Goal: Task Accomplishment & Management: Complete application form

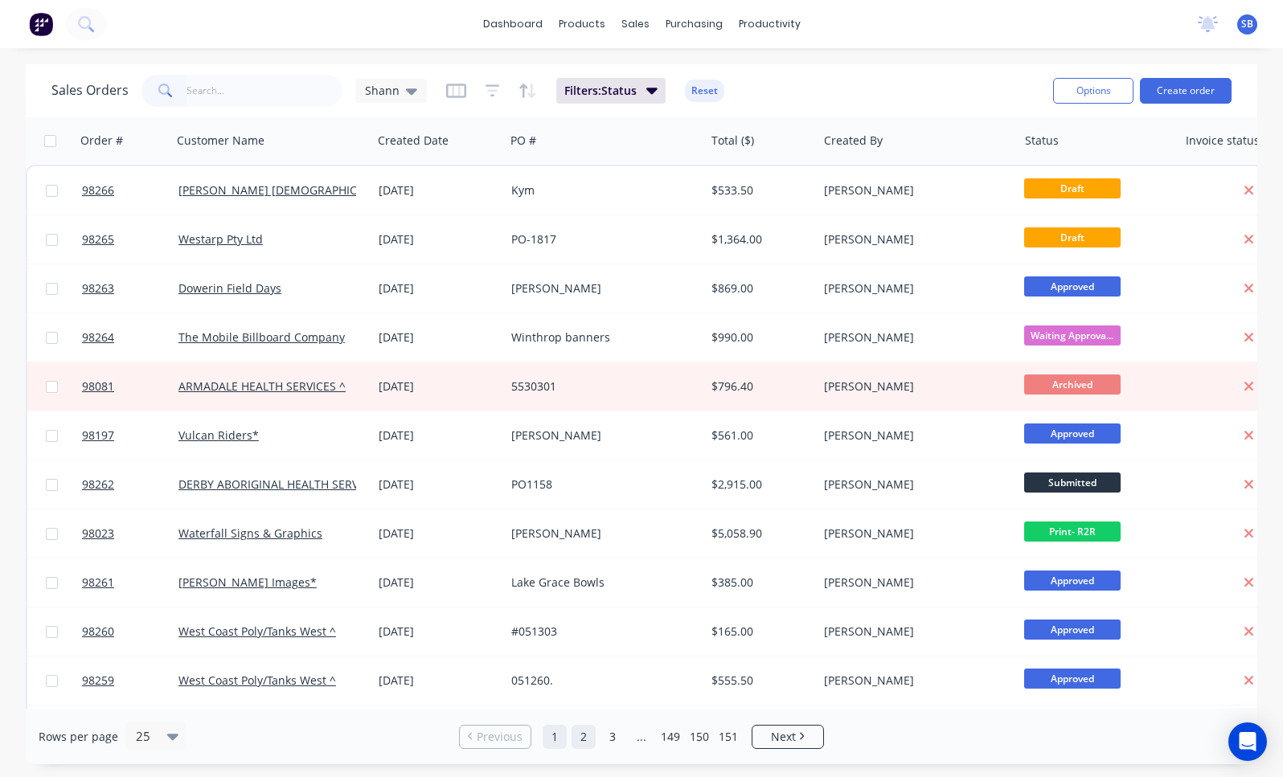
click at [589, 741] on link "2" at bounding box center [584, 737] width 24 height 24
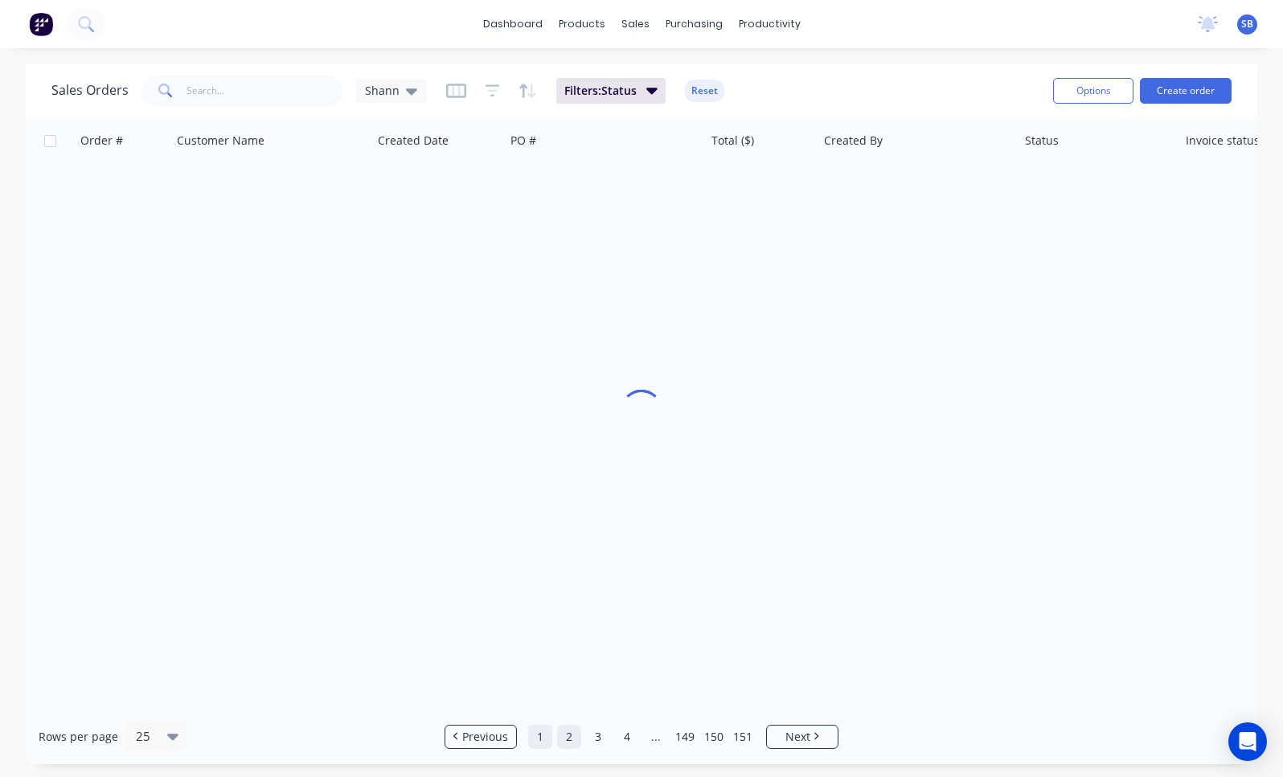
click at [543, 740] on link "1" at bounding box center [540, 737] width 24 height 24
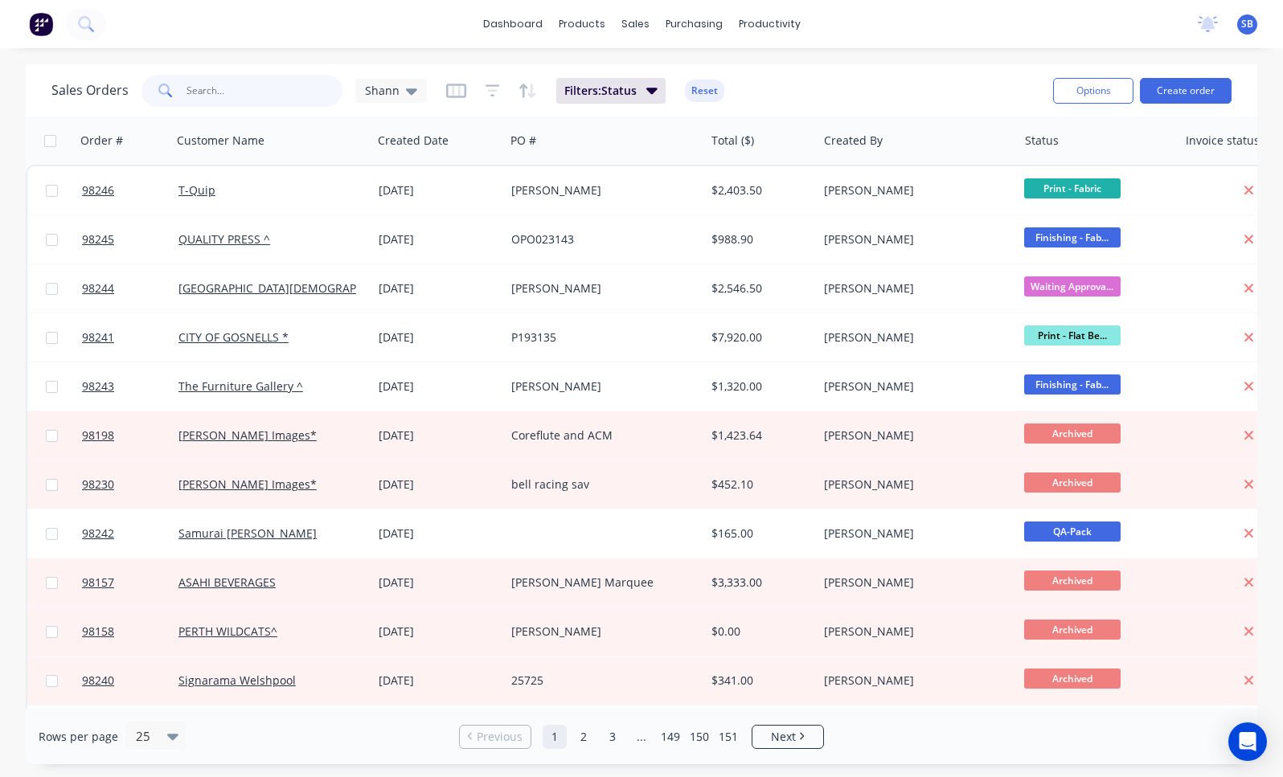
click at [212, 94] on input "text" at bounding box center [265, 91] width 157 height 32
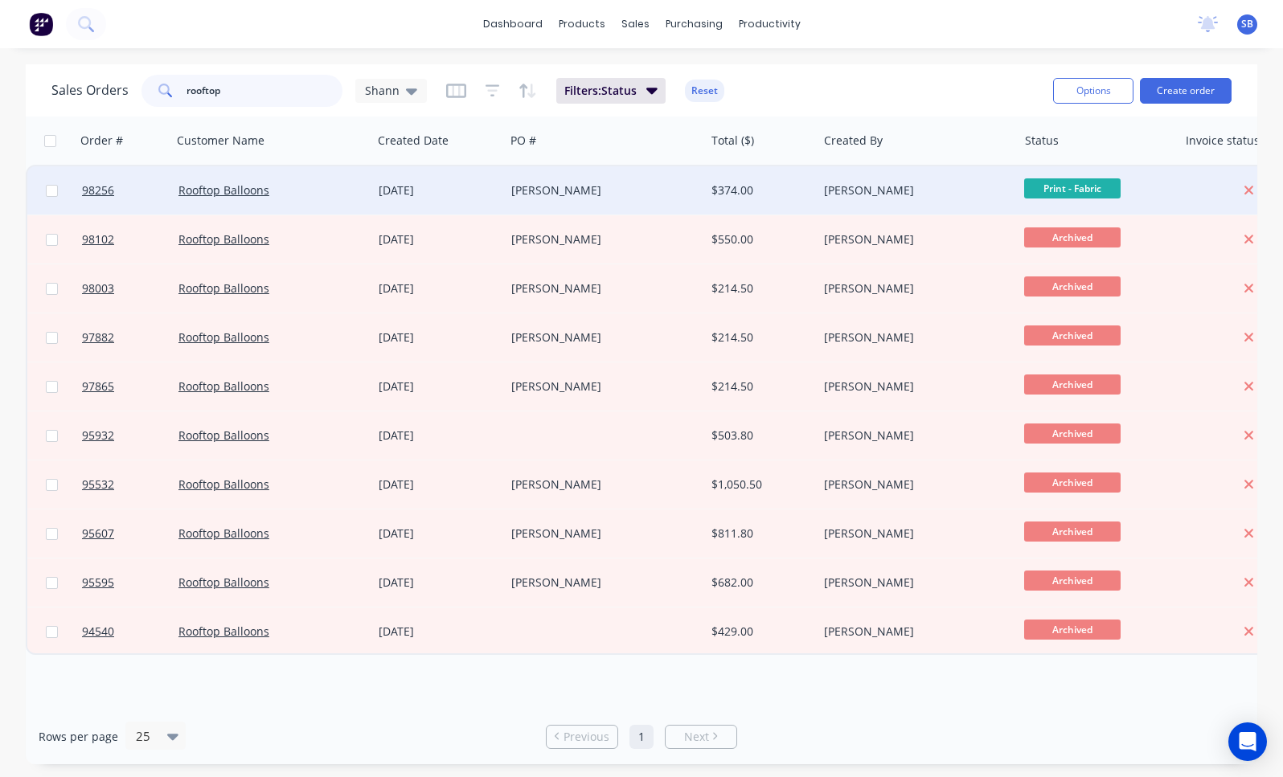
type input "rooftop"
click at [582, 190] on div "[PERSON_NAME]" at bounding box center [600, 190] width 178 height 16
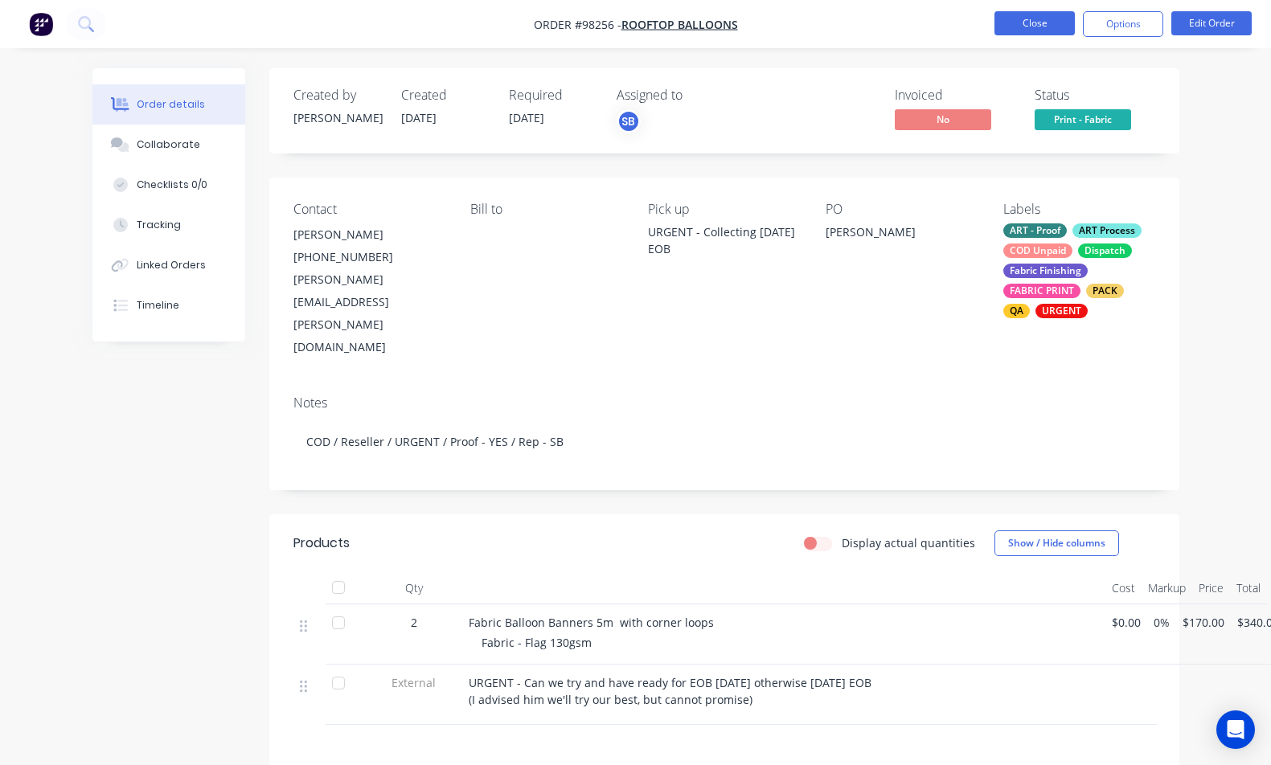
click at [1052, 29] on button "Close" at bounding box center [1034, 23] width 80 height 24
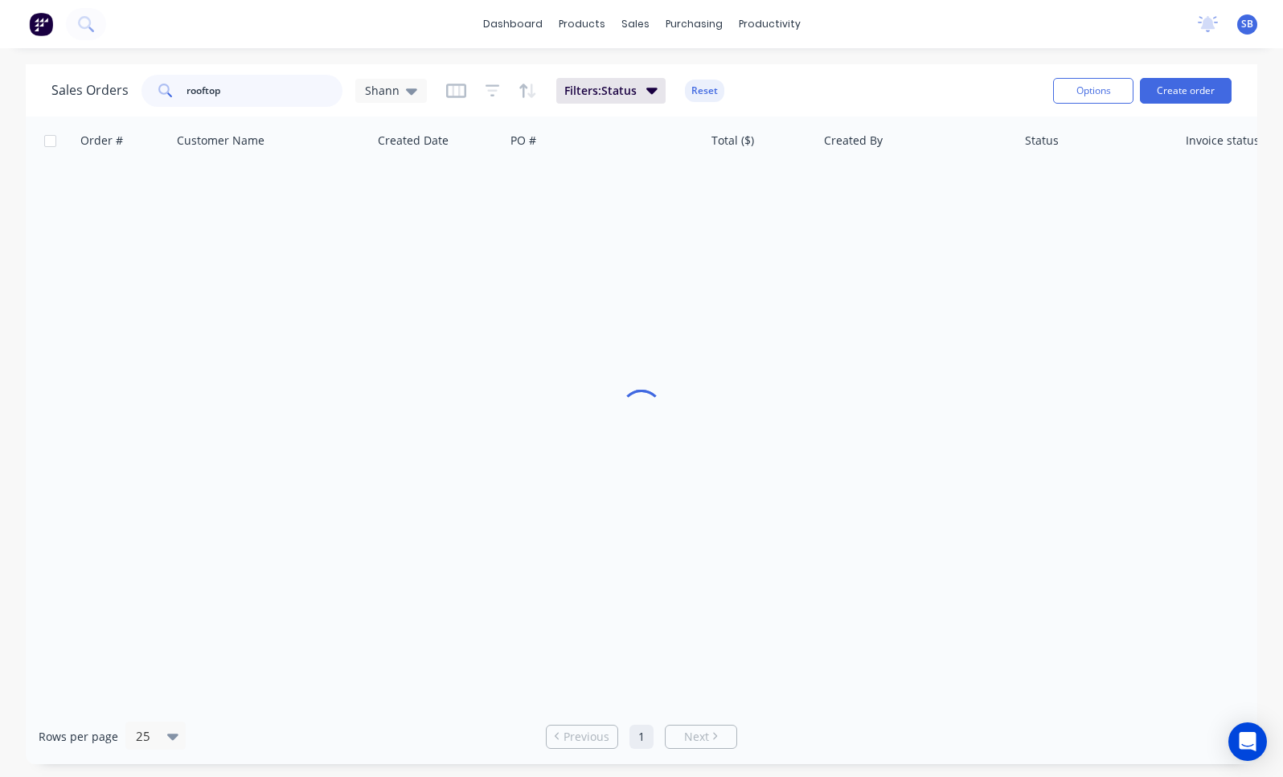
click at [241, 95] on input "rooftop" at bounding box center [265, 91] width 157 height 32
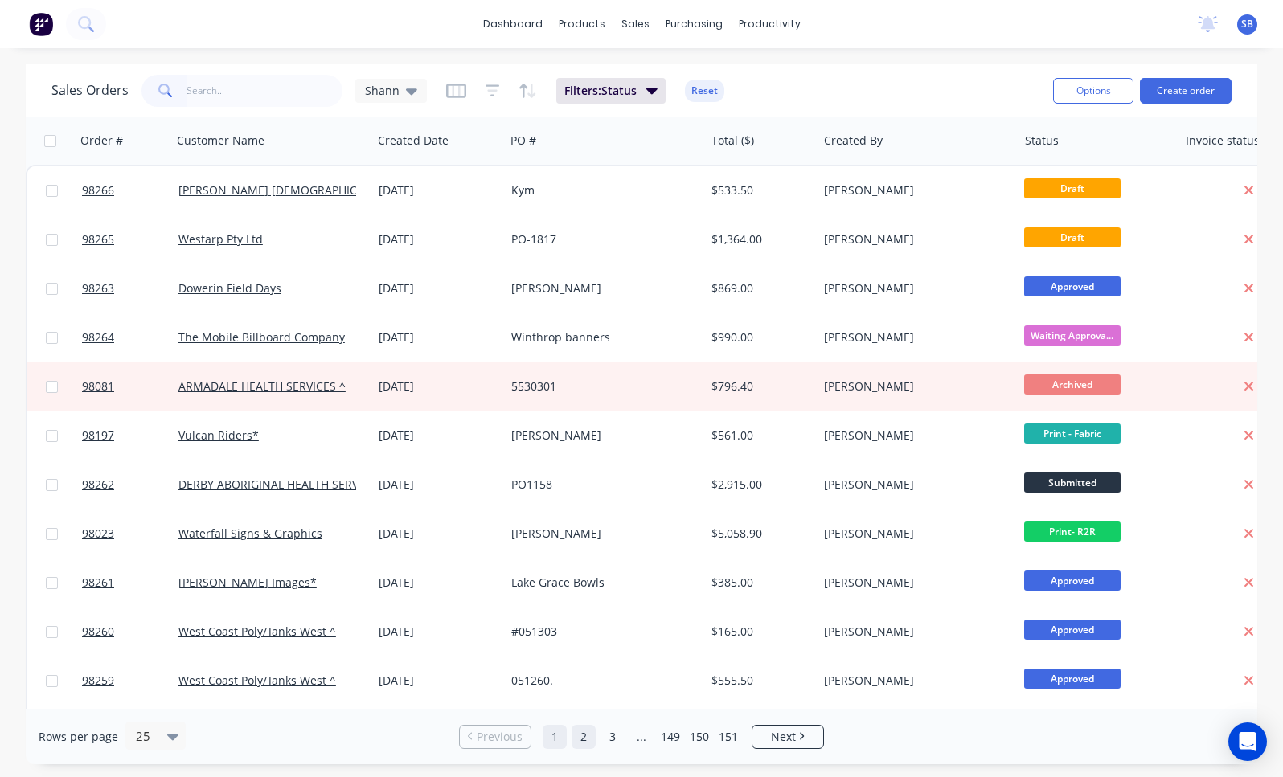
click at [585, 737] on link "2" at bounding box center [584, 737] width 24 height 24
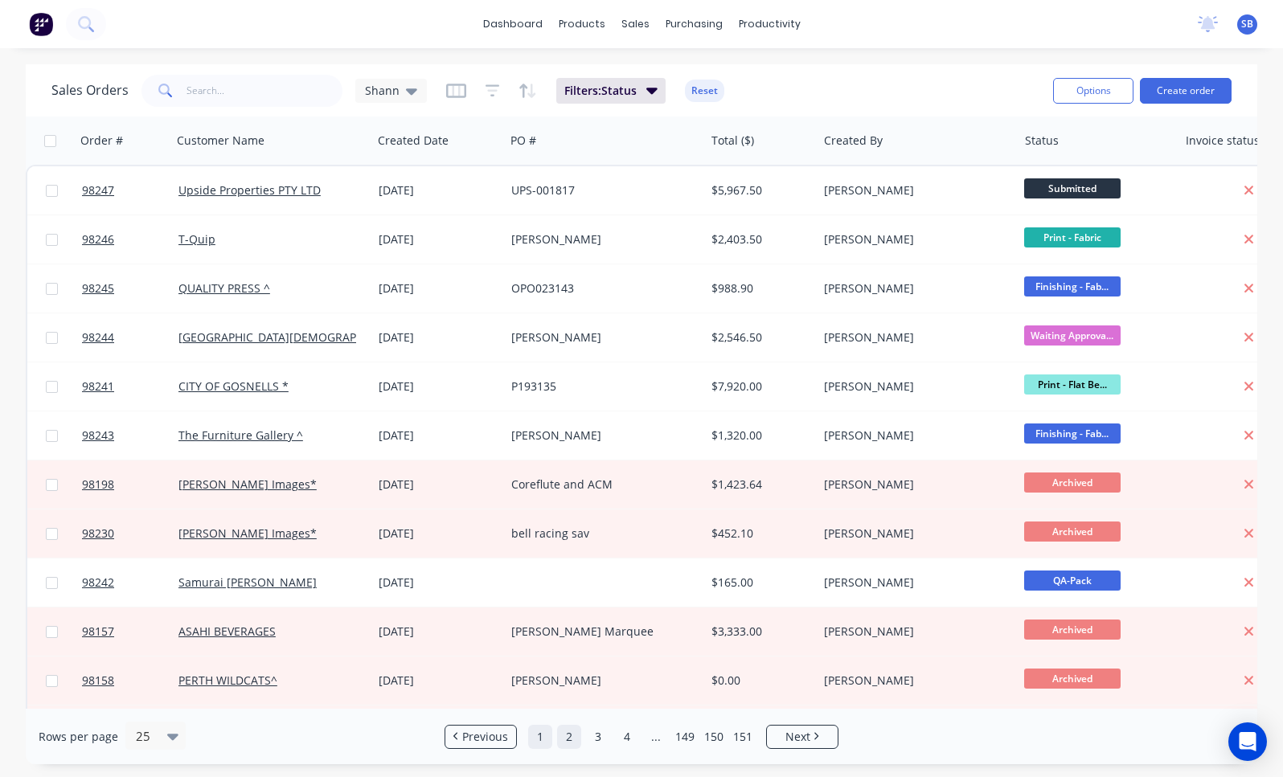
click at [544, 736] on link "1" at bounding box center [540, 737] width 24 height 24
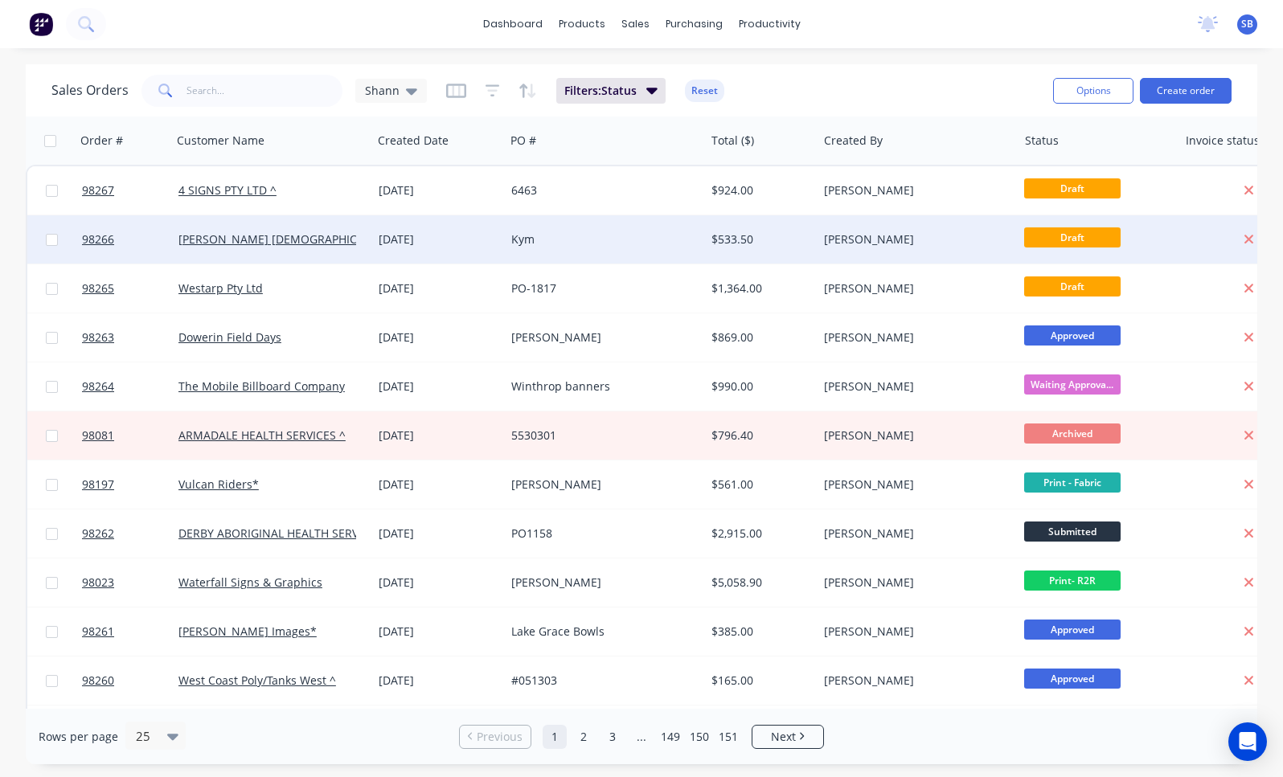
click at [565, 236] on div "Kym" at bounding box center [600, 240] width 178 height 16
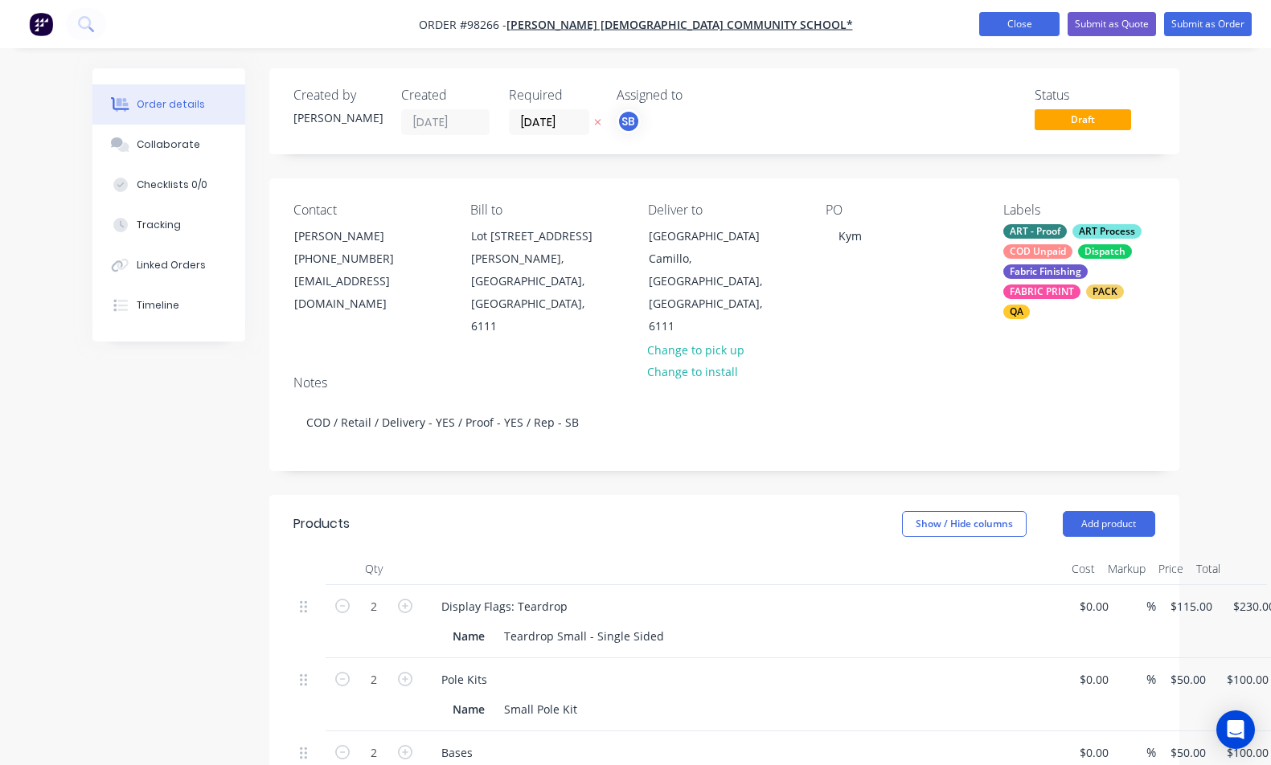
click at [1029, 18] on button "Close" at bounding box center [1019, 24] width 80 height 24
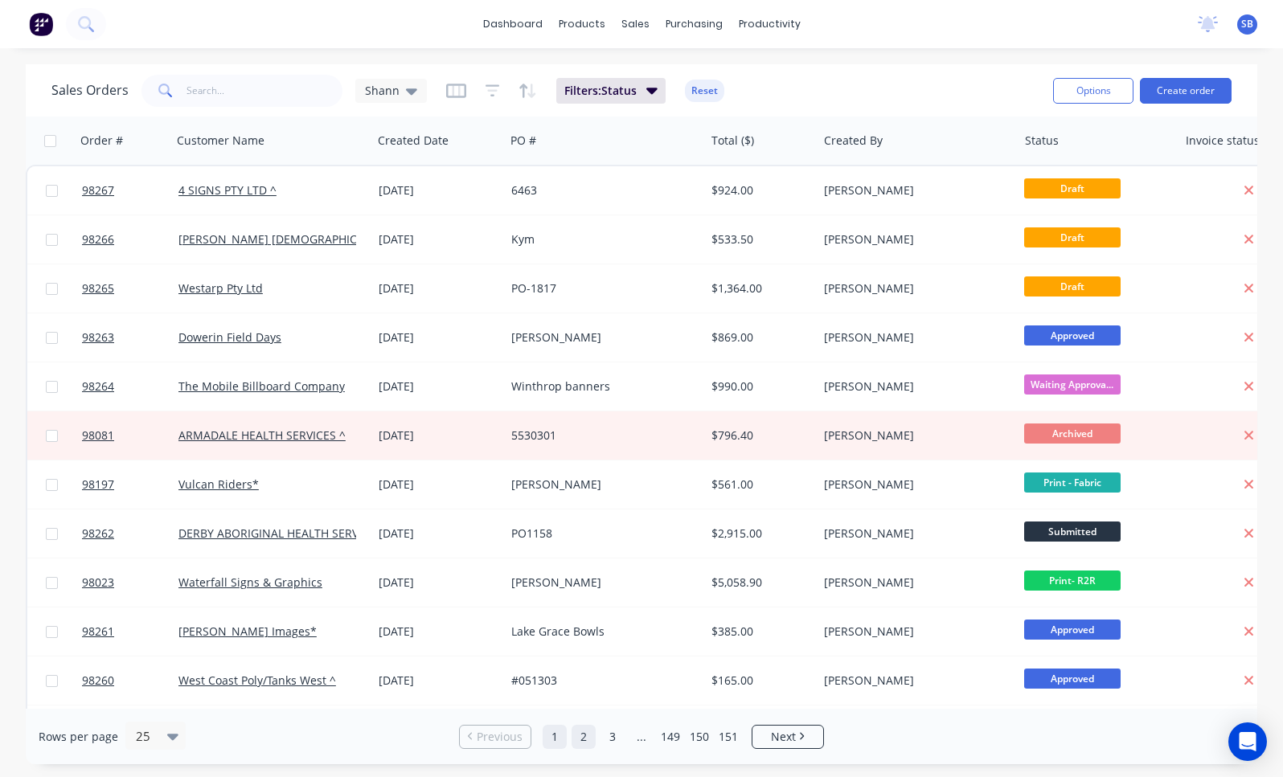
click at [582, 735] on link "2" at bounding box center [584, 737] width 24 height 24
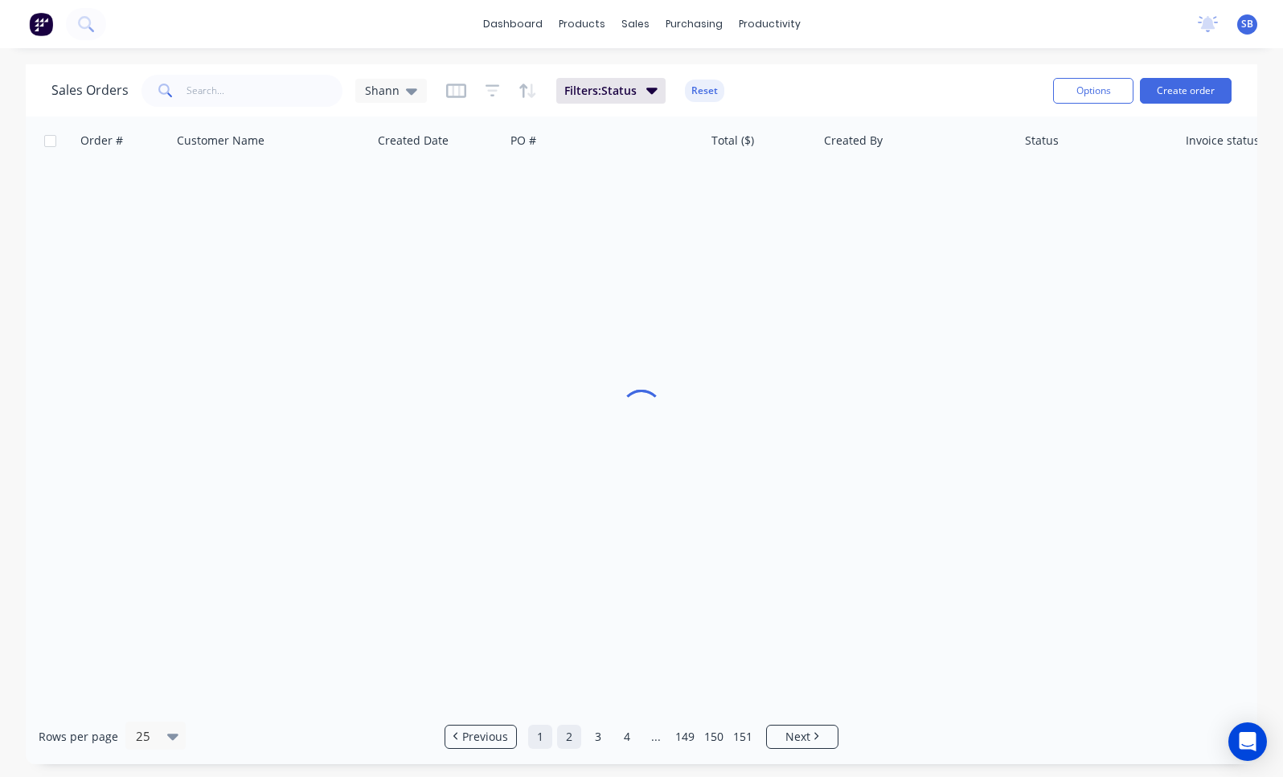
click at [535, 740] on link "1" at bounding box center [540, 737] width 24 height 24
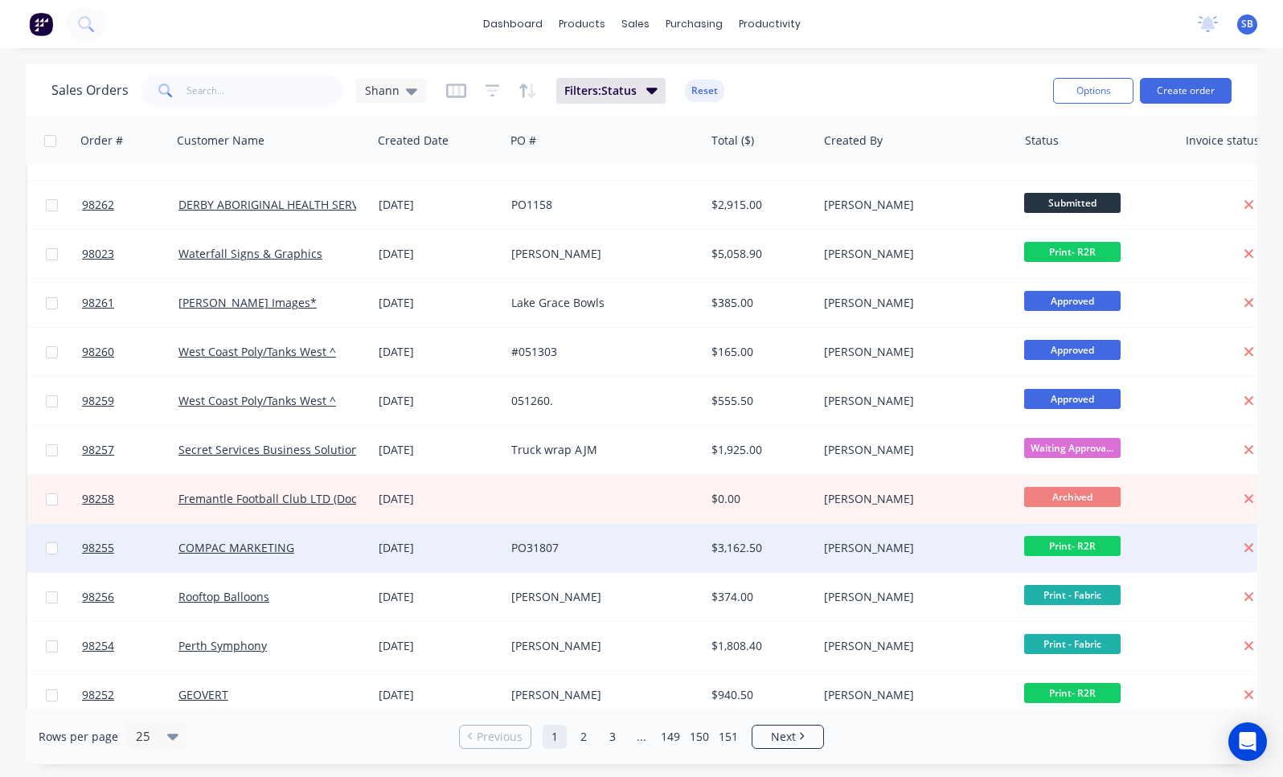
scroll to position [366, 0]
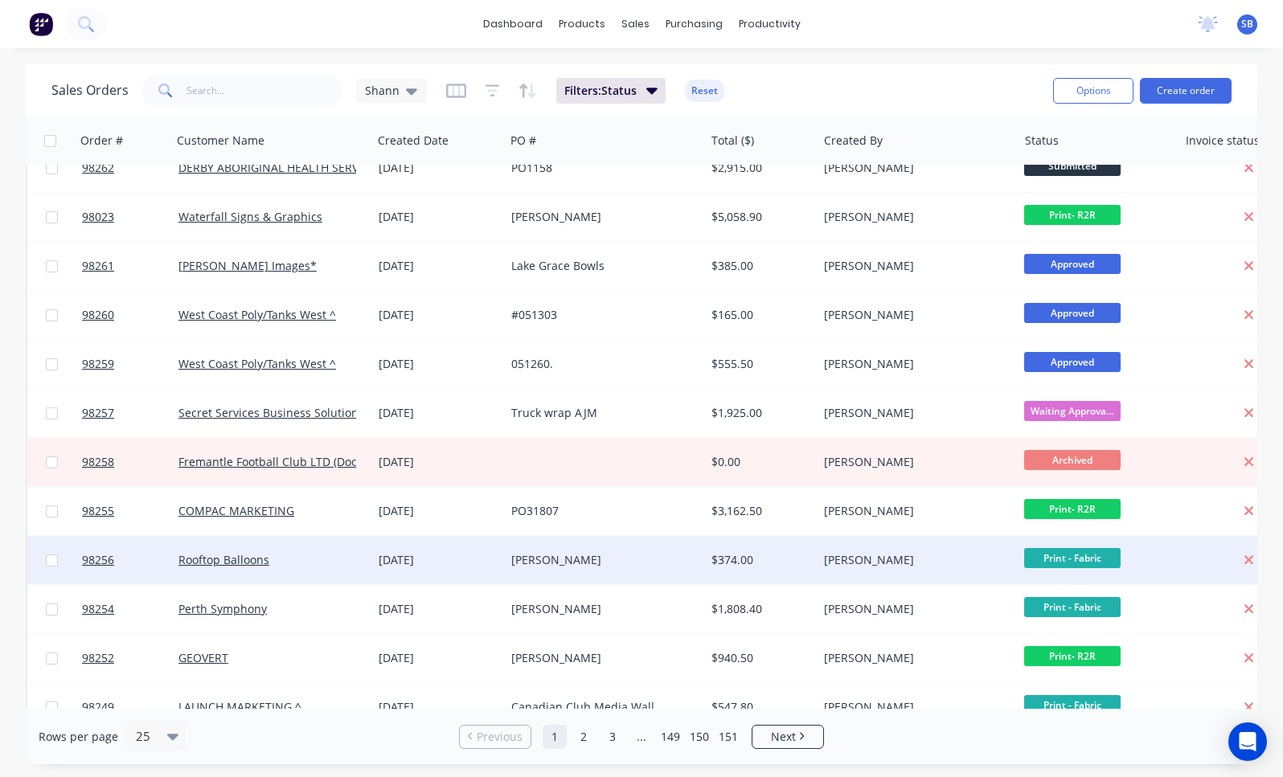
click at [563, 562] on div "[PERSON_NAME]" at bounding box center [600, 560] width 178 height 16
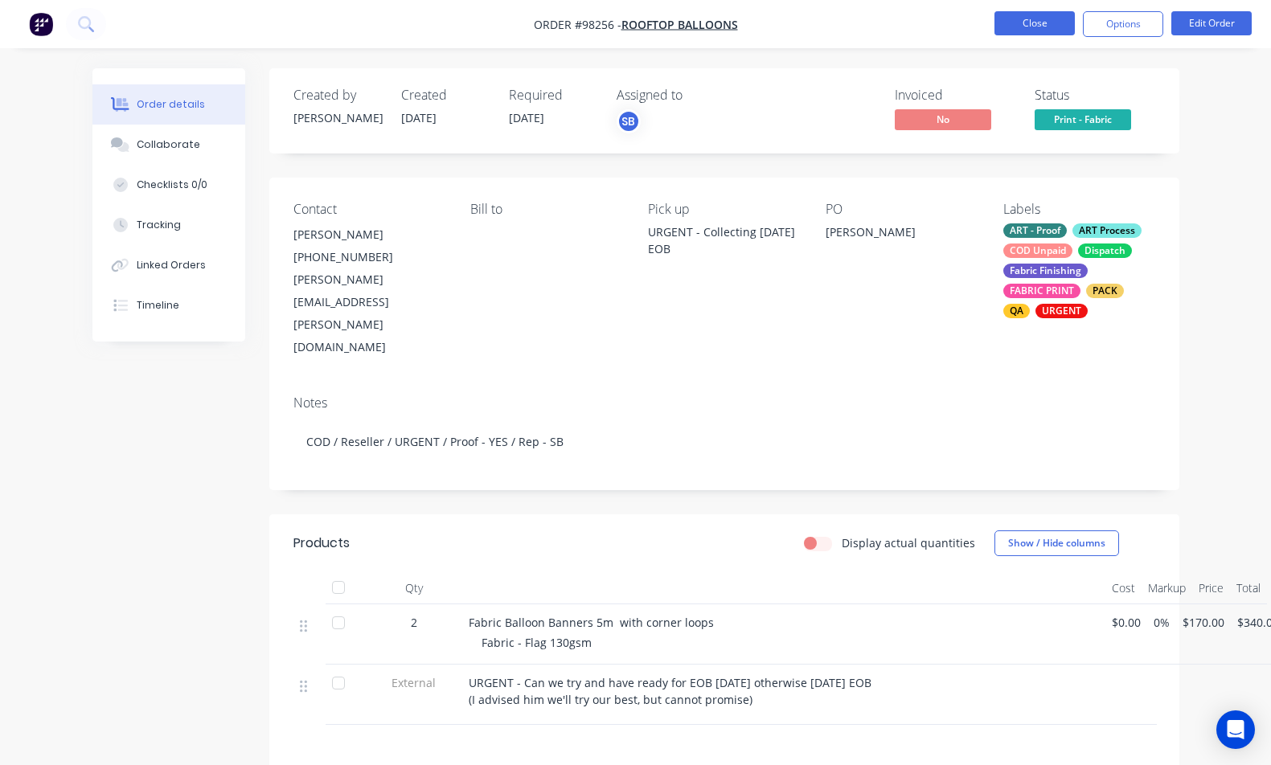
click at [1011, 33] on button "Close" at bounding box center [1034, 23] width 80 height 24
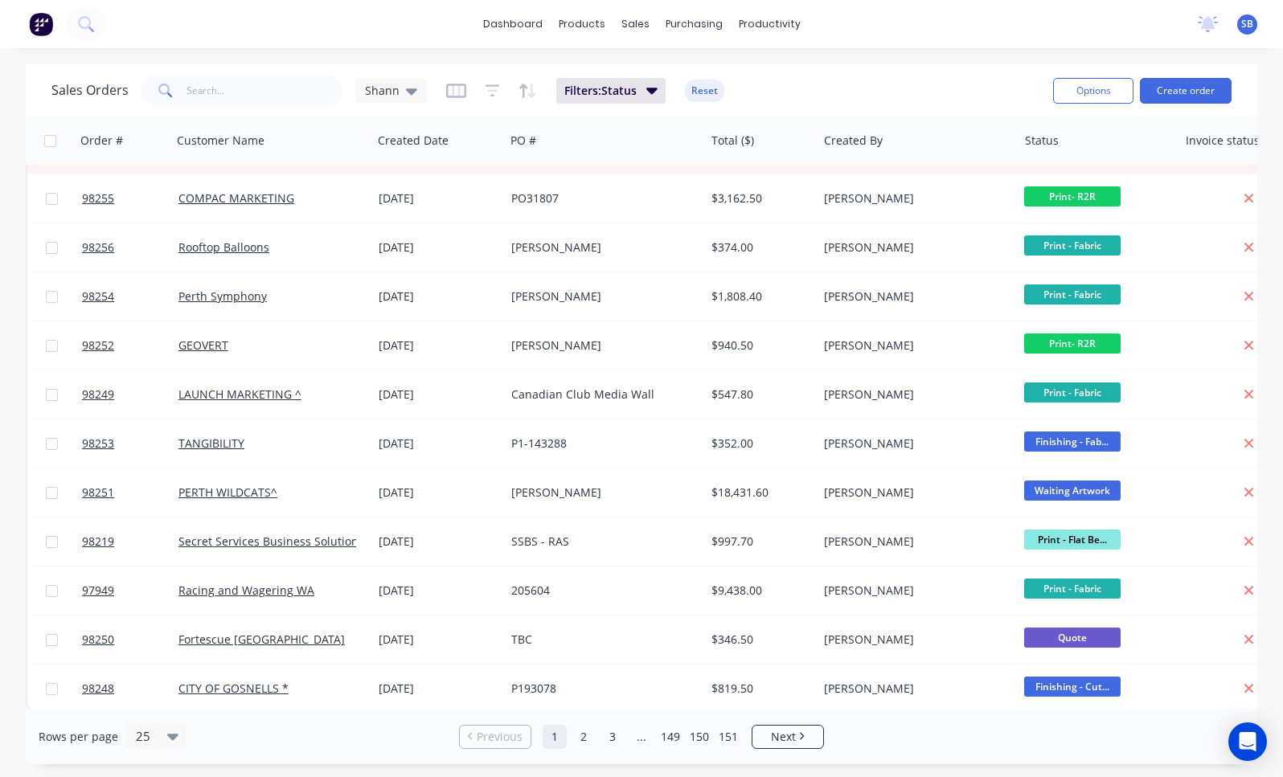
scroll to position [690, 0]
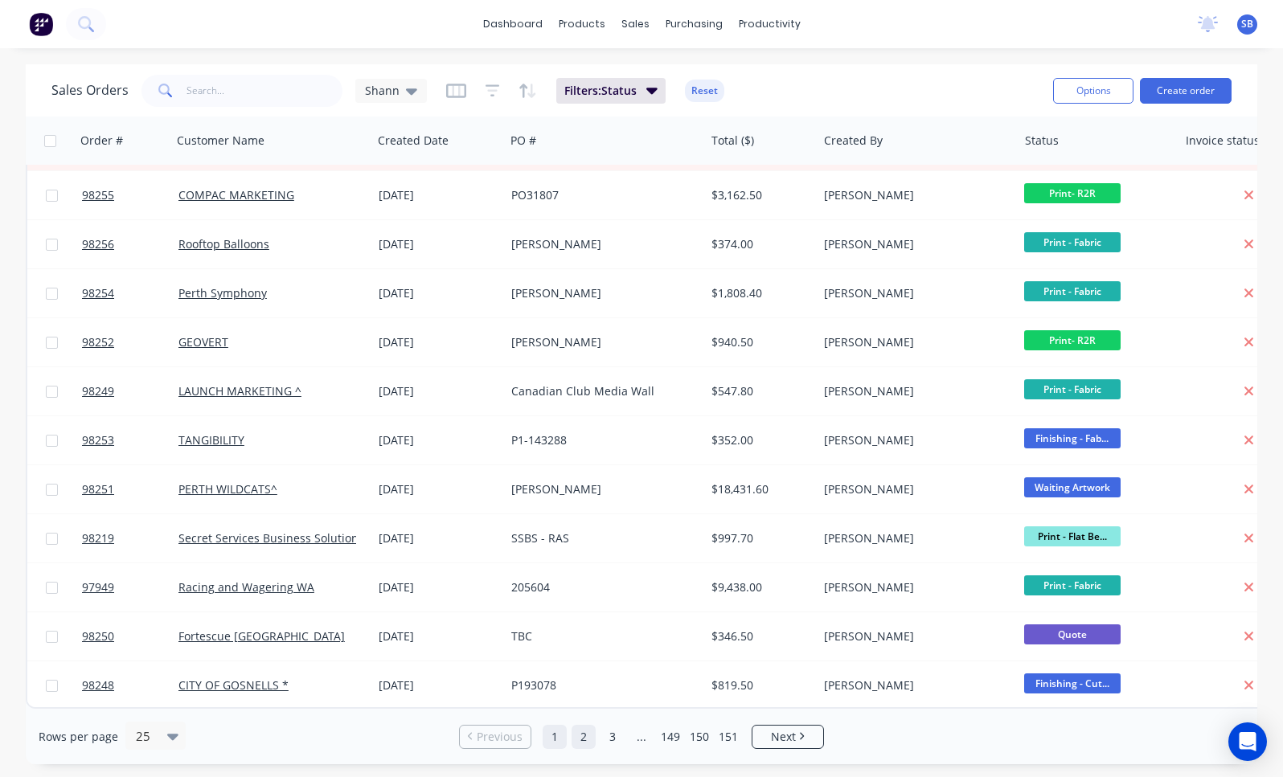
click at [584, 742] on link "2" at bounding box center [584, 737] width 24 height 24
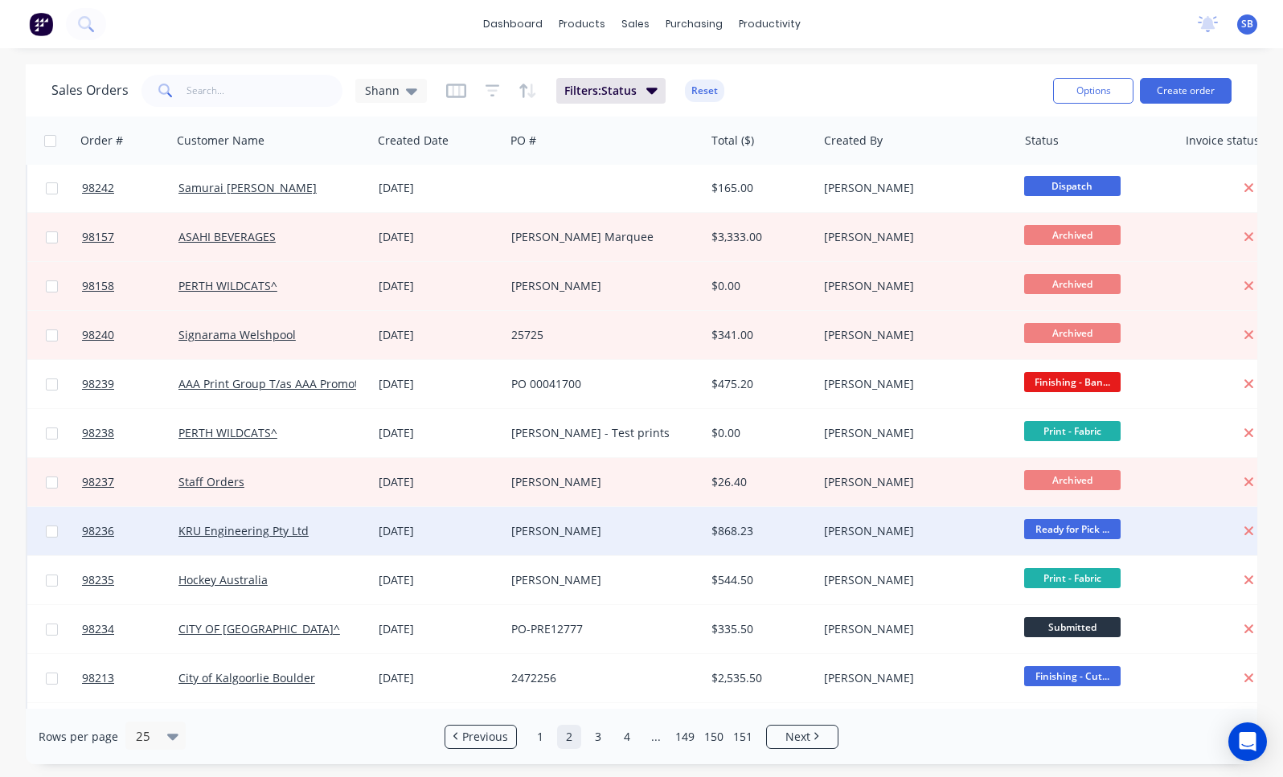
scroll to position [453, 0]
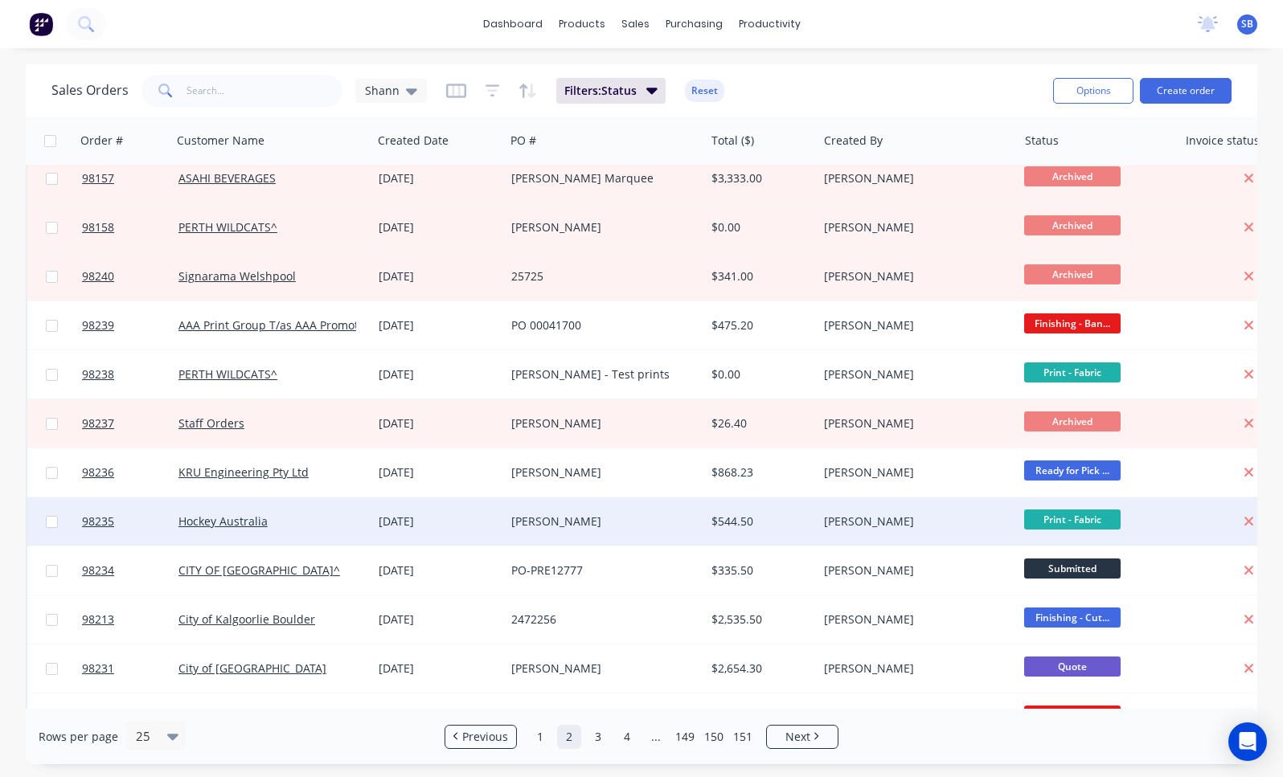
click at [592, 517] on div "[PERSON_NAME]" at bounding box center [600, 522] width 178 height 16
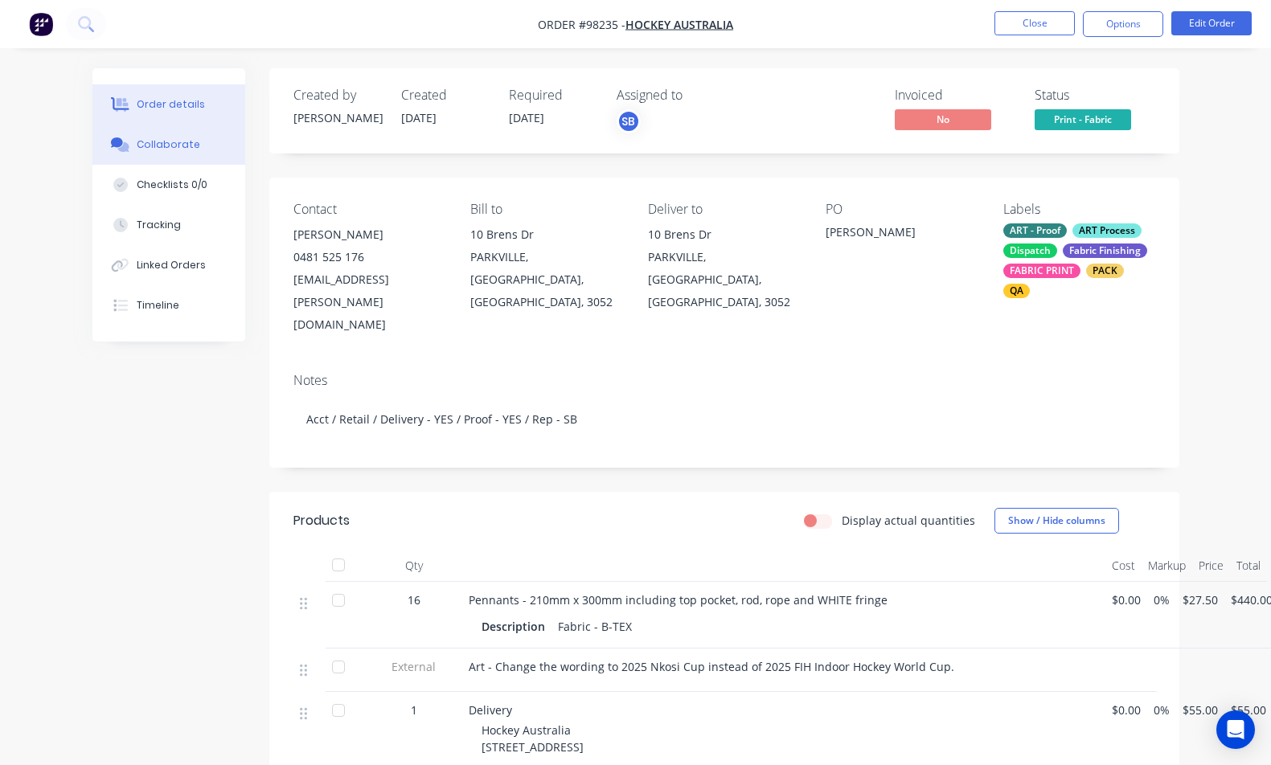
click at [198, 150] on button "Collaborate" at bounding box center [168, 145] width 153 height 40
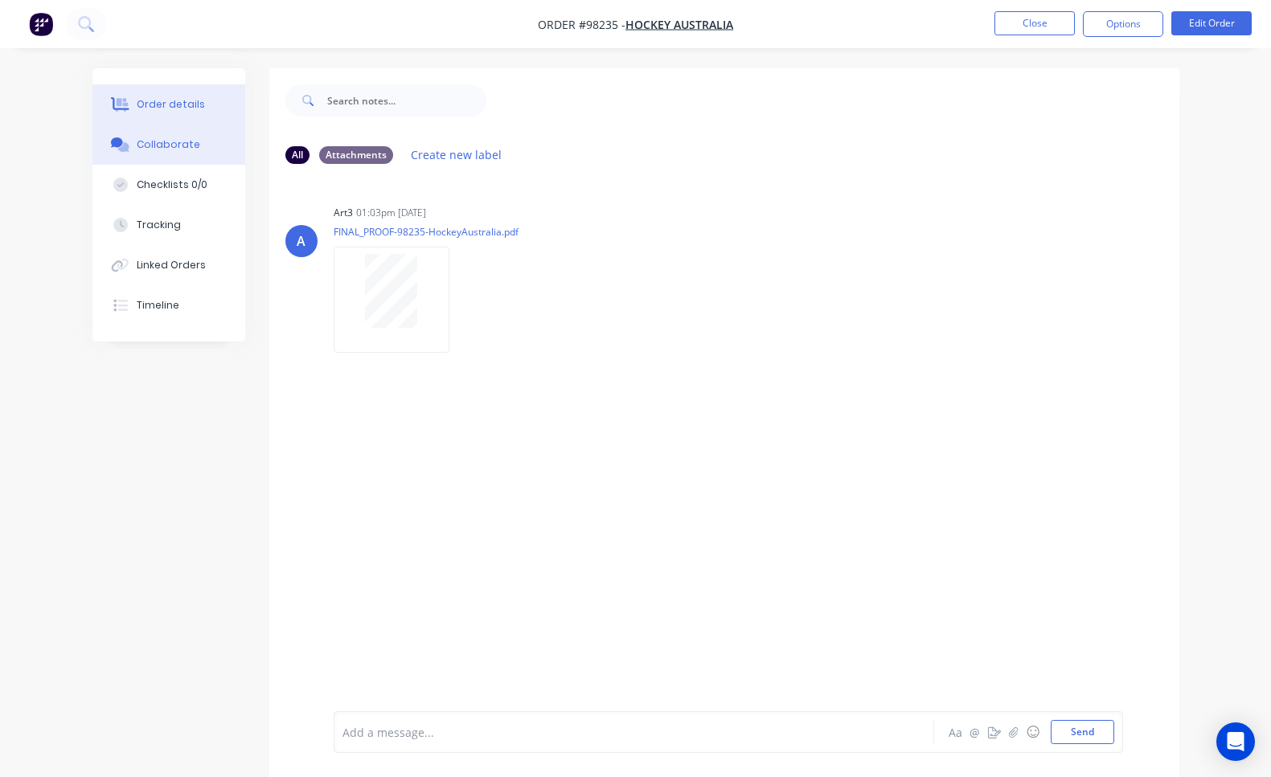
click at [145, 105] on div "Order details" at bounding box center [171, 104] width 68 height 14
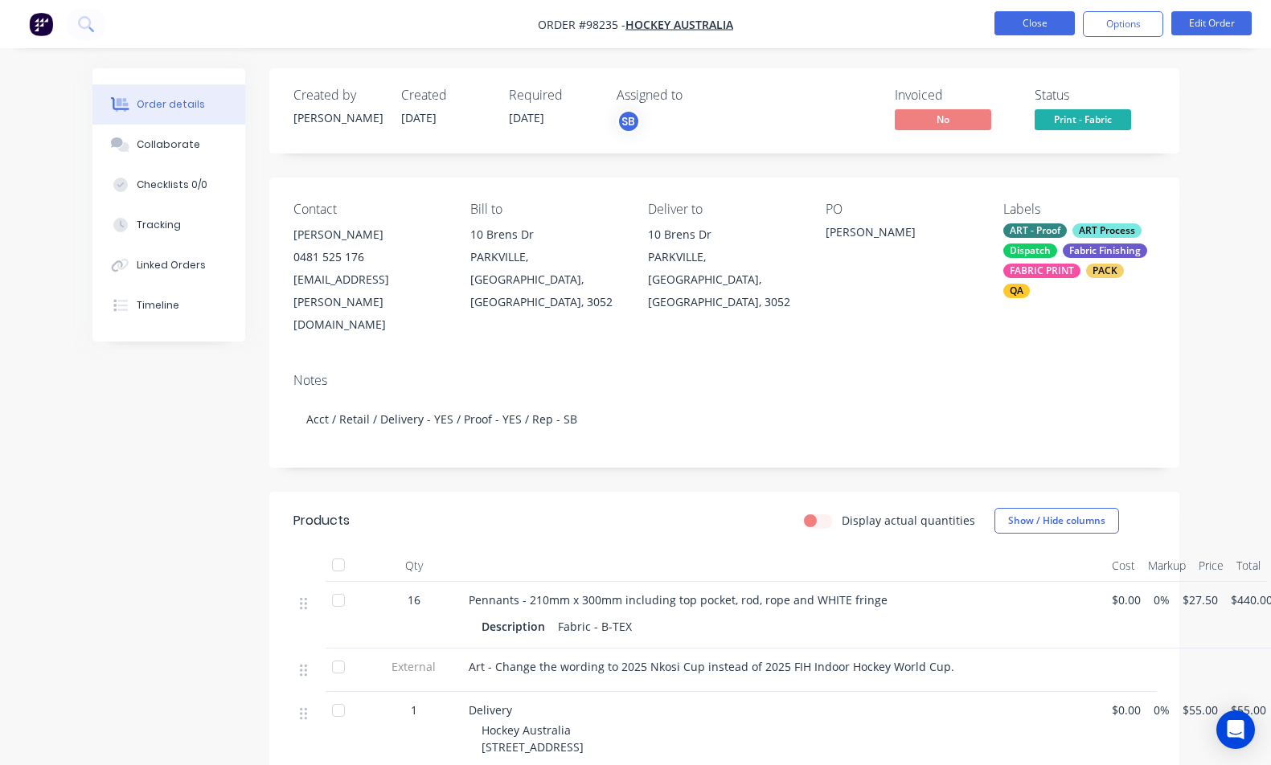
click at [1036, 31] on button "Close" at bounding box center [1034, 23] width 80 height 24
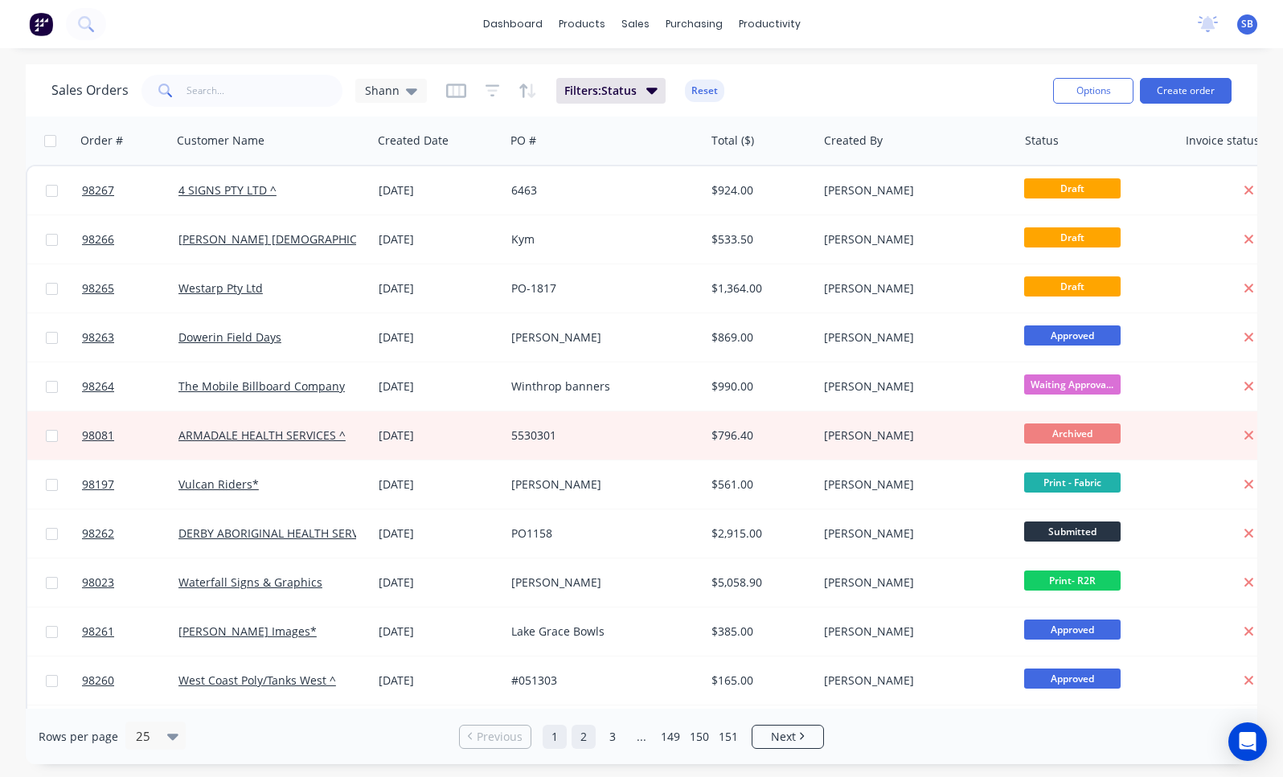
click at [592, 736] on link "2" at bounding box center [584, 737] width 24 height 24
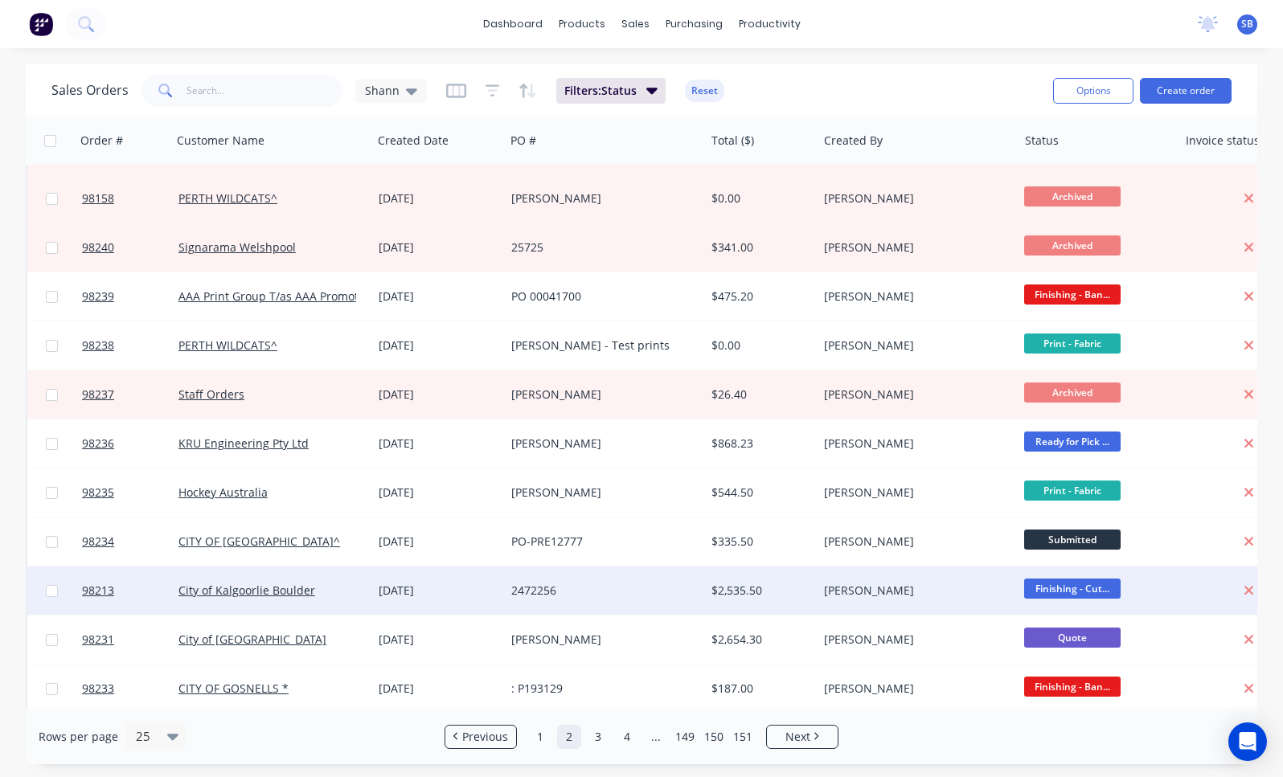
scroll to position [503, 0]
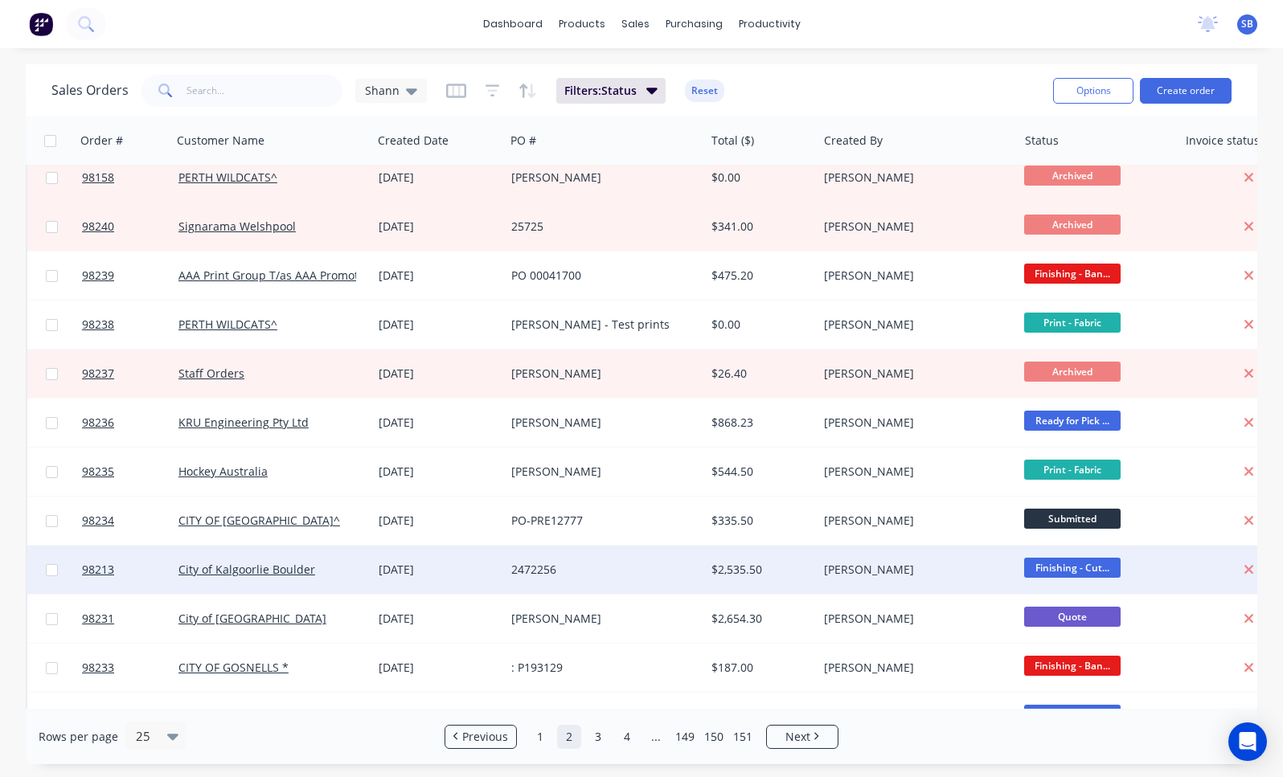
click at [599, 568] on div "2472256" at bounding box center [600, 570] width 178 height 16
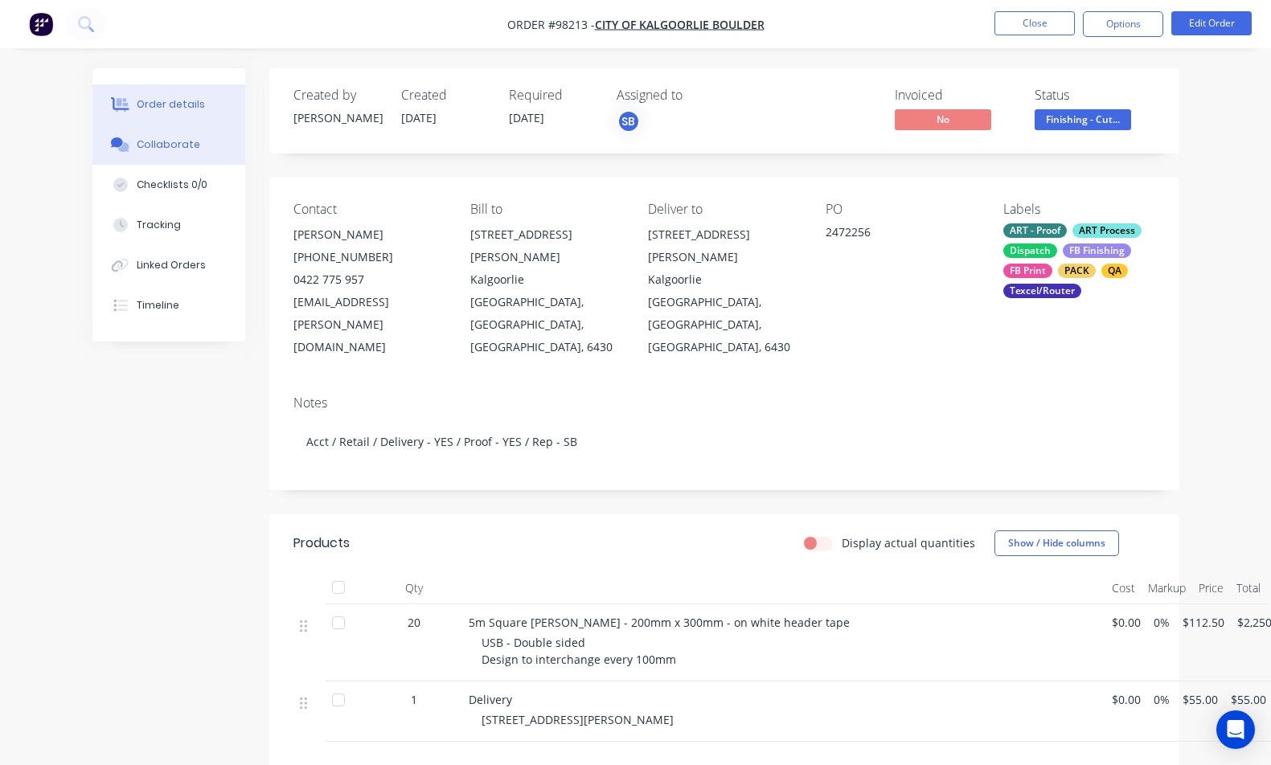
click at [211, 146] on button "Collaborate" at bounding box center [168, 145] width 153 height 40
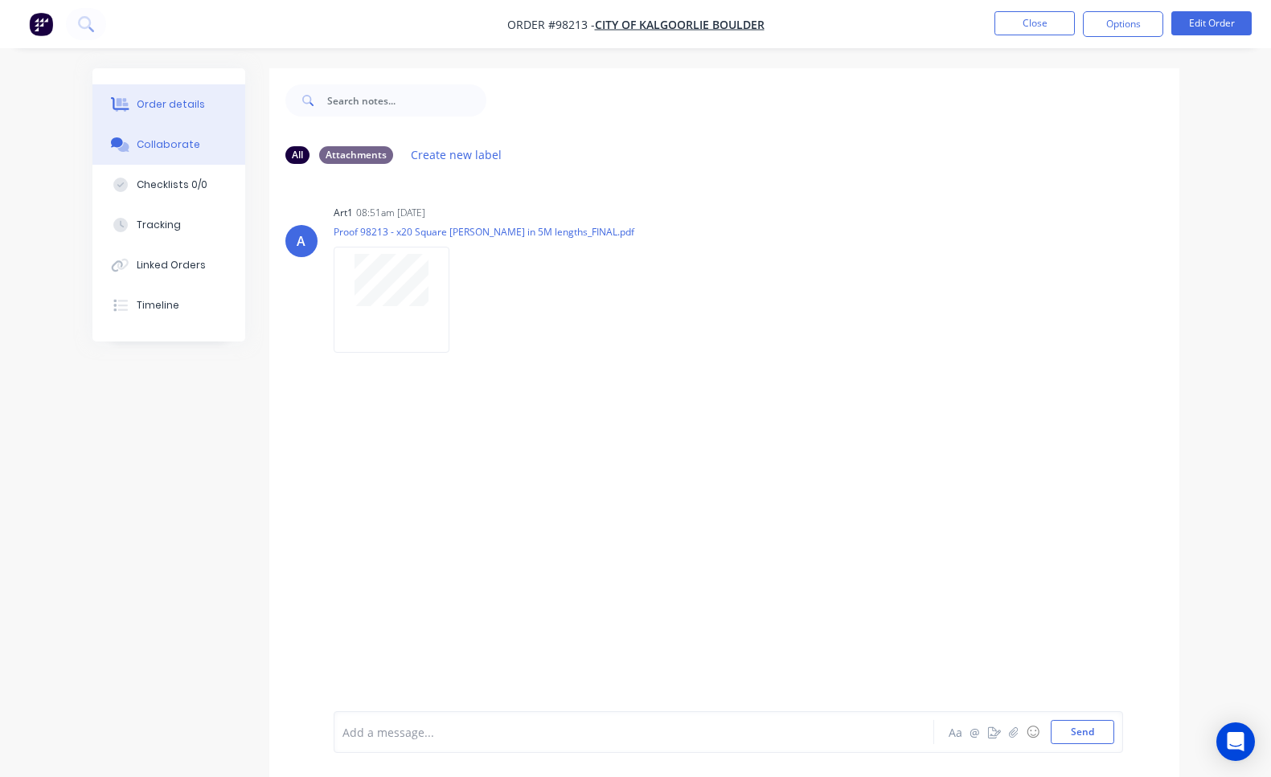
click at [164, 116] on button "Order details" at bounding box center [168, 104] width 153 height 40
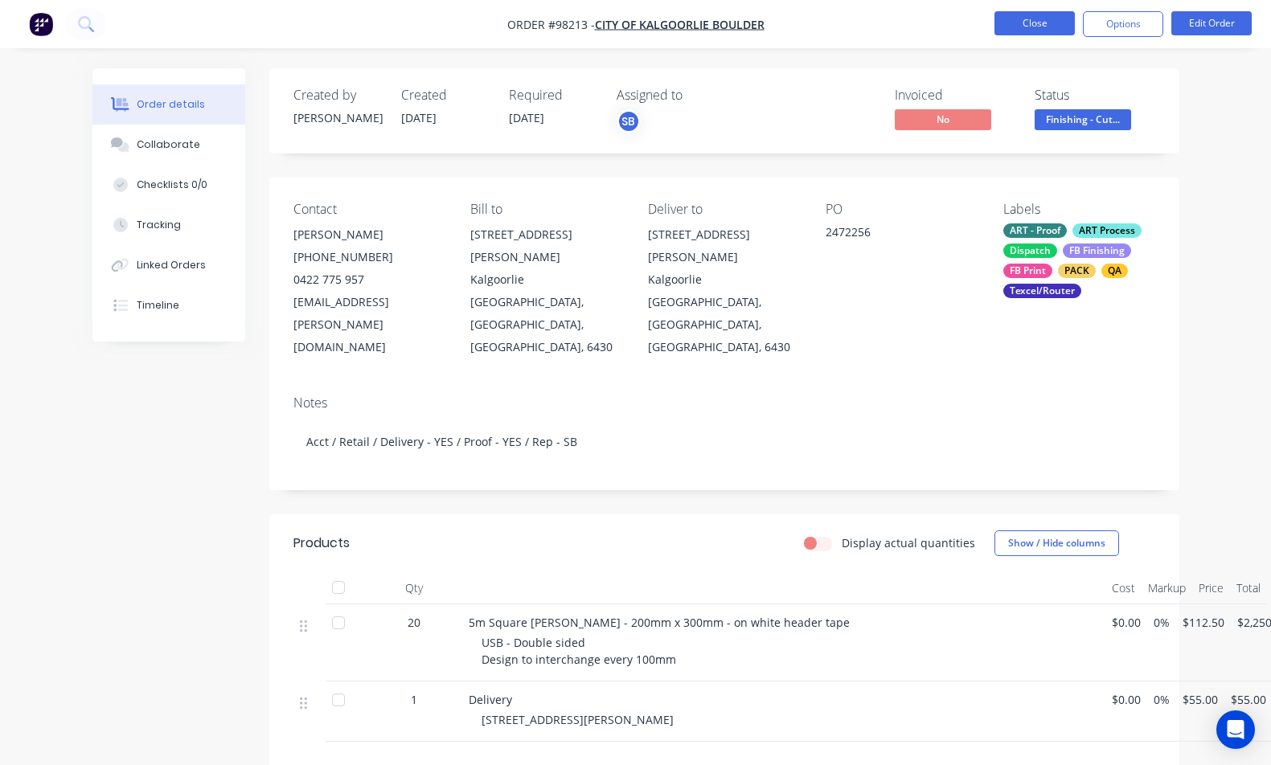
click at [1032, 21] on button "Close" at bounding box center [1034, 23] width 80 height 24
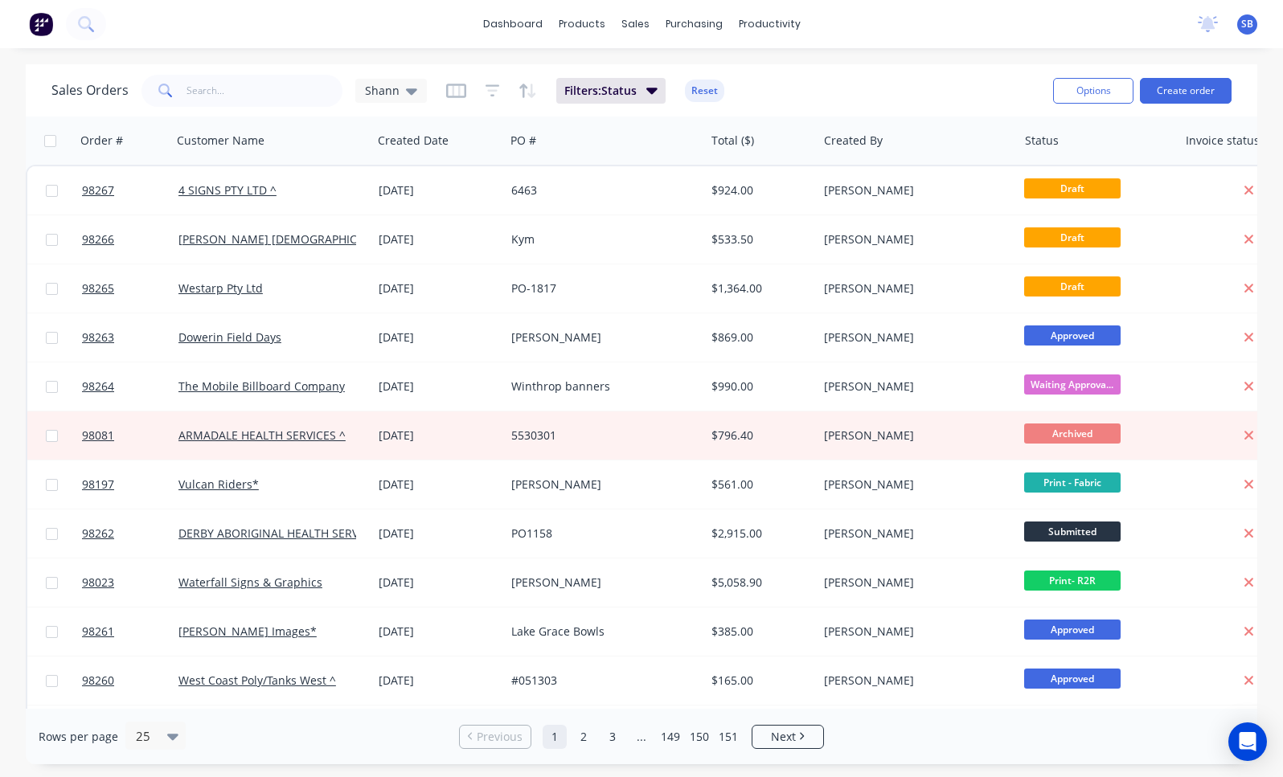
drag, startPoint x: 588, startPoint y: 732, endPoint x: 595, endPoint y: 706, distance: 26.5
click at [588, 732] on link "2" at bounding box center [584, 737] width 24 height 24
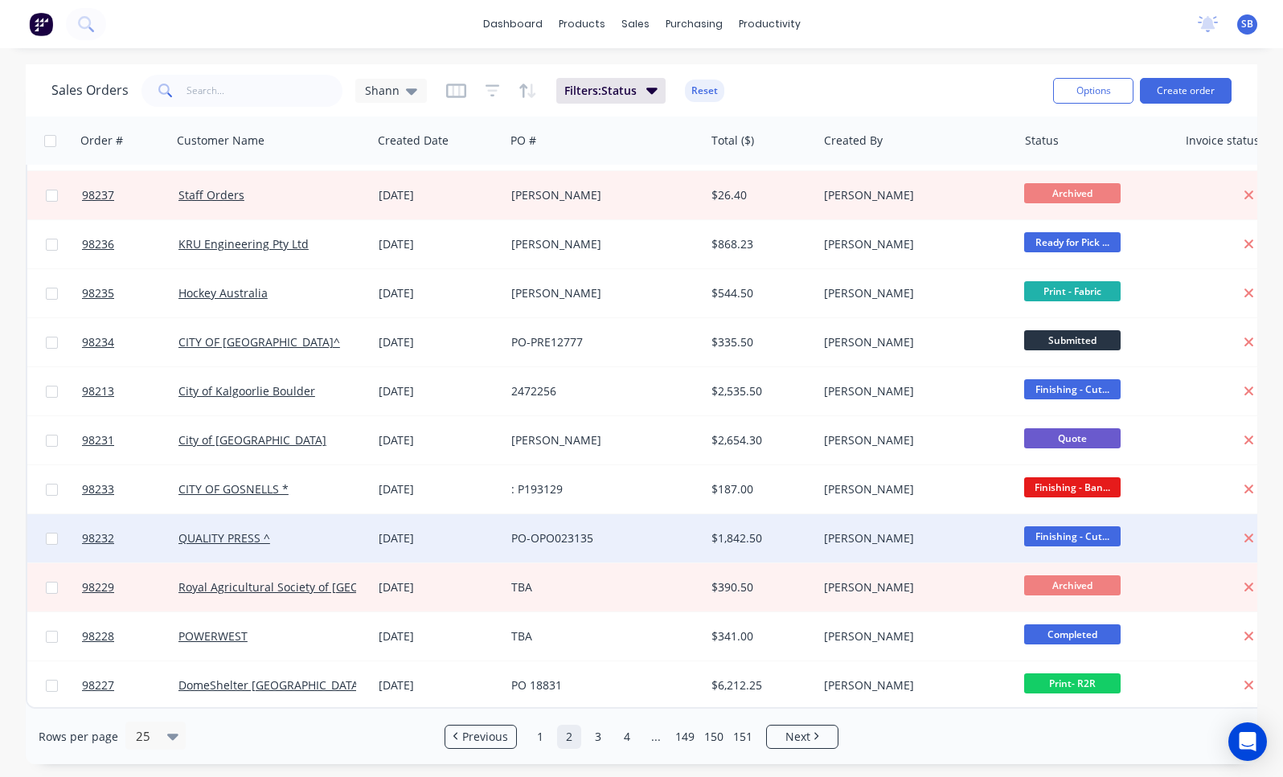
scroll to position [402, 0]
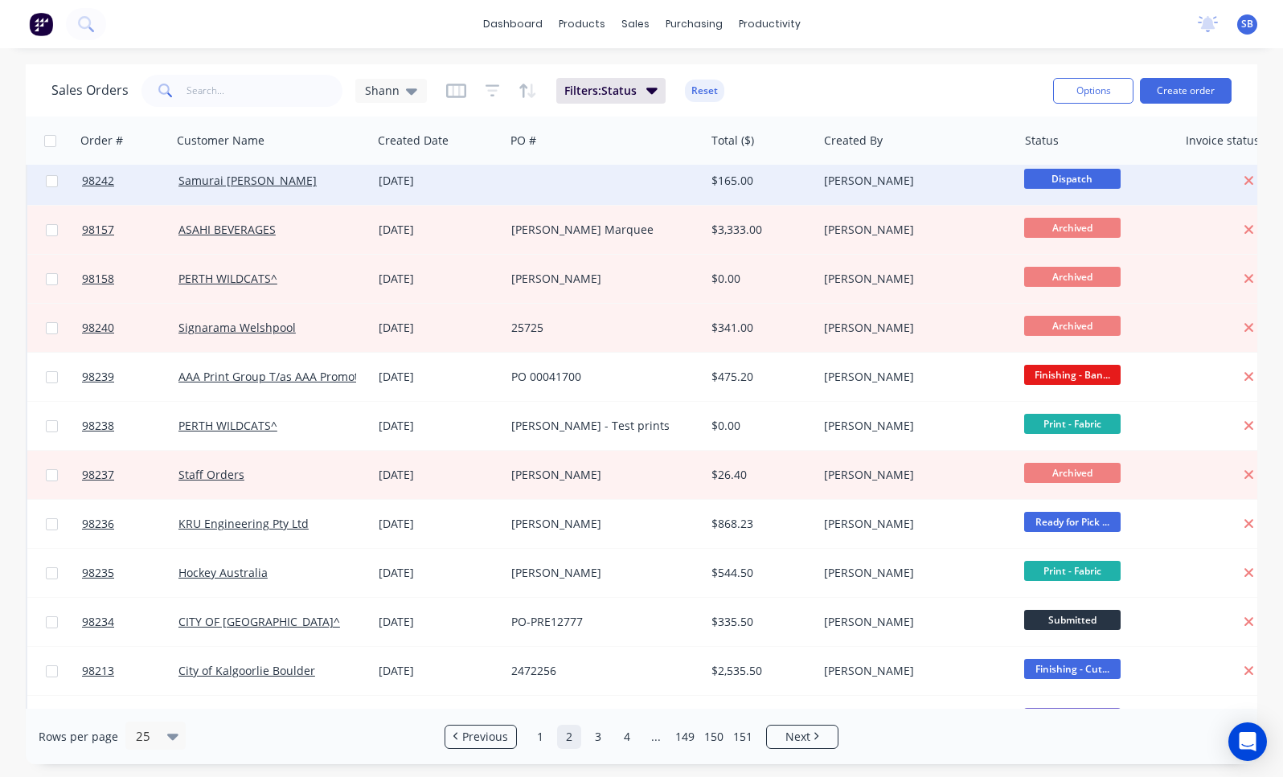
click at [490, 189] on div "[DATE]" at bounding box center [438, 181] width 133 height 48
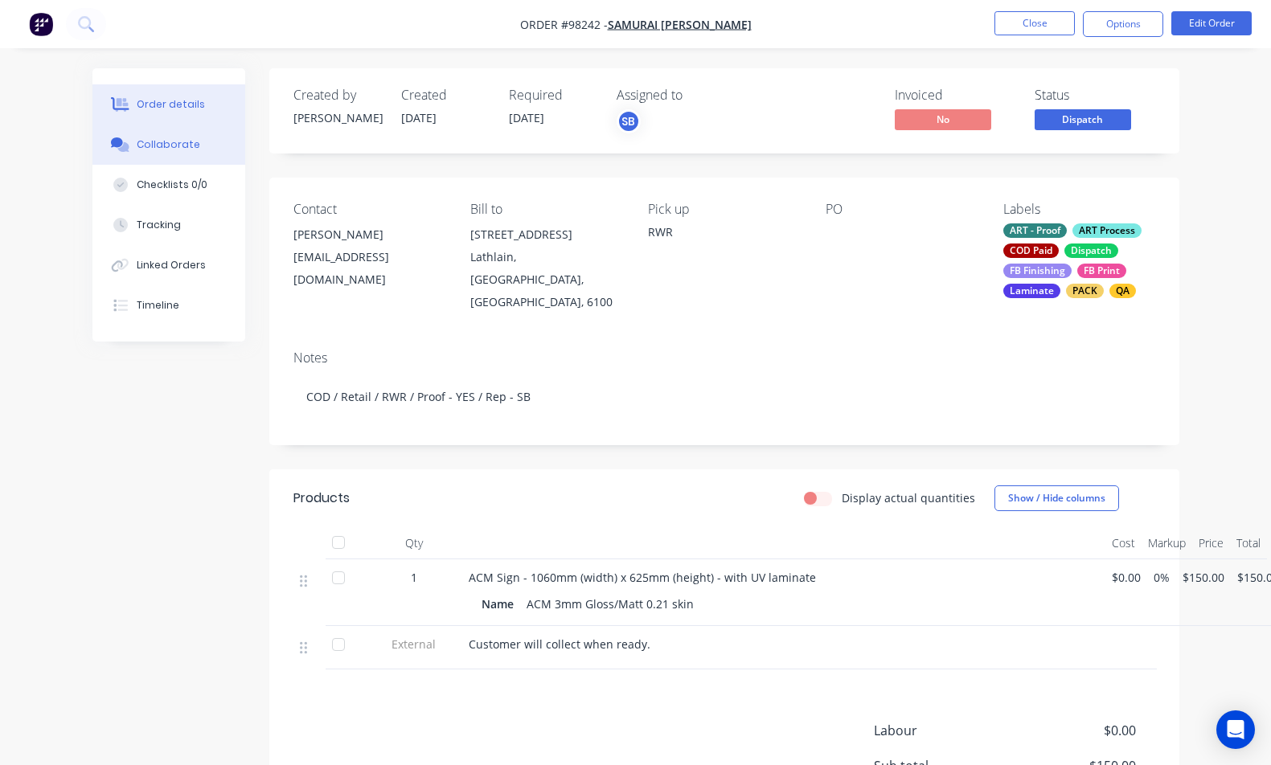
click at [168, 143] on div "Collaborate" at bounding box center [169, 144] width 64 height 14
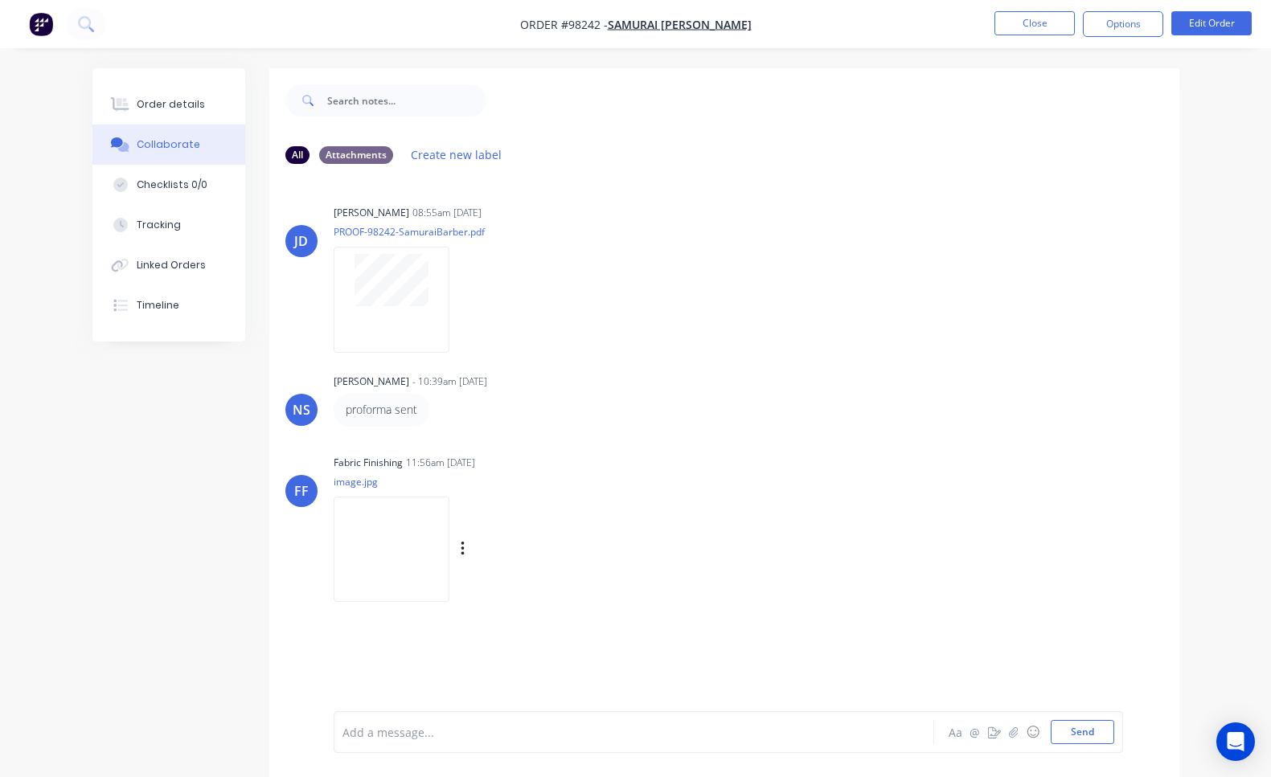
click at [426, 543] on img at bounding box center [392, 549] width 116 height 105
click at [1004, 24] on button "Close" at bounding box center [1034, 23] width 80 height 24
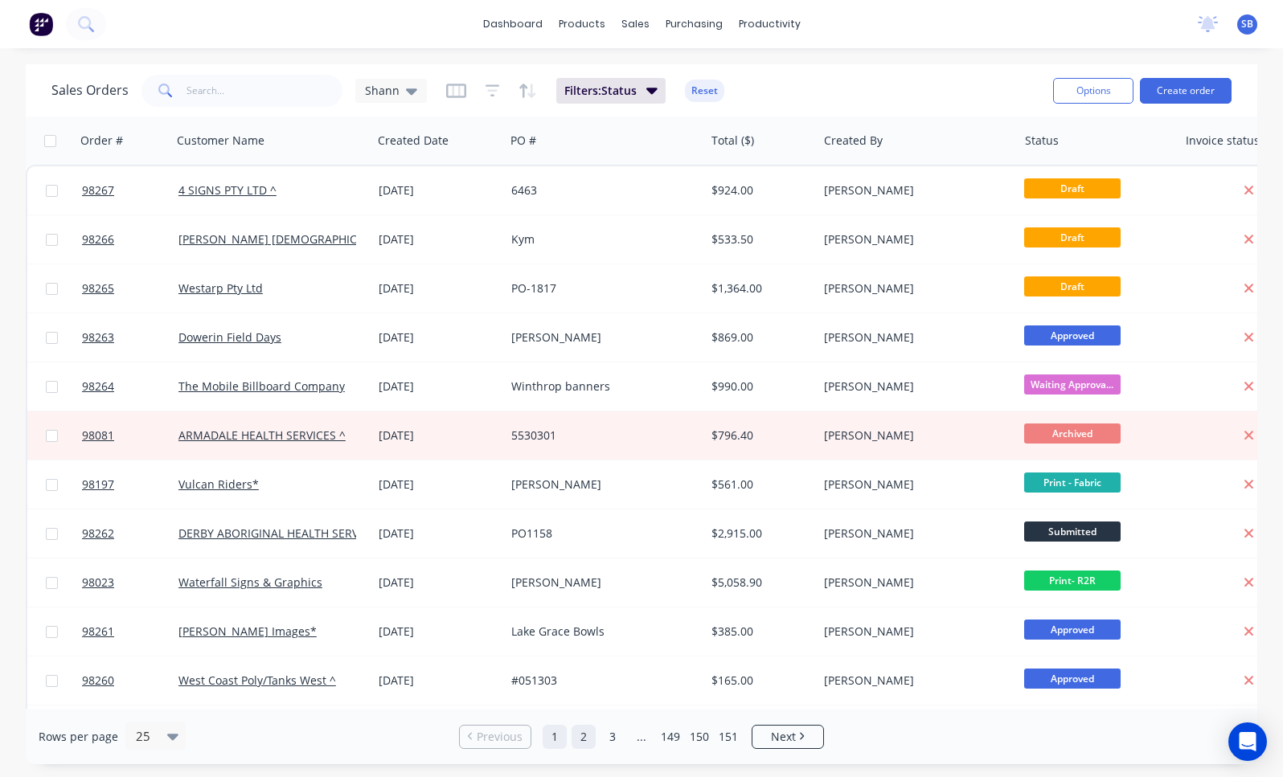
click at [581, 735] on link "2" at bounding box center [584, 737] width 24 height 24
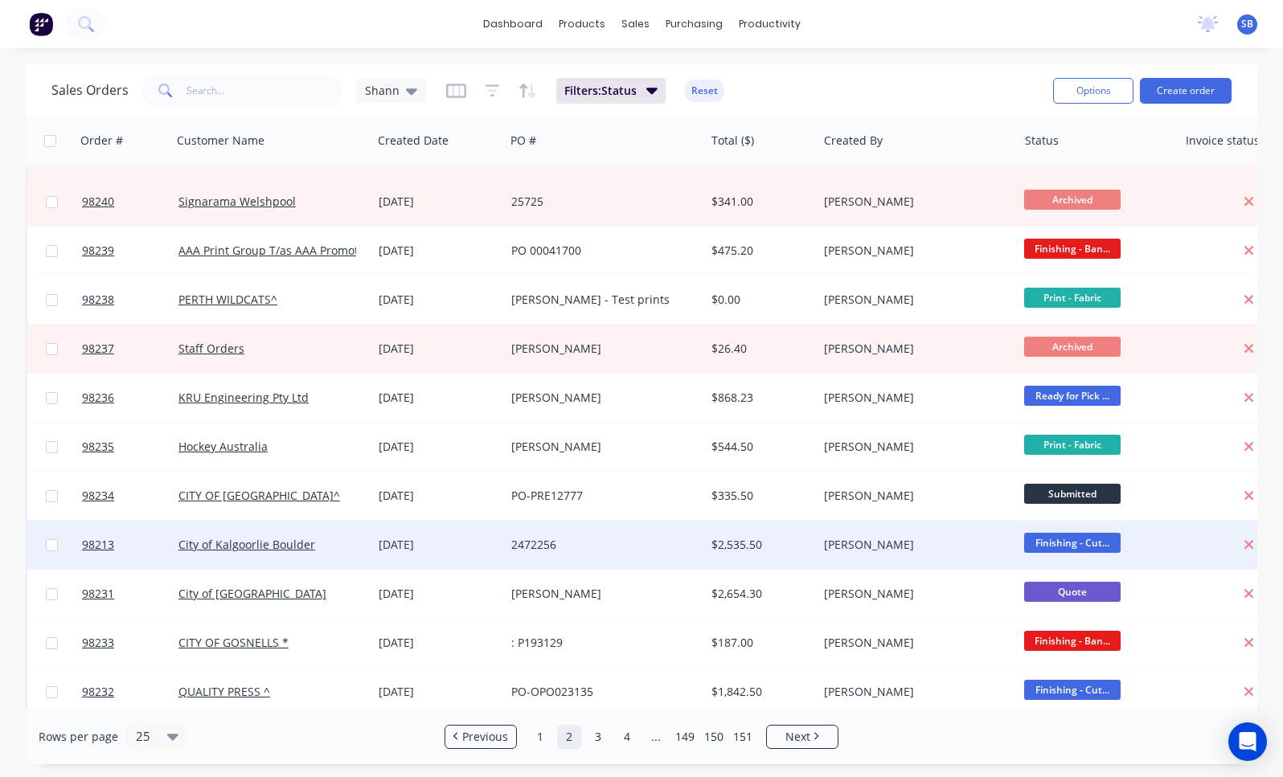
scroll to position [690, 0]
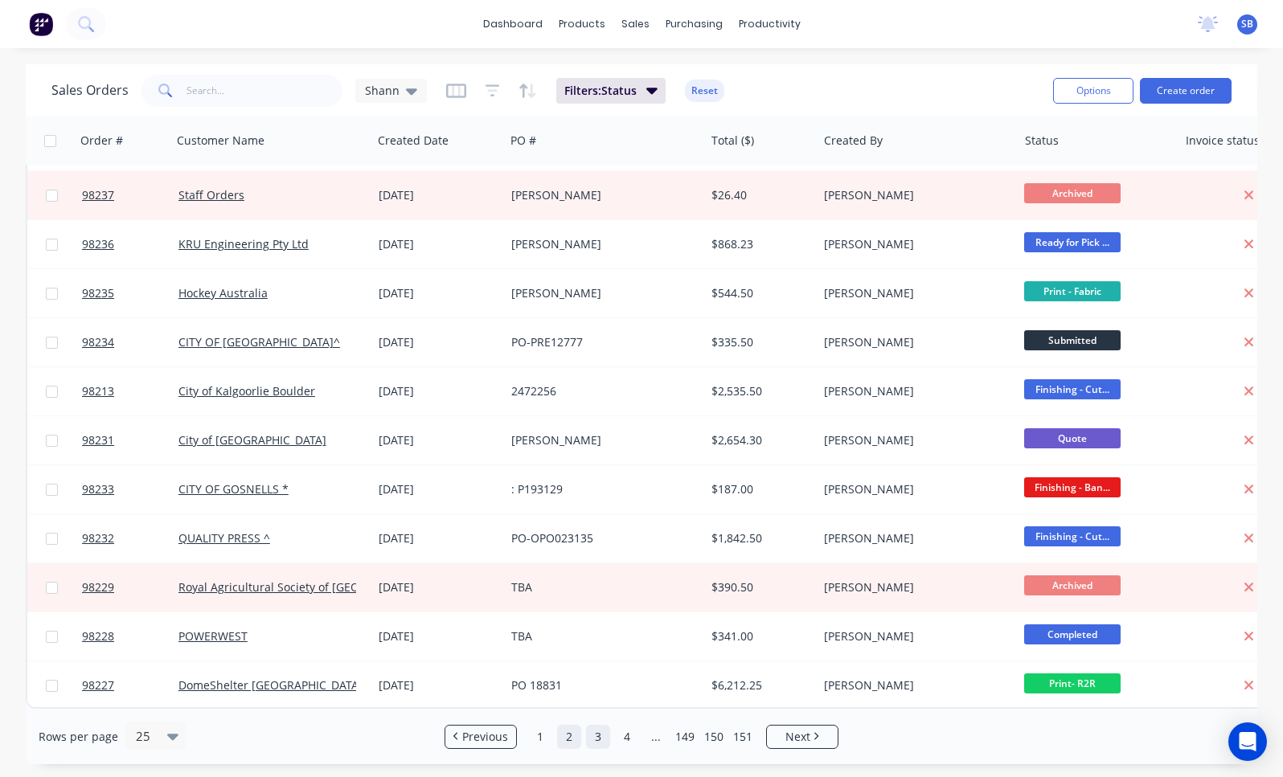
click at [594, 739] on link "3" at bounding box center [598, 737] width 24 height 24
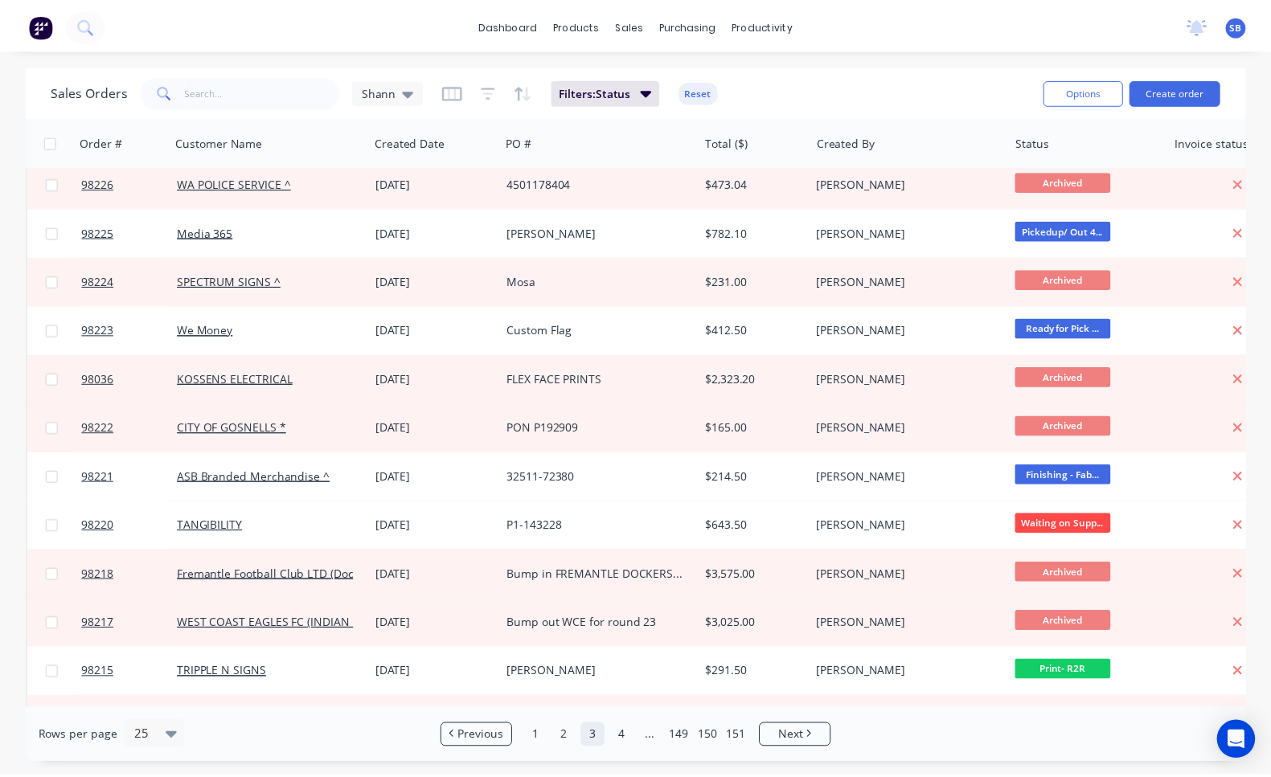
scroll to position [0, 0]
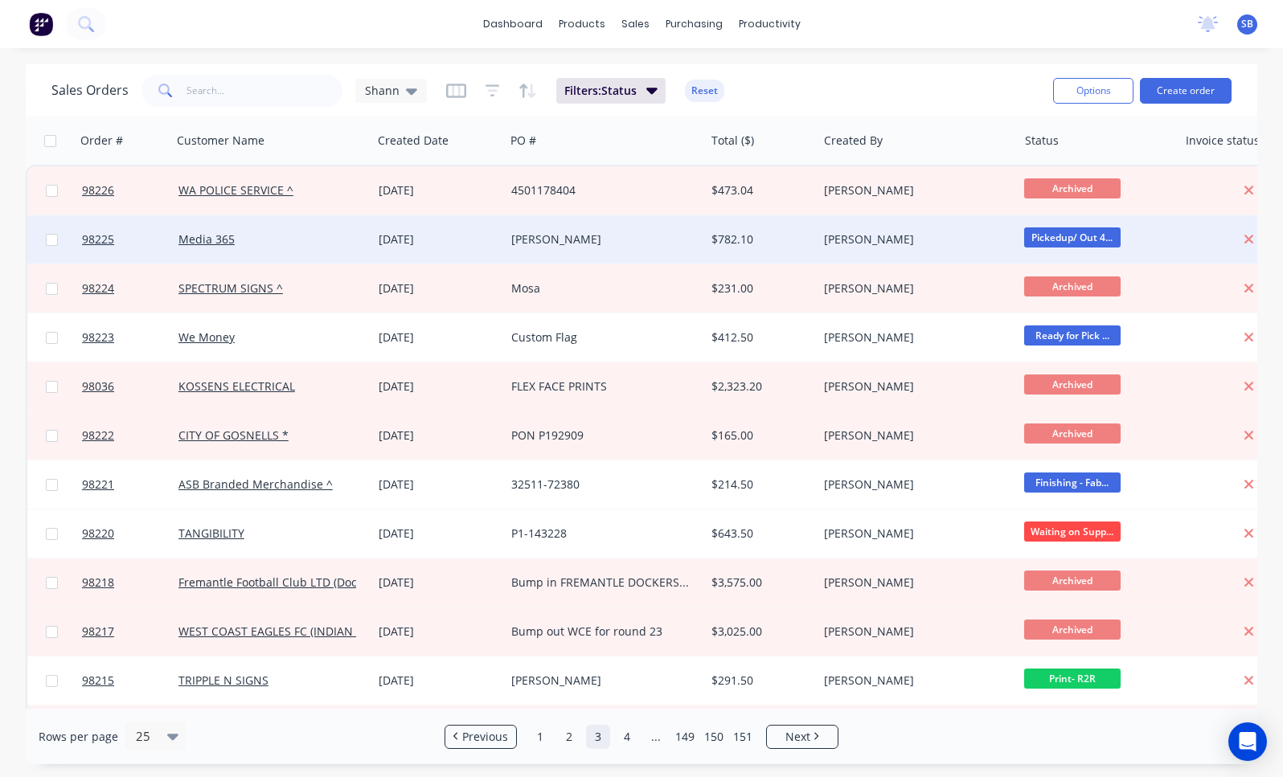
click at [528, 243] on div "[PERSON_NAME]" at bounding box center [600, 240] width 178 height 16
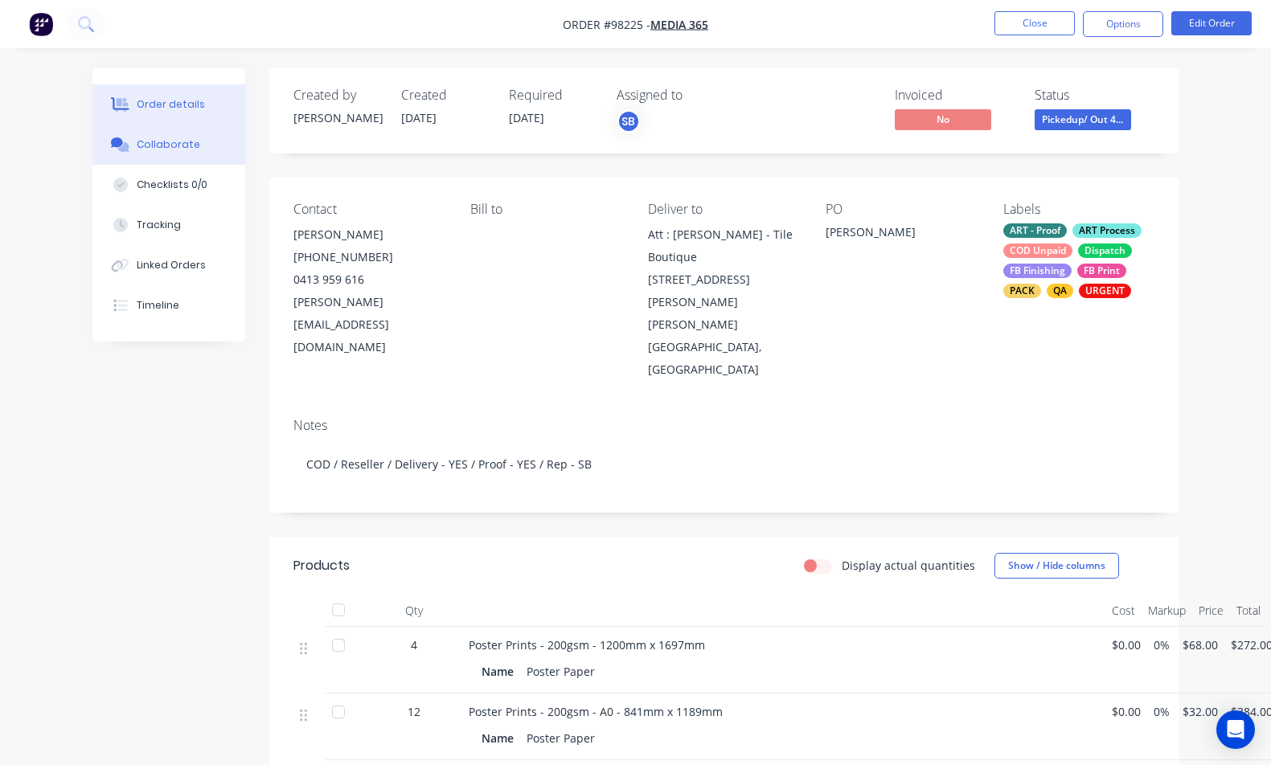
click at [196, 154] on button "Collaborate" at bounding box center [168, 145] width 153 height 40
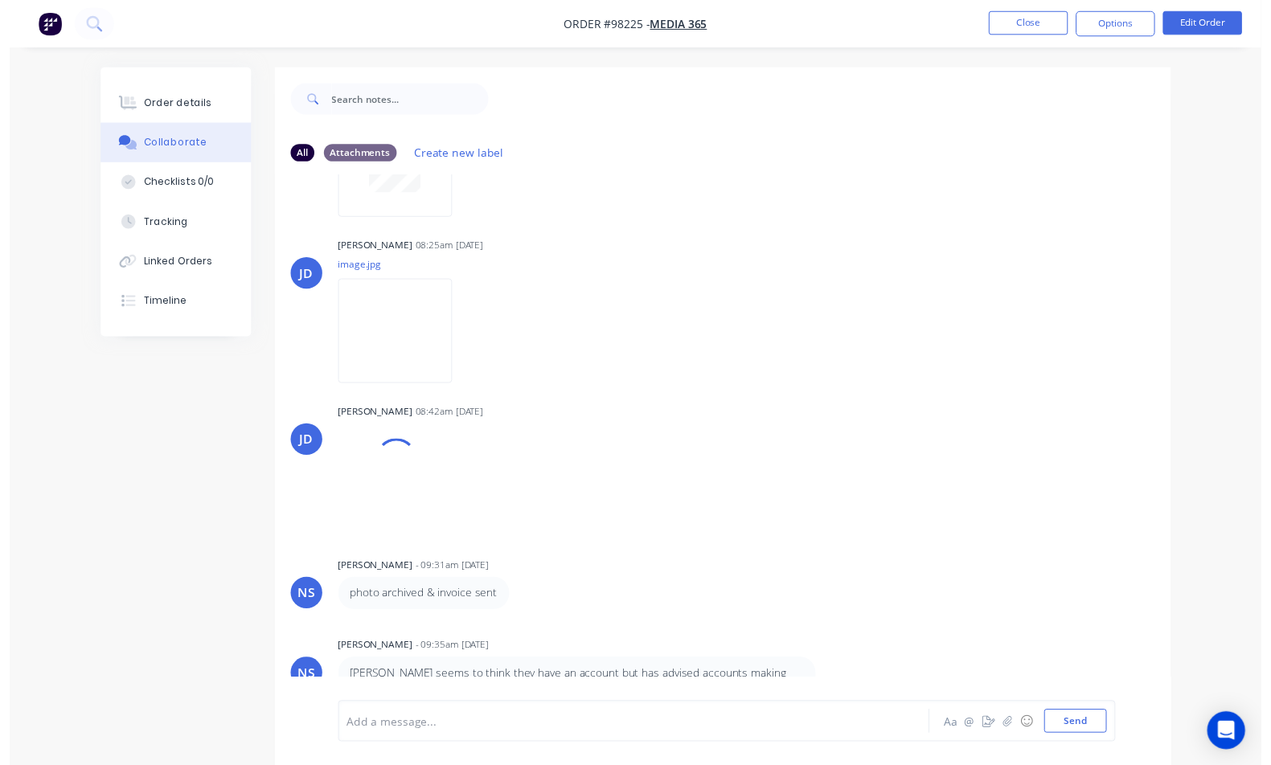
scroll to position [24, 0]
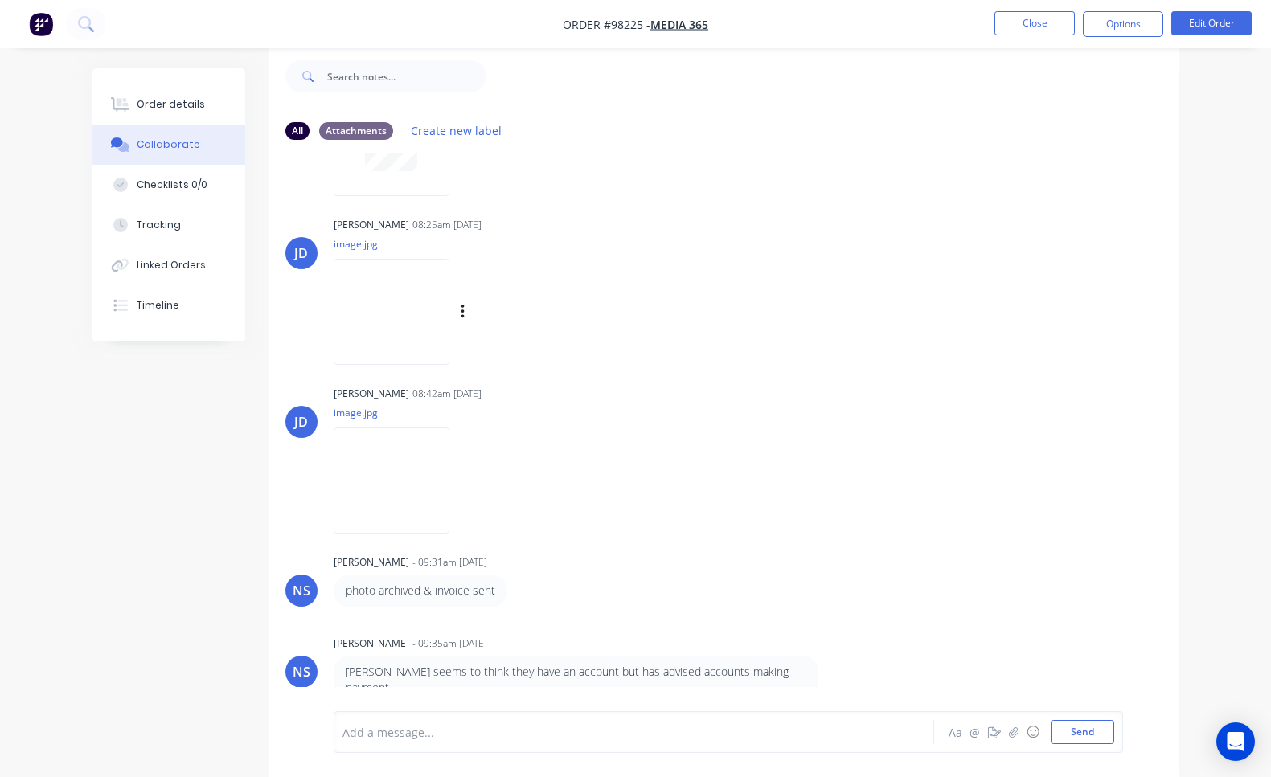
click at [436, 335] on img at bounding box center [392, 311] width 116 height 105
click at [377, 493] on img at bounding box center [392, 480] width 116 height 105
click at [174, 100] on div "Order details" at bounding box center [171, 104] width 68 height 14
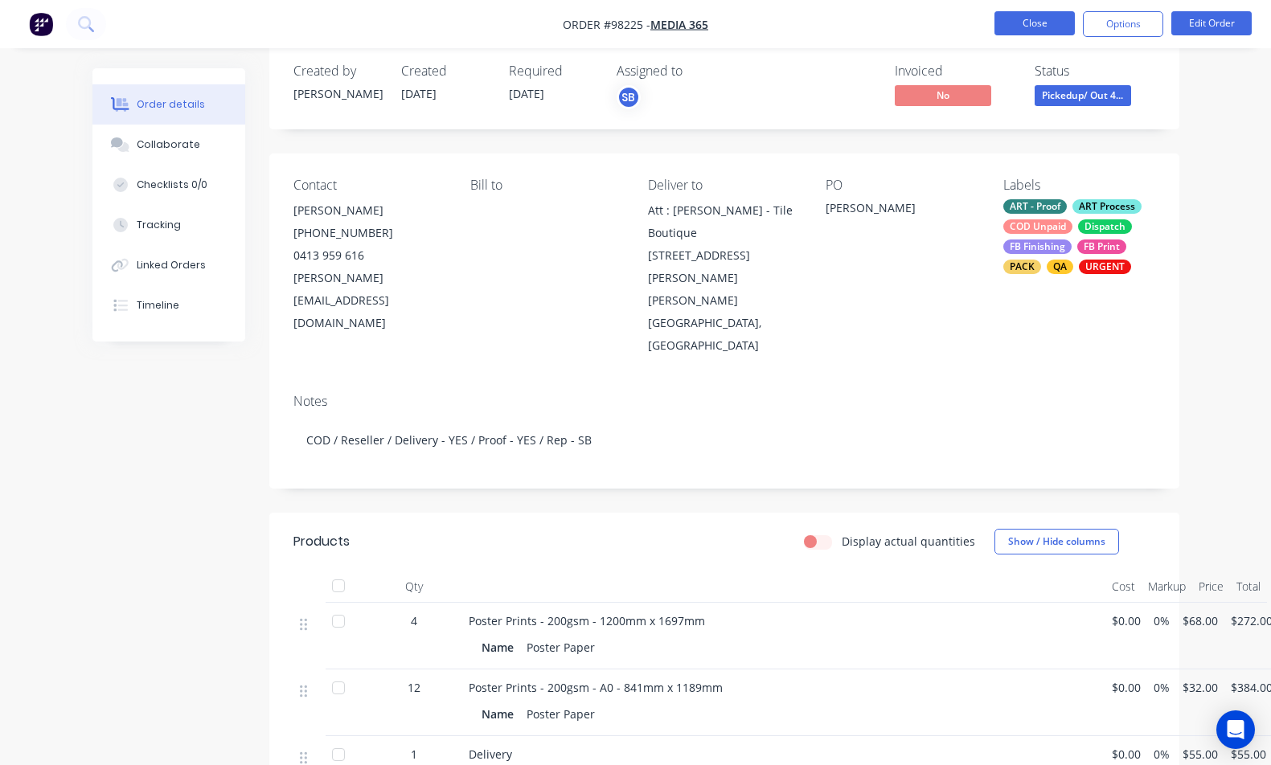
click at [1016, 17] on button "Close" at bounding box center [1034, 23] width 80 height 24
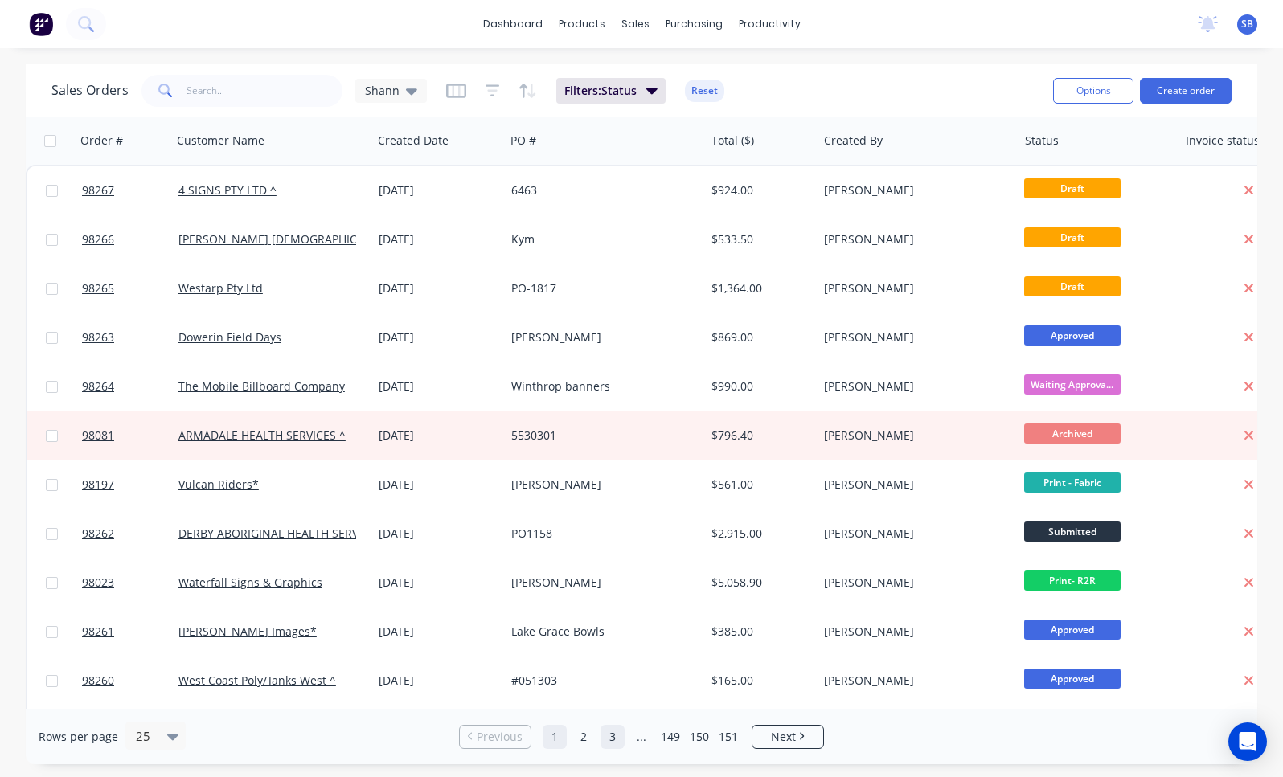
click at [610, 740] on link "3" at bounding box center [613, 737] width 24 height 24
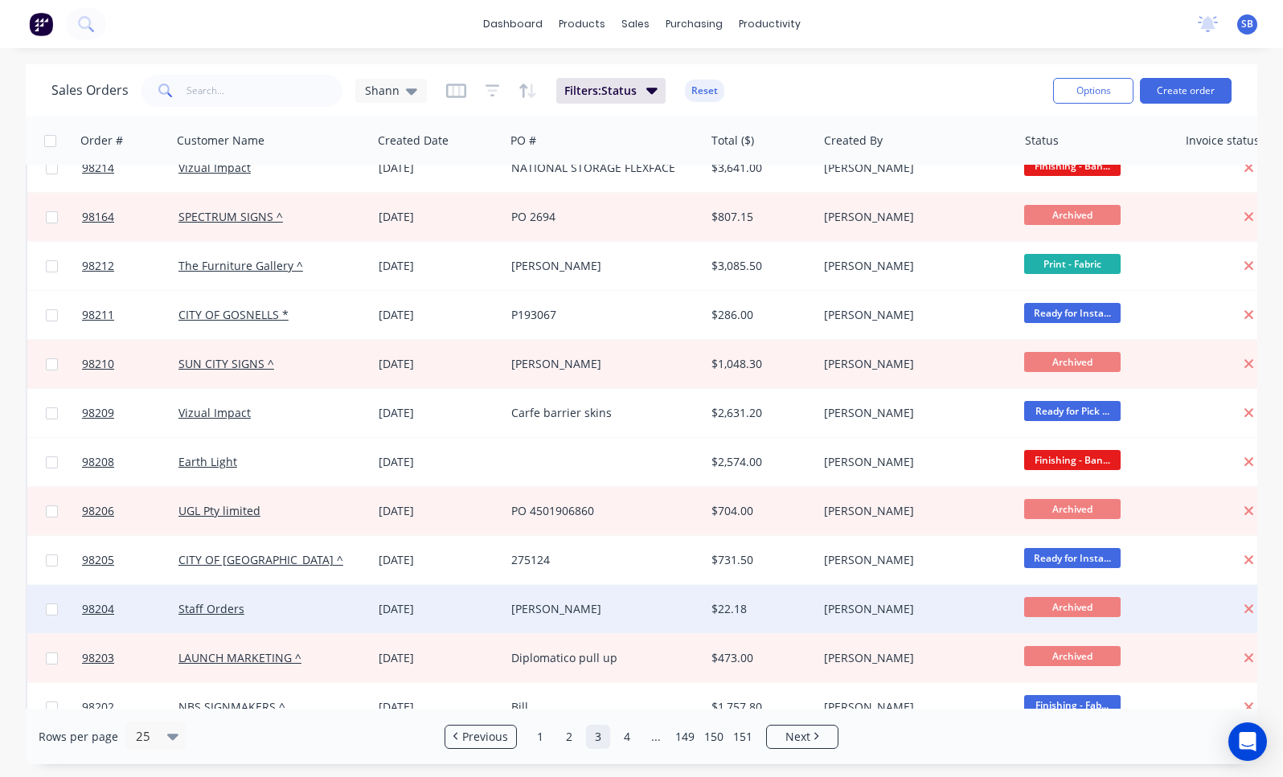
scroll to position [690, 0]
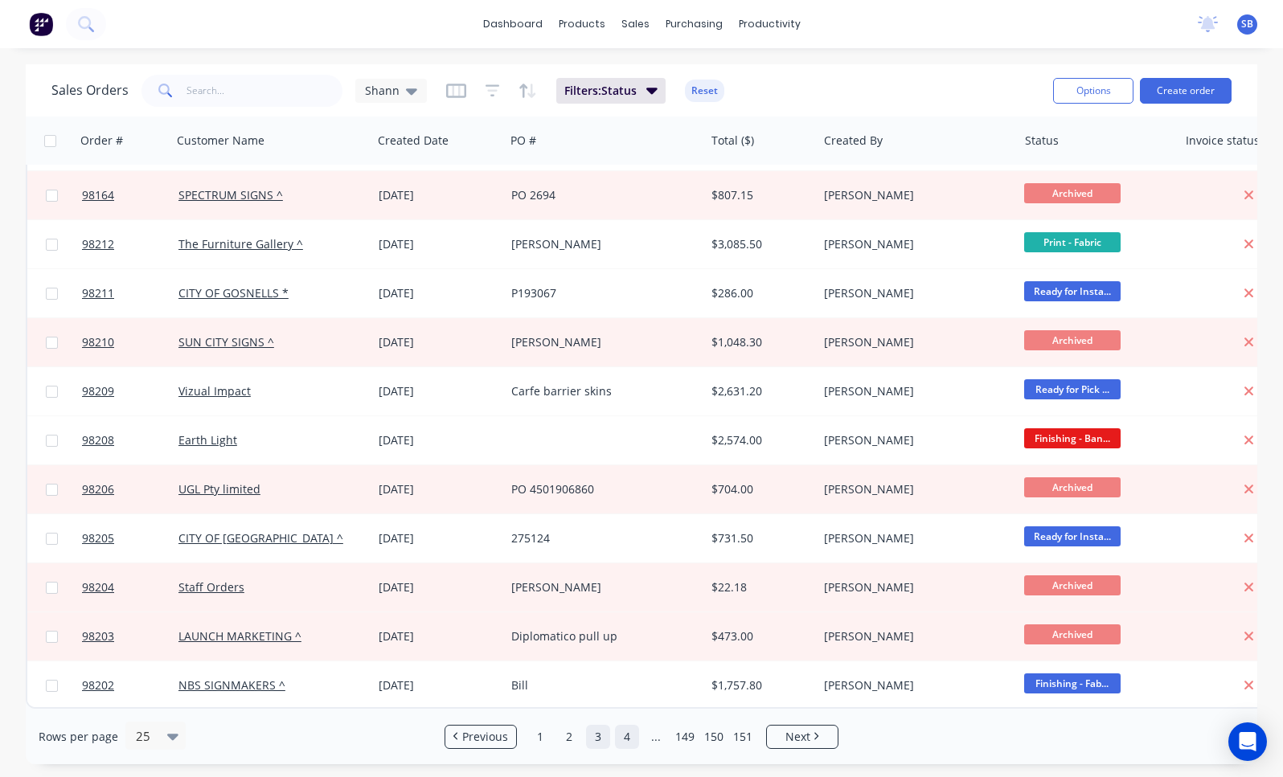
click at [625, 739] on link "4" at bounding box center [627, 737] width 24 height 24
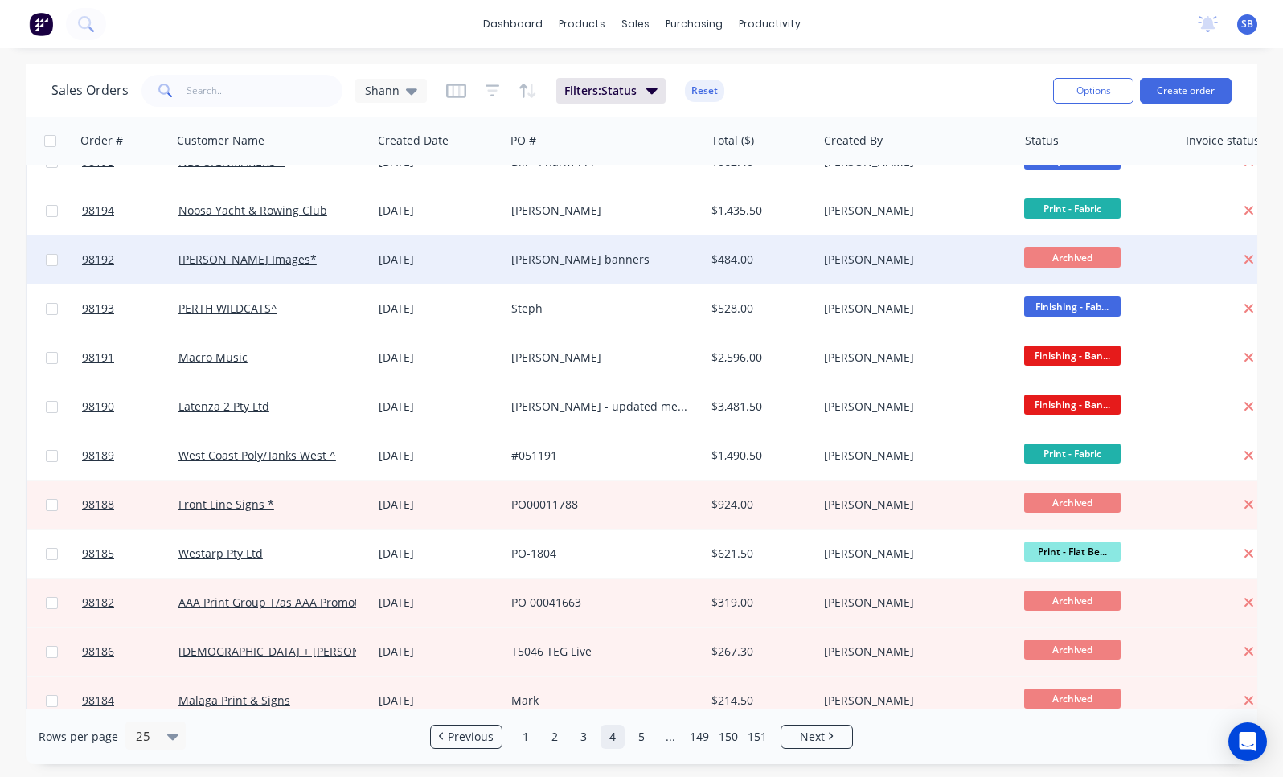
scroll to position [383, 0]
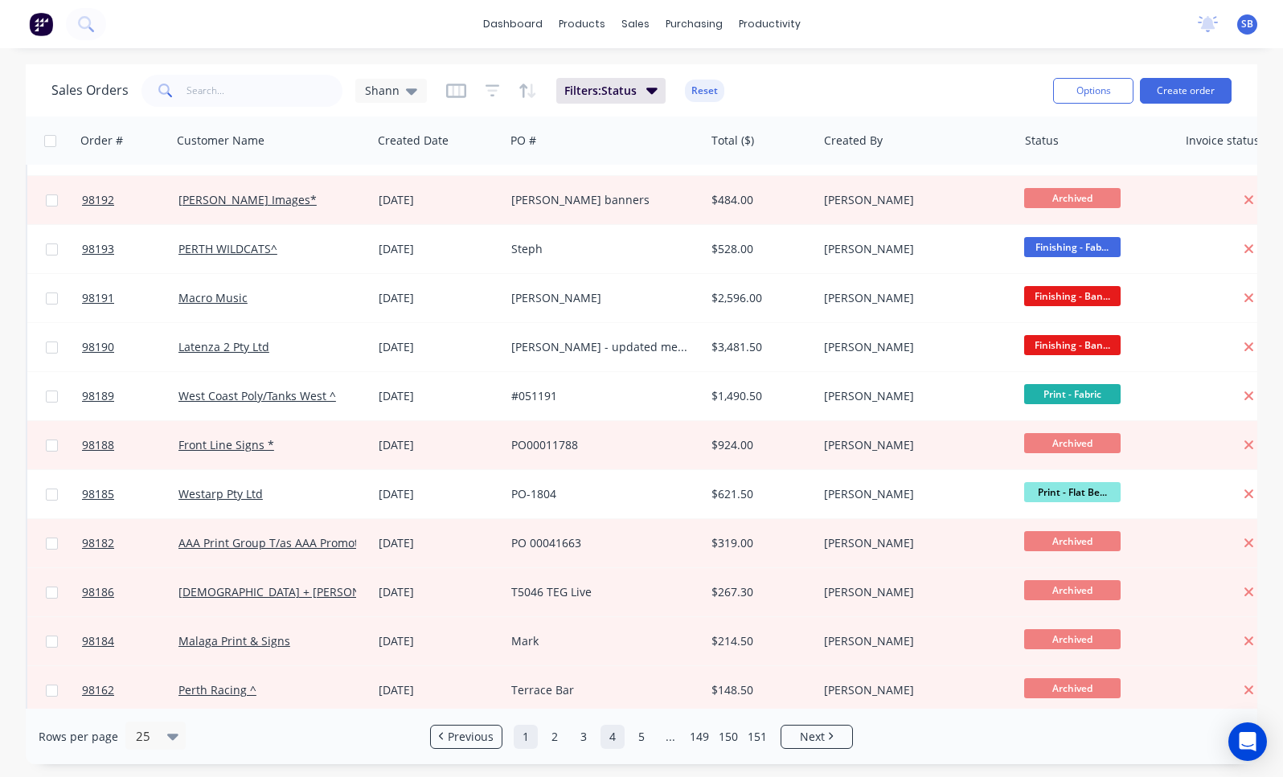
click at [523, 740] on link "1" at bounding box center [526, 737] width 24 height 24
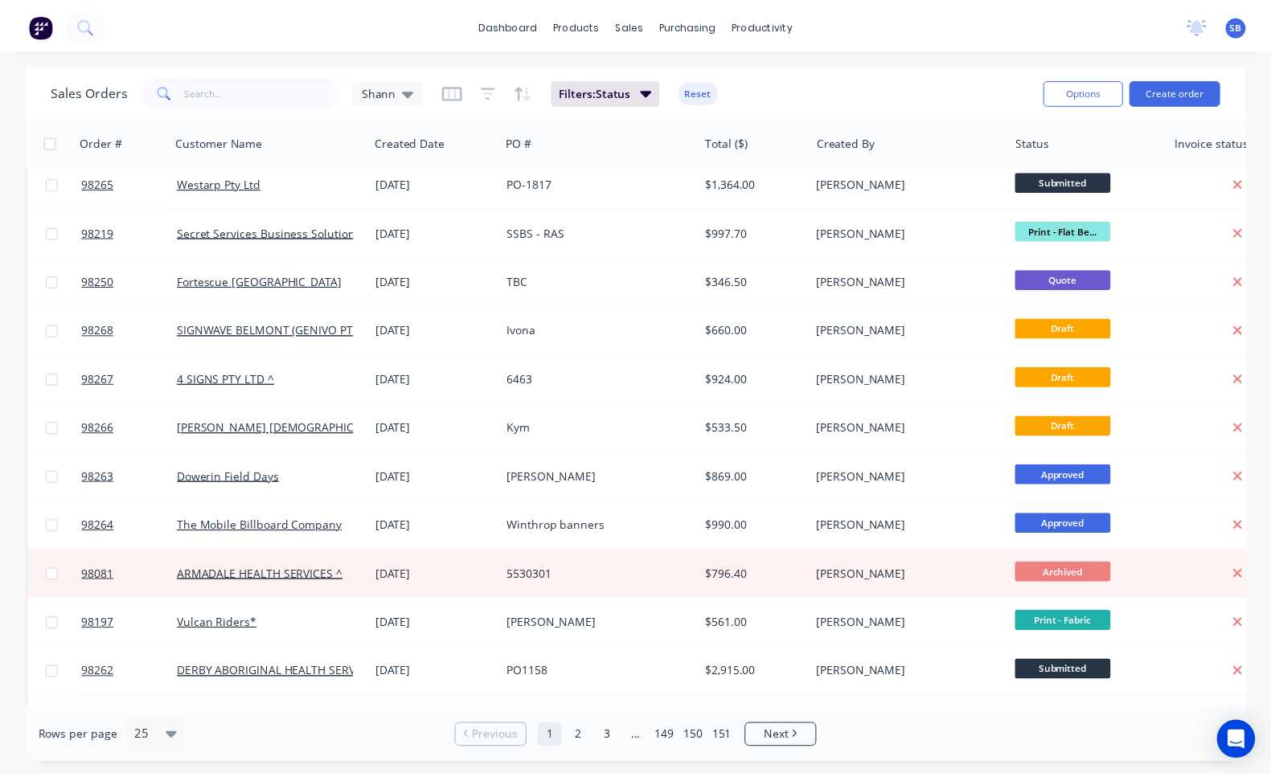
scroll to position [0, 0]
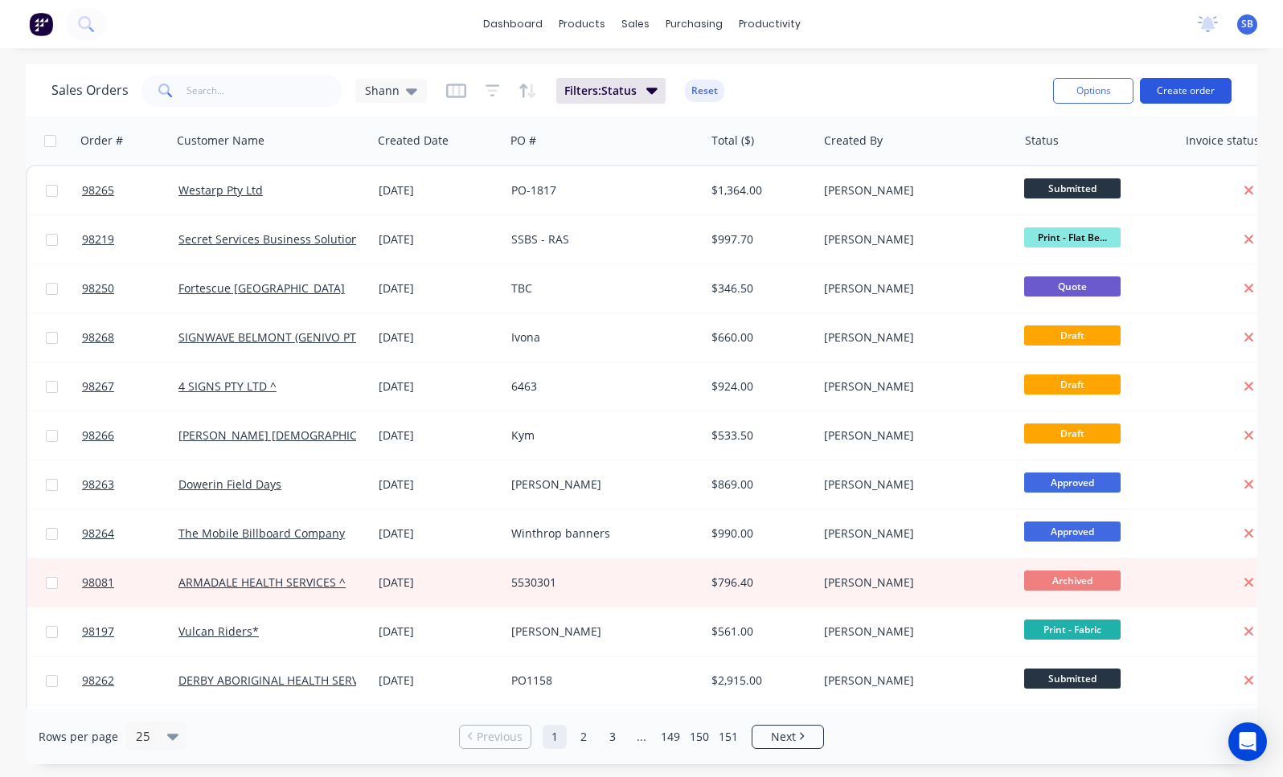
click at [1178, 89] on button "Create order" at bounding box center [1186, 91] width 92 height 26
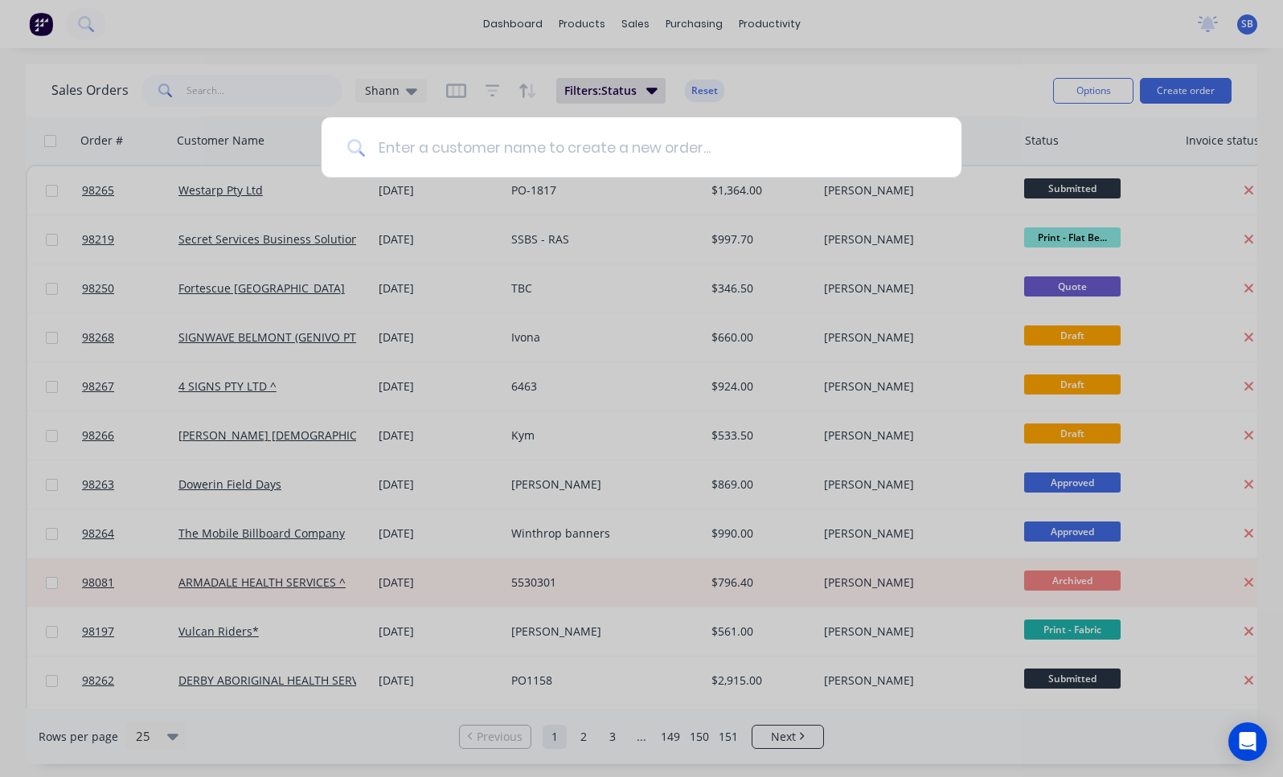
click at [705, 135] on input at bounding box center [650, 147] width 571 height 60
type input "o"
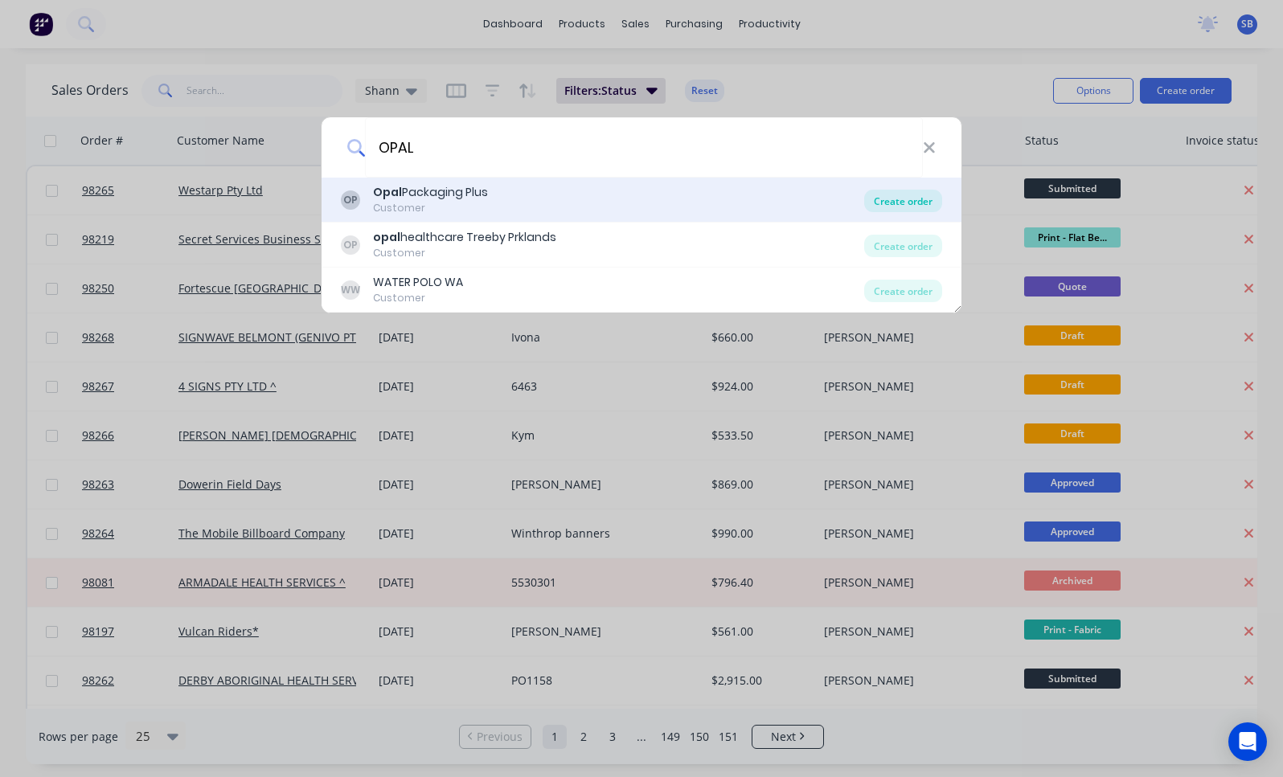
type input "OPAL"
click at [892, 199] on div "Create order" at bounding box center [903, 201] width 78 height 23
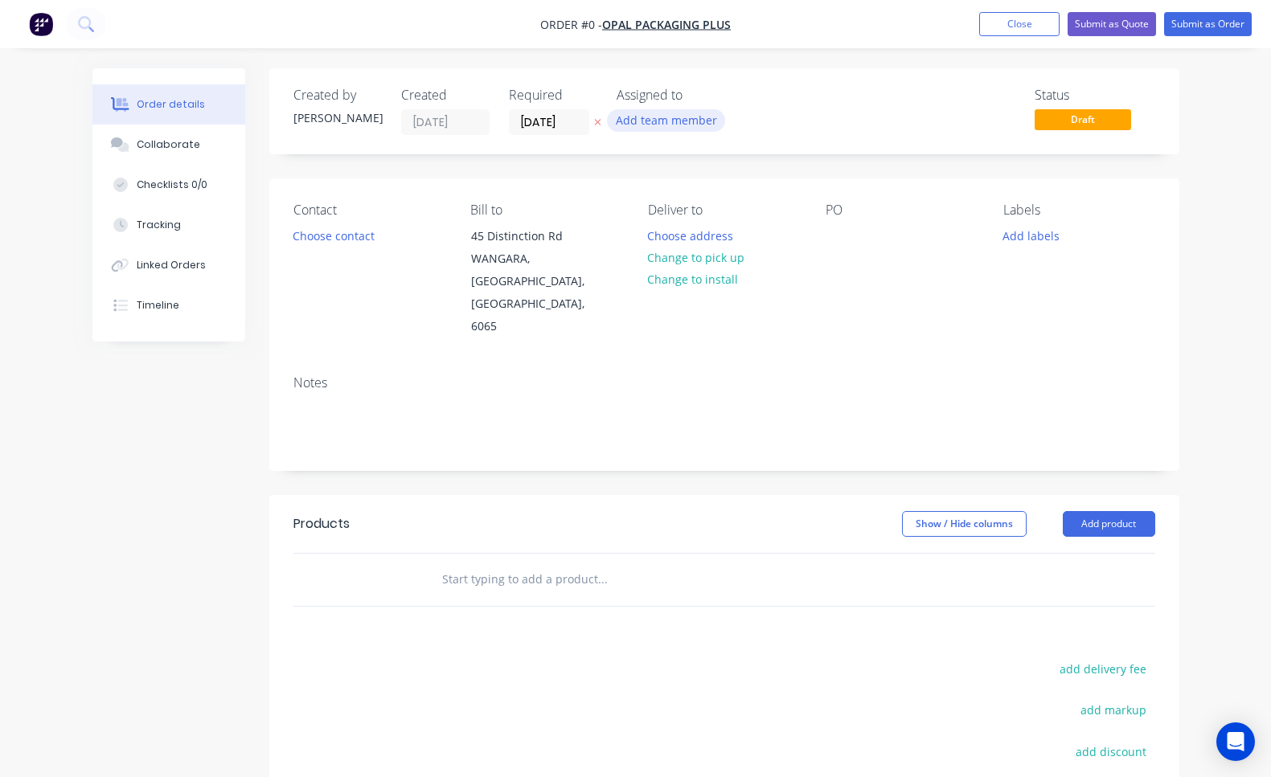
click at [661, 117] on button "Add team member" at bounding box center [666, 120] width 118 height 22
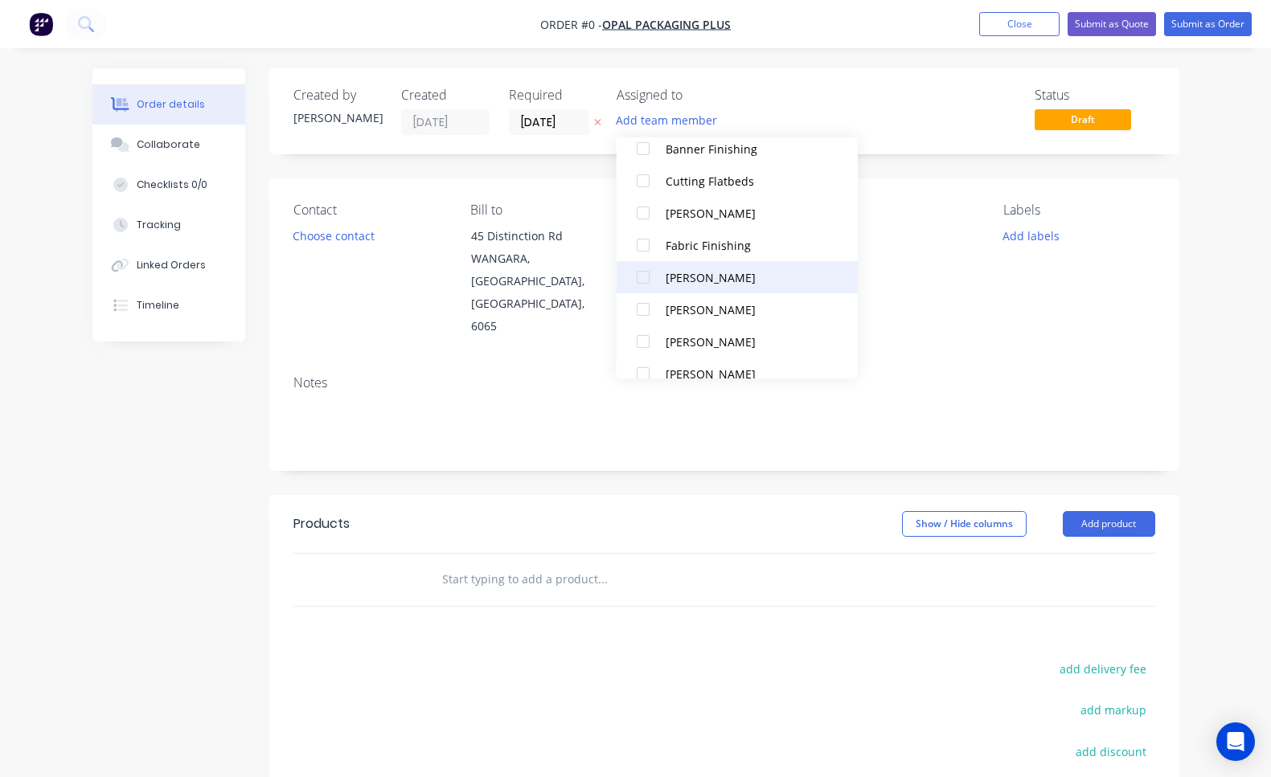
scroll to position [193, 0]
click at [642, 277] on div at bounding box center [643, 274] width 32 height 32
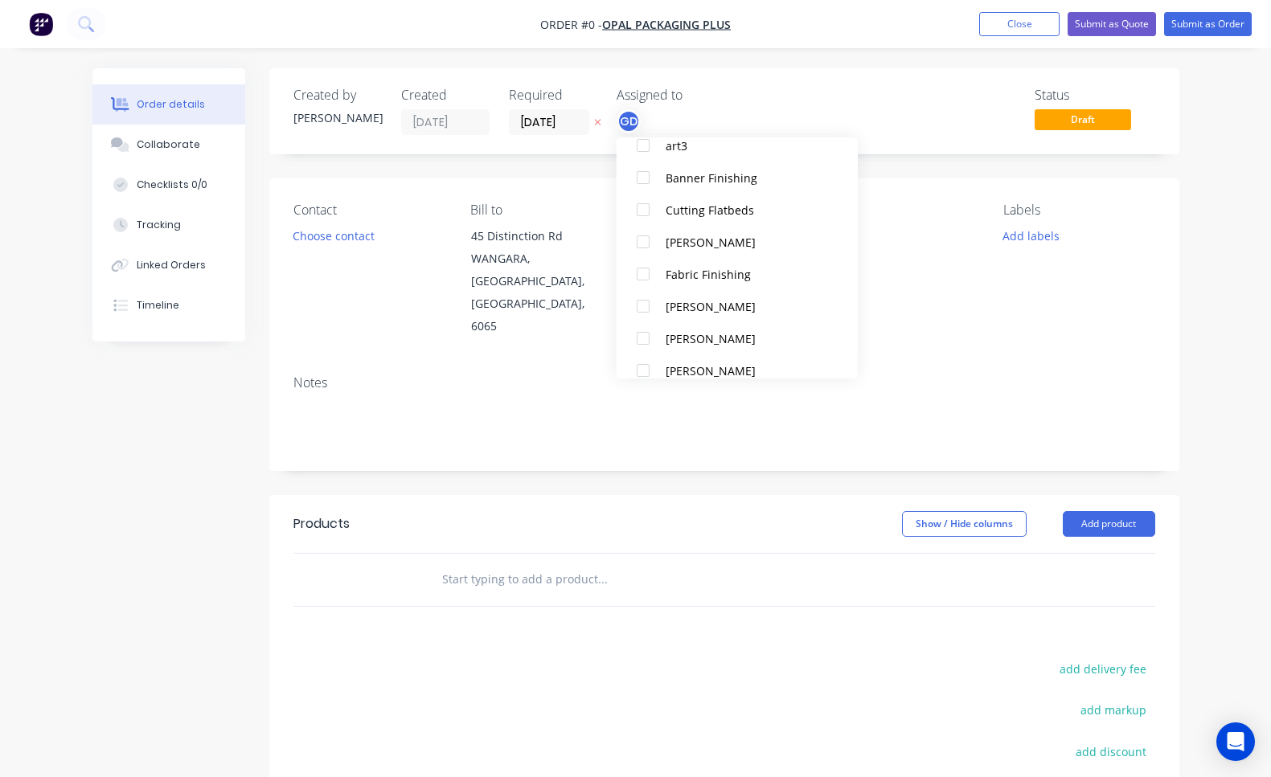
click at [754, 109] on div "GD" at bounding box center [697, 121] width 161 height 24
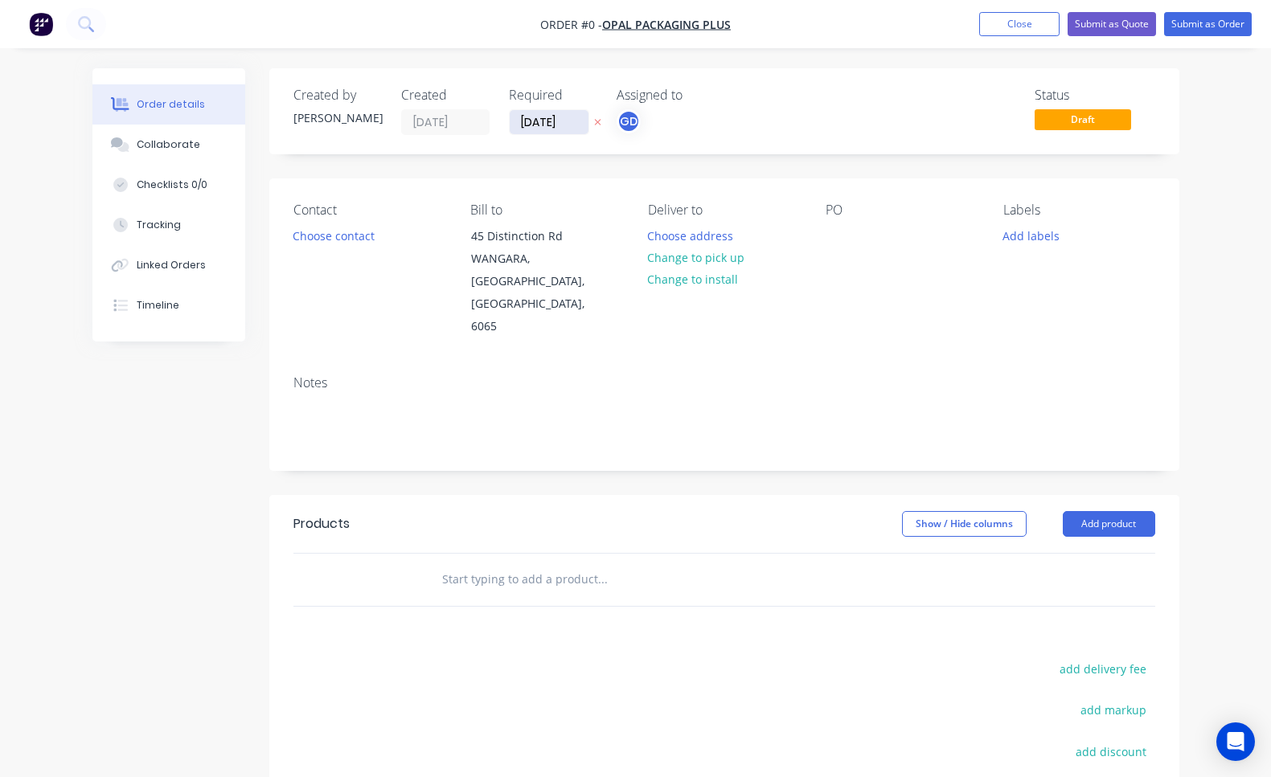
click at [535, 132] on input "[DATE]" at bounding box center [549, 122] width 79 height 24
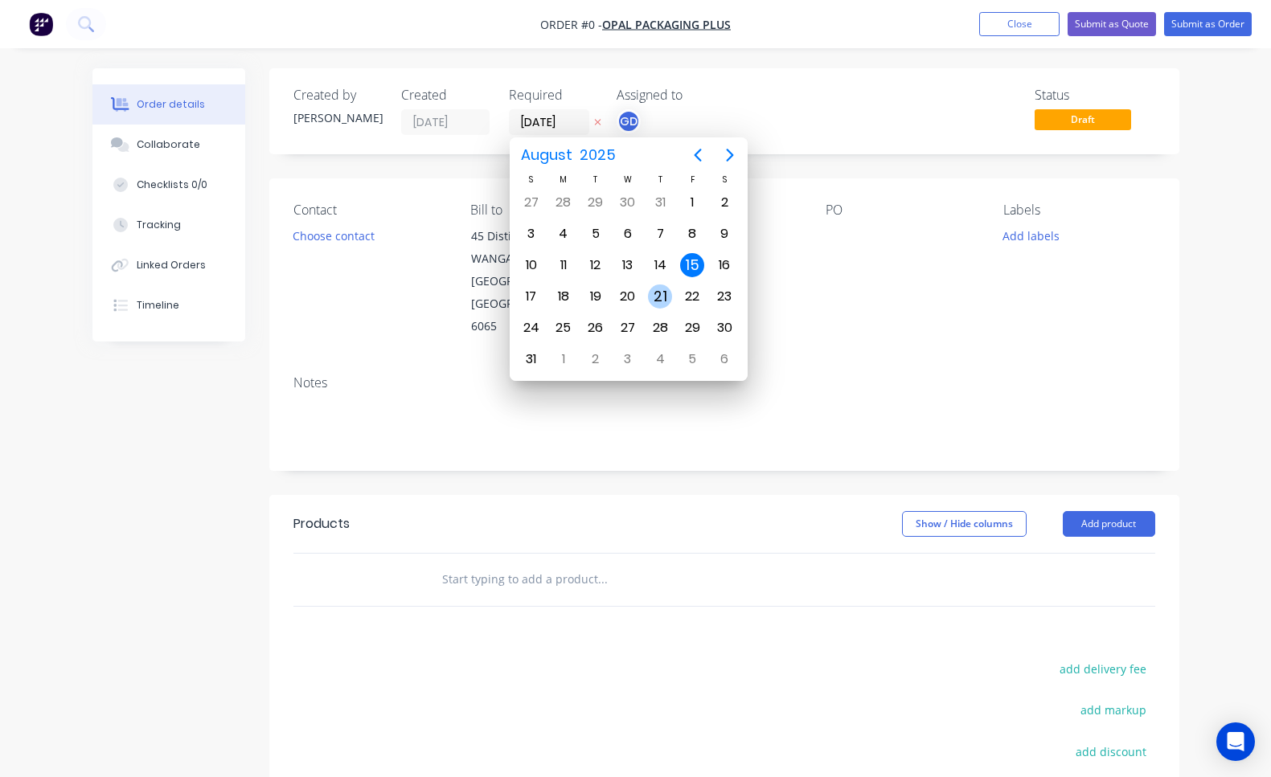
click at [663, 298] on div "21" at bounding box center [660, 297] width 24 height 24
type input "[DATE]"
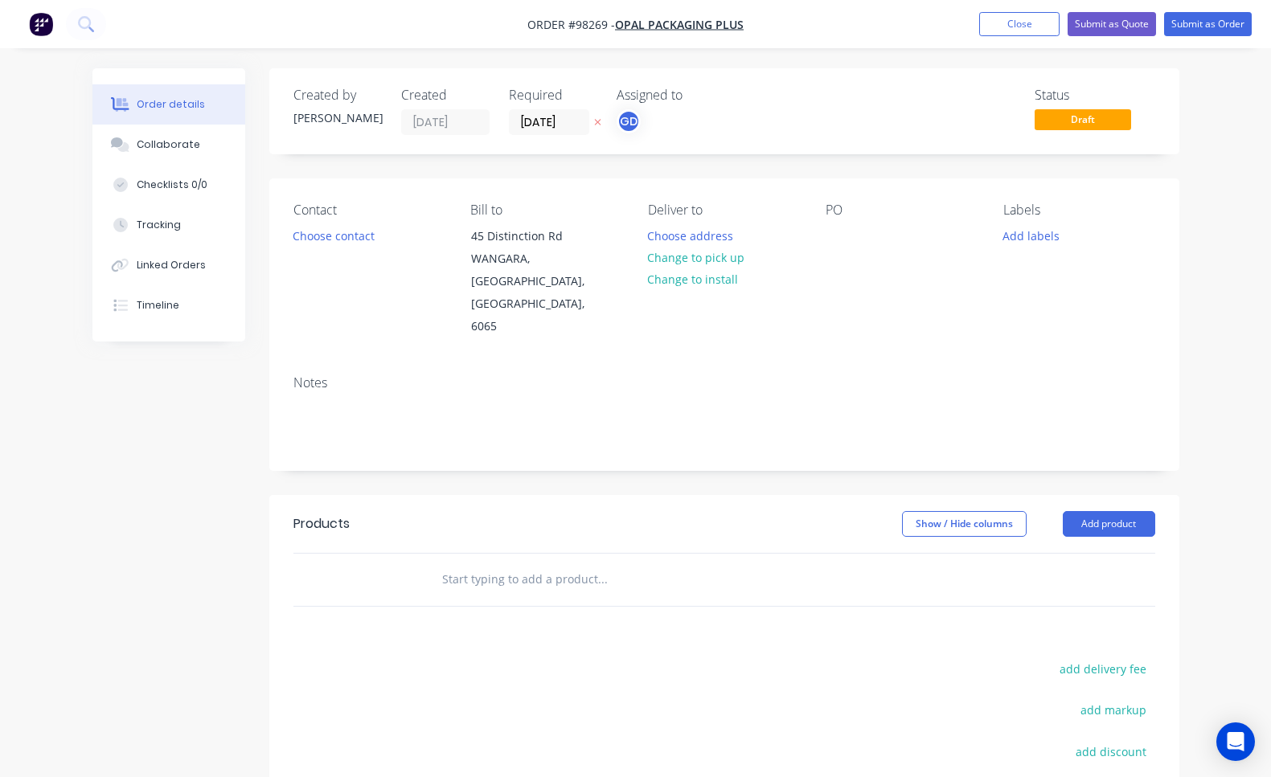
click at [719, 132] on div "GD" at bounding box center [697, 121] width 161 height 24
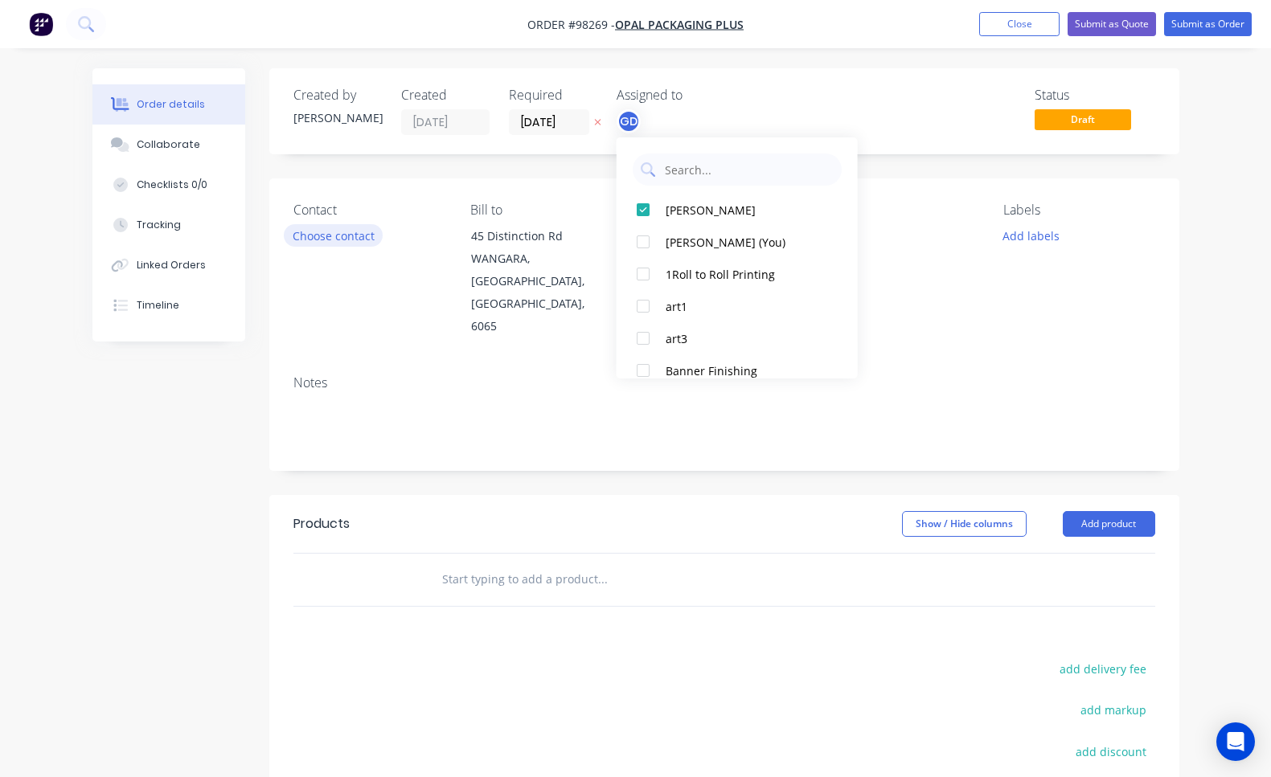
click at [367, 235] on div "Created by [PERSON_NAME] Created [DATE] Required [DATE] Assigned to GD Status D…" at bounding box center [724, 530] width 910 height 925
click at [340, 237] on button "Choose contact" at bounding box center [333, 235] width 99 height 22
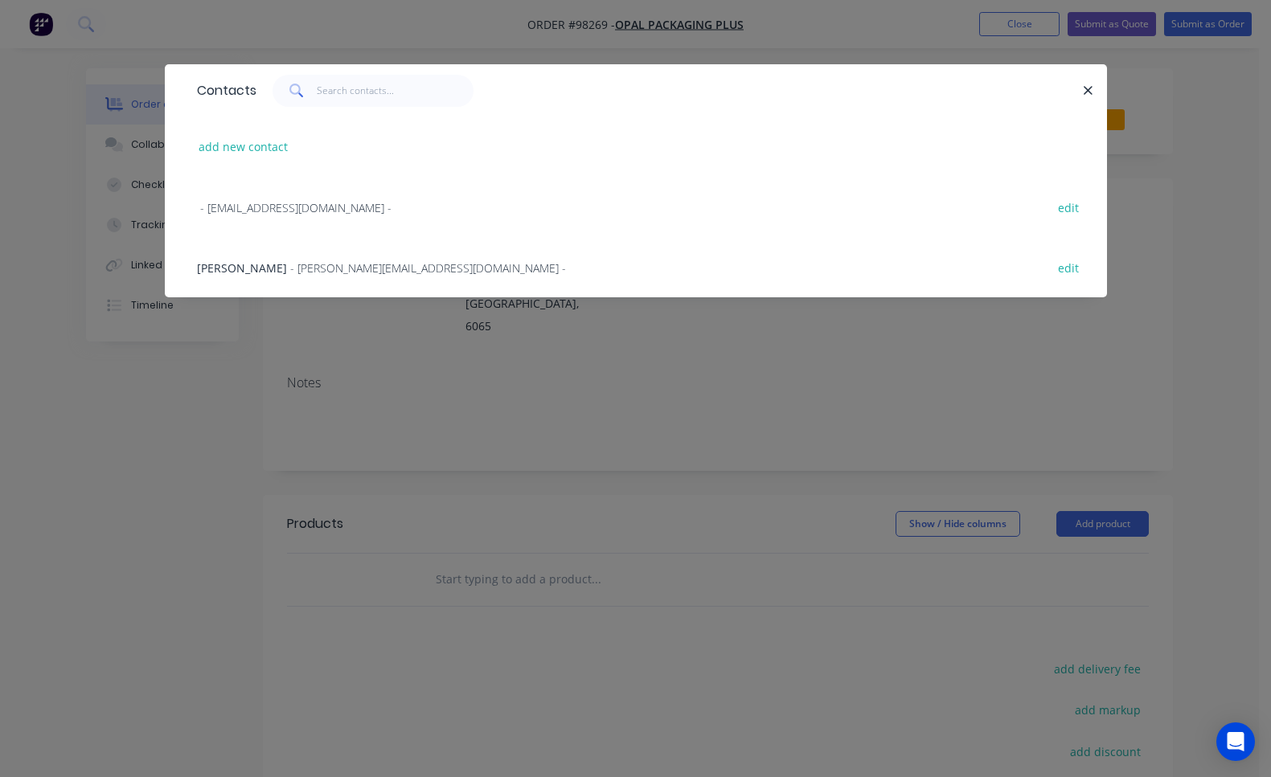
click at [340, 263] on span "- [PERSON_NAME][EMAIL_ADDRESS][DOMAIN_NAME] -" at bounding box center [428, 267] width 276 height 15
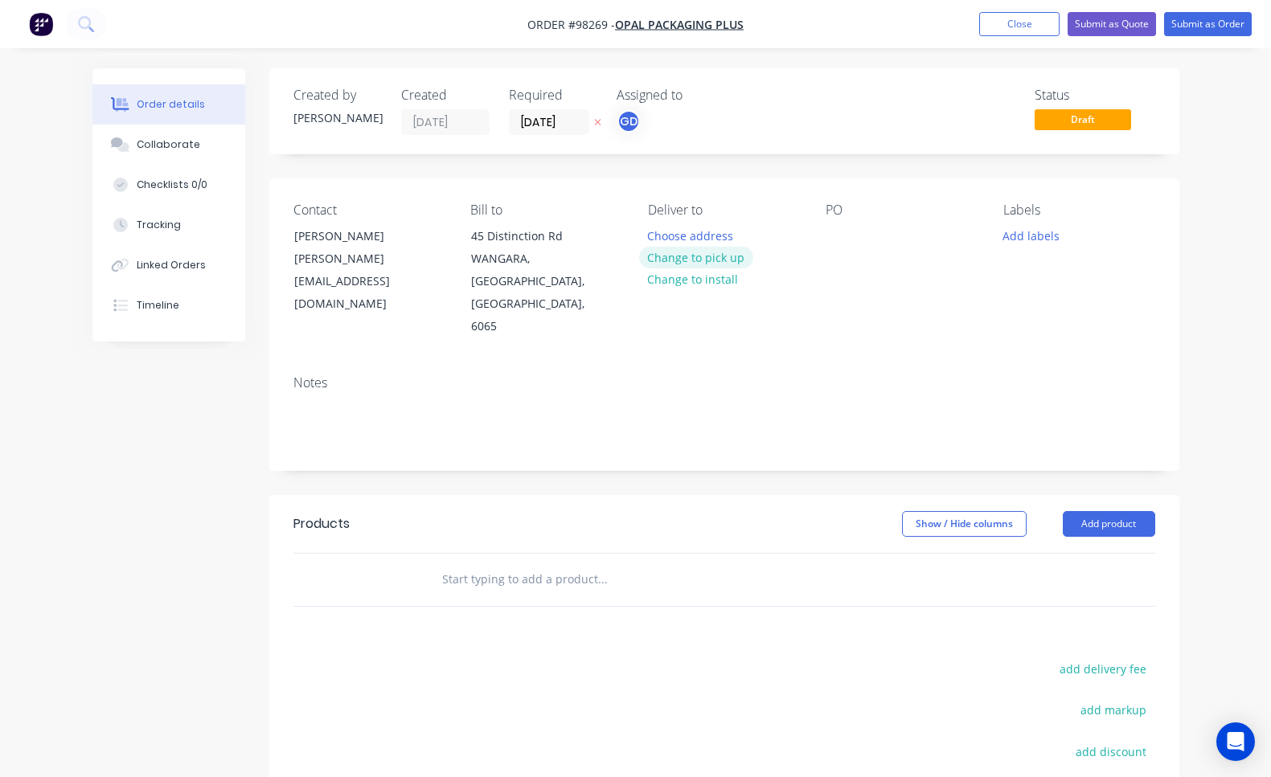
click at [679, 256] on button "Change to pick up" at bounding box center [696, 258] width 114 height 22
click at [650, 236] on div at bounding box center [661, 235] width 26 height 23
click at [838, 236] on div at bounding box center [839, 235] width 26 height 23
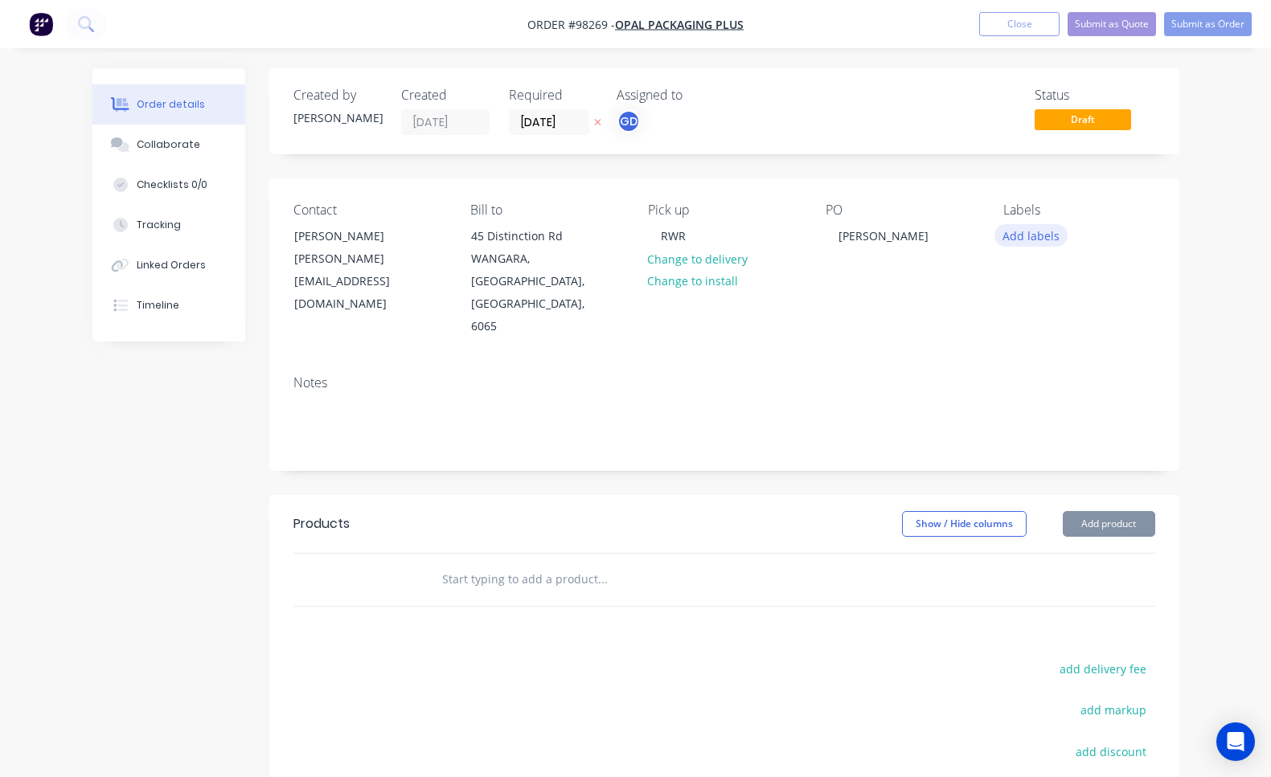
click at [1014, 240] on button "Add labels" at bounding box center [1031, 235] width 74 height 22
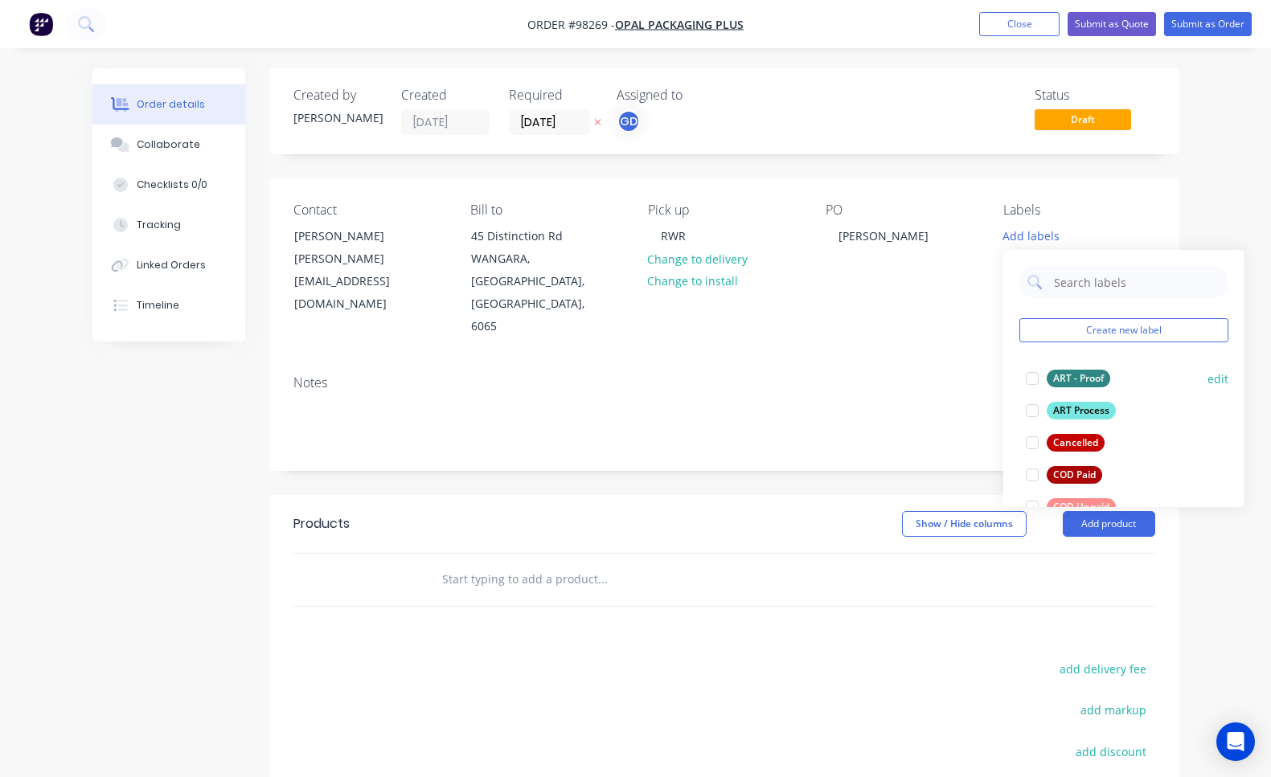
click at [1033, 379] on div at bounding box center [1032, 379] width 32 height 32
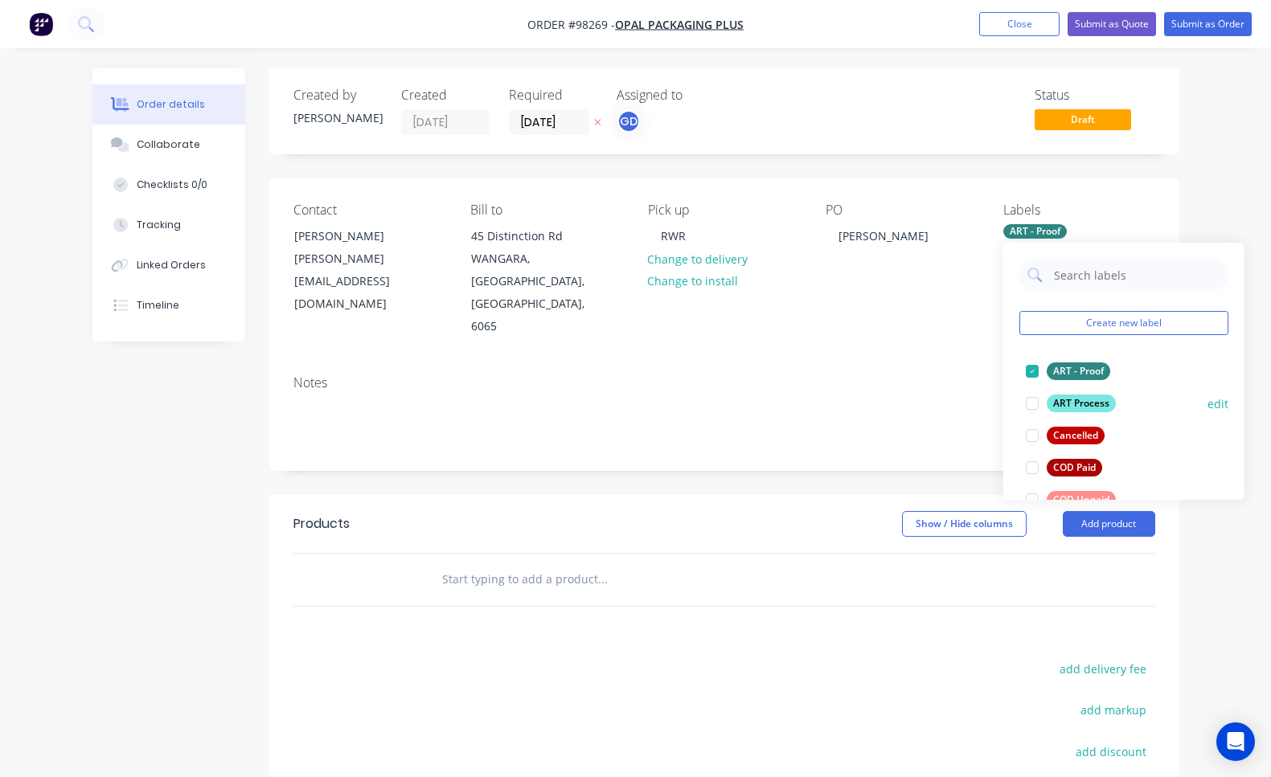
click at [1033, 400] on div at bounding box center [1032, 403] width 32 height 32
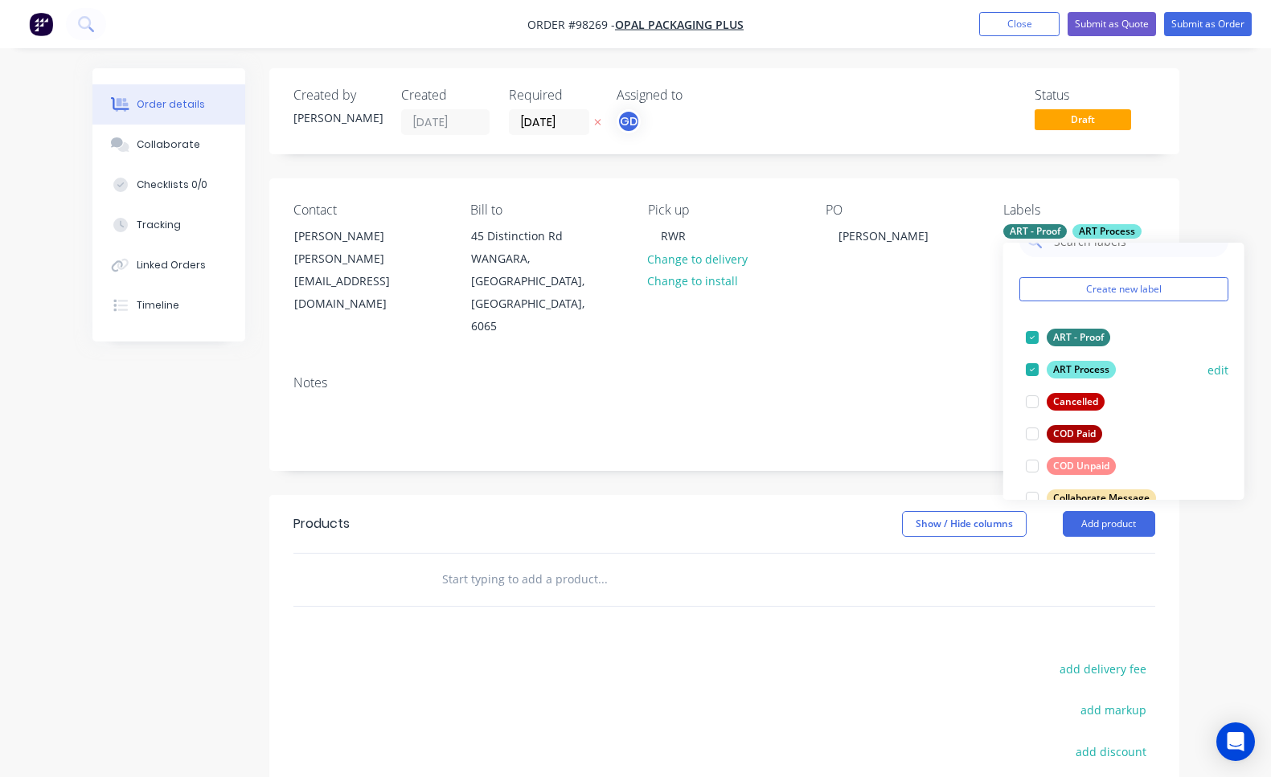
scroll to position [37, 0]
click at [1034, 464] on div at bounding box center [1032, 463] width 32 height 32
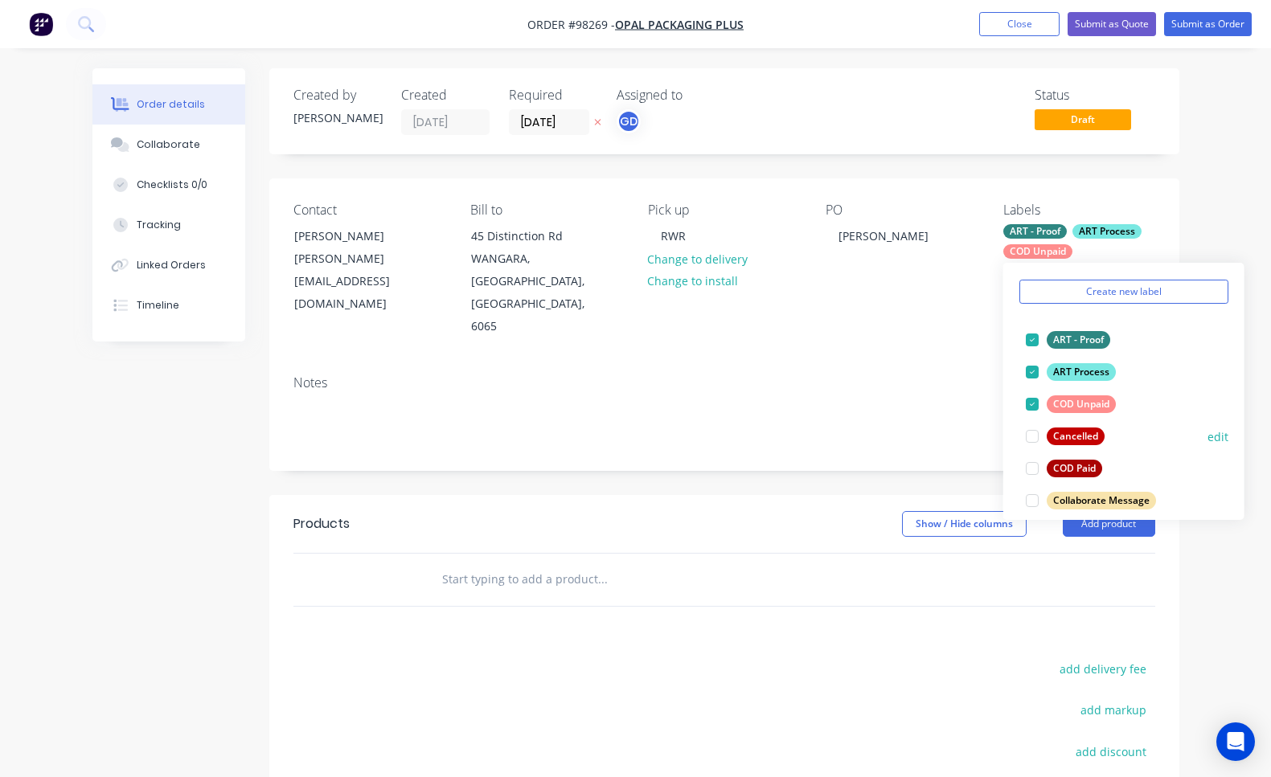
scroll to position [130, 0]
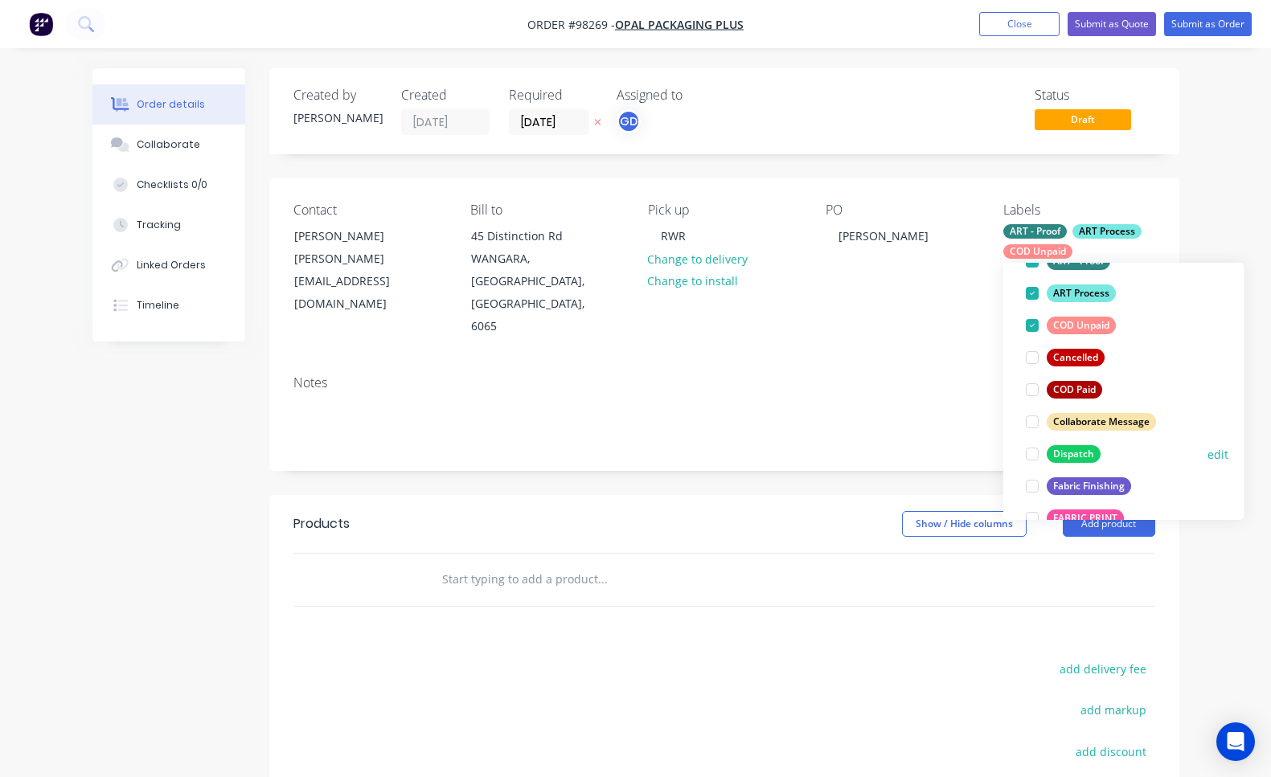
click at [1034, 457] on div at bounding box center [1032, 454] width 32 height 32
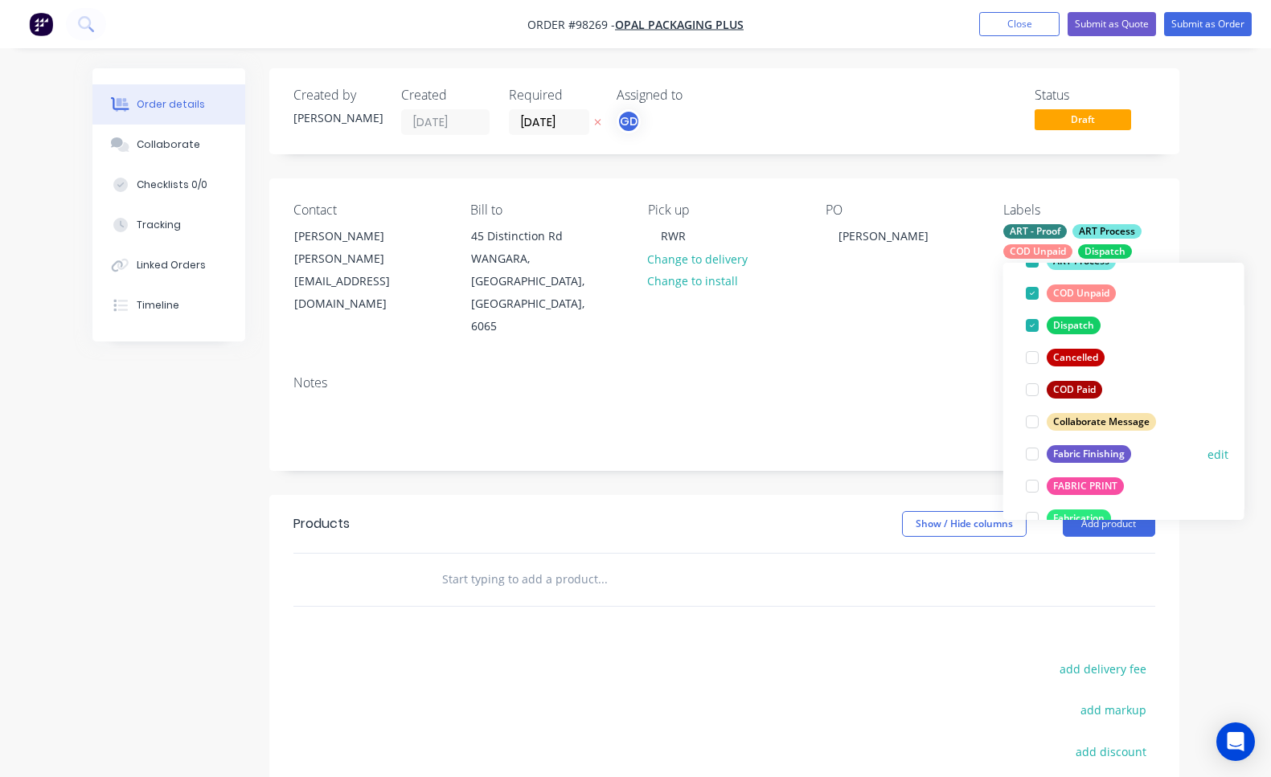
scroll to position [174, 0]
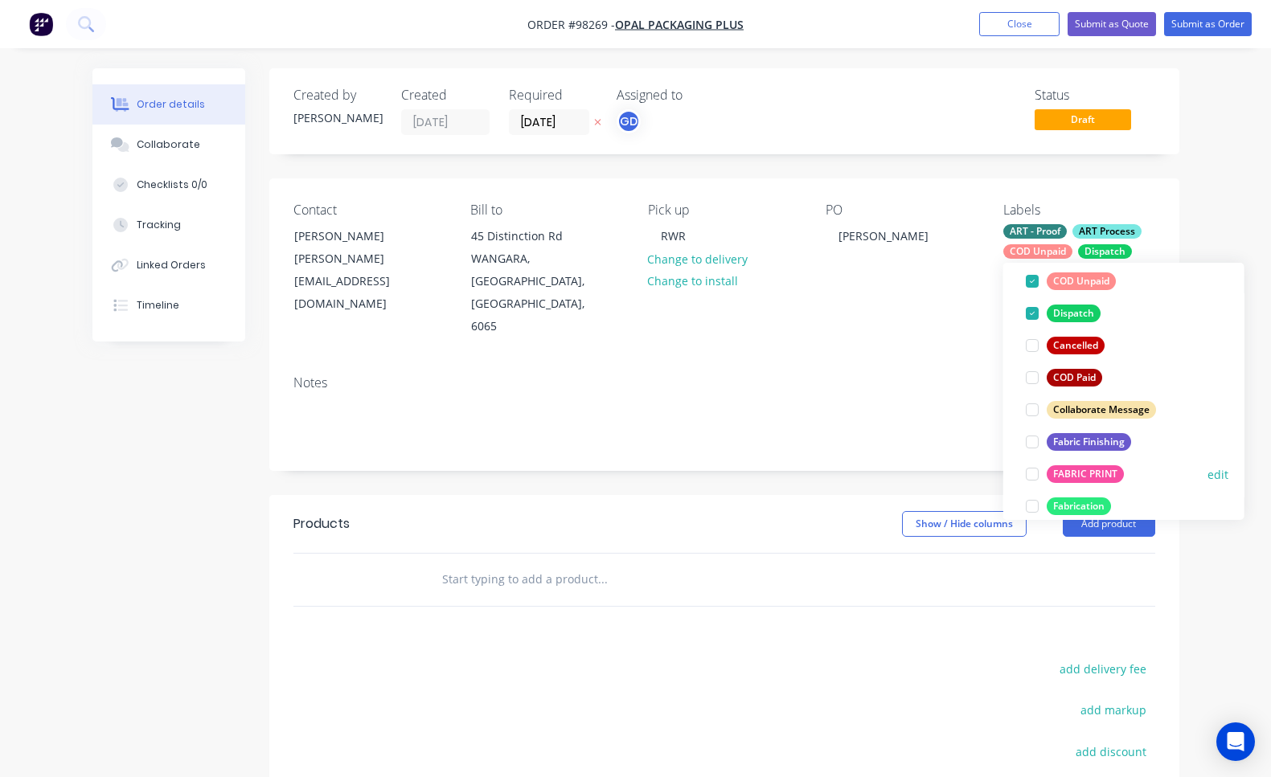
click at [1035, 474] on div at bounding box center [1032, 474] width 32 height 32
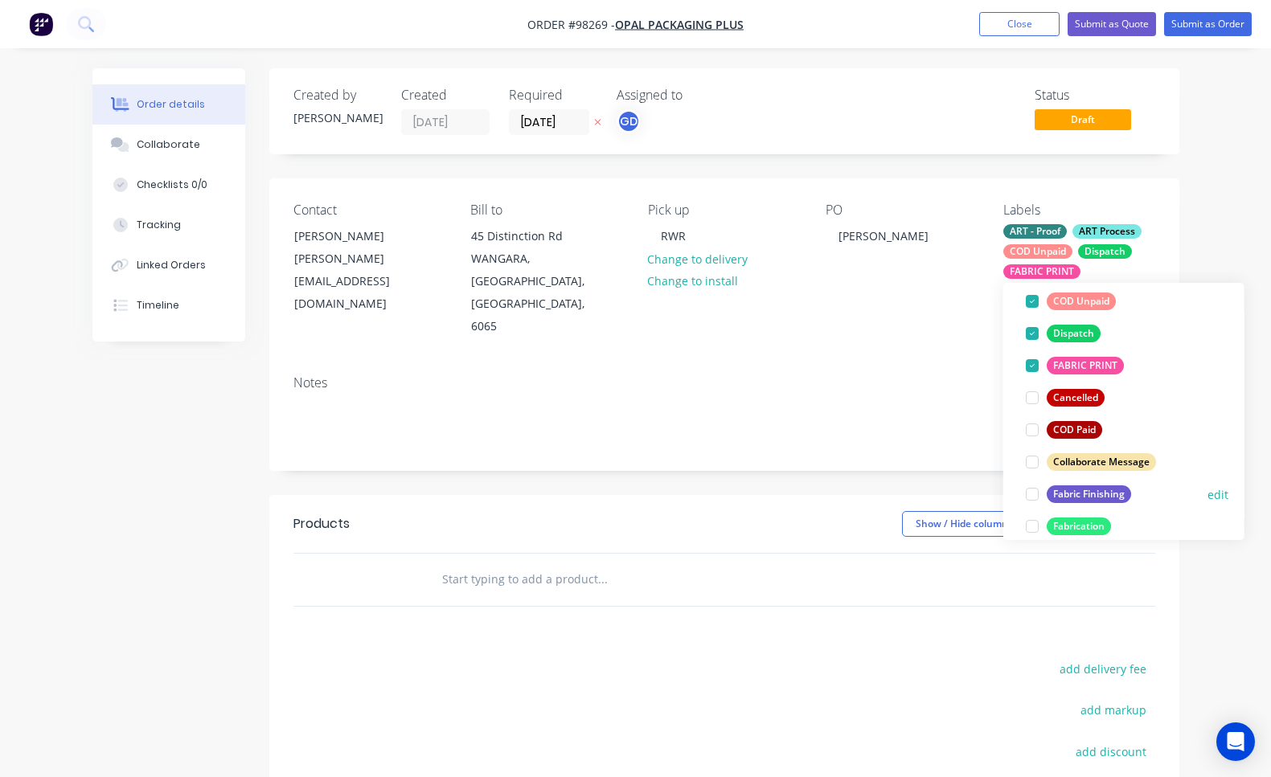
click at [1030, 497] on div at bounding box center [1032, 494] width 32 height 32
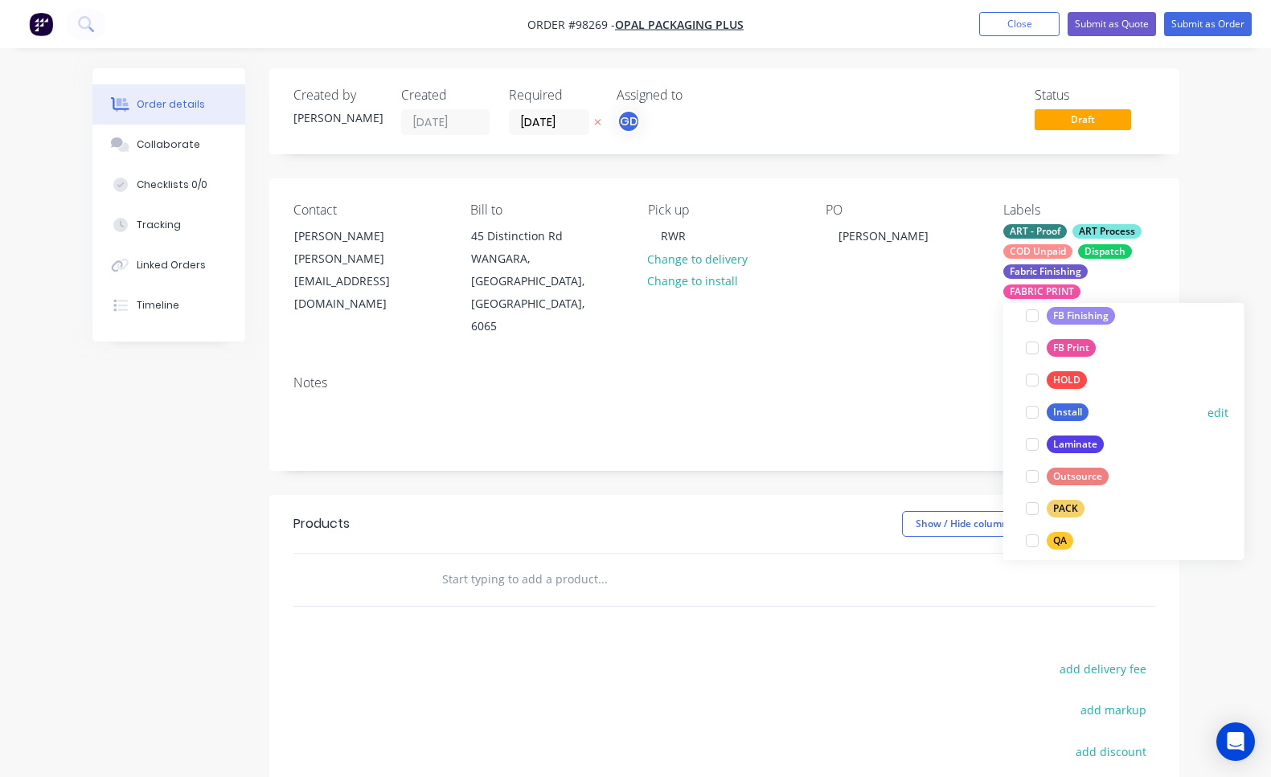
scroll to position [485, 0]
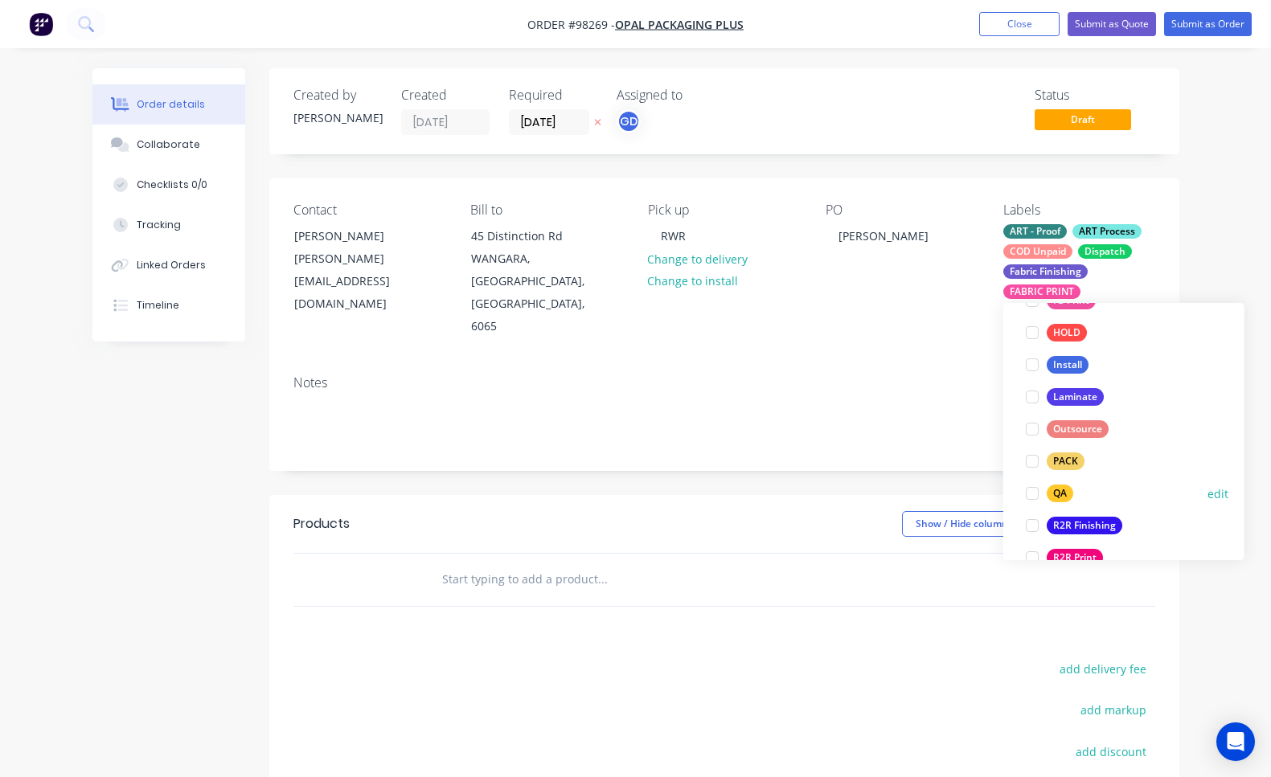
click at [1034, 496] on div at bounding box center [1032, 494] width 32 height 32
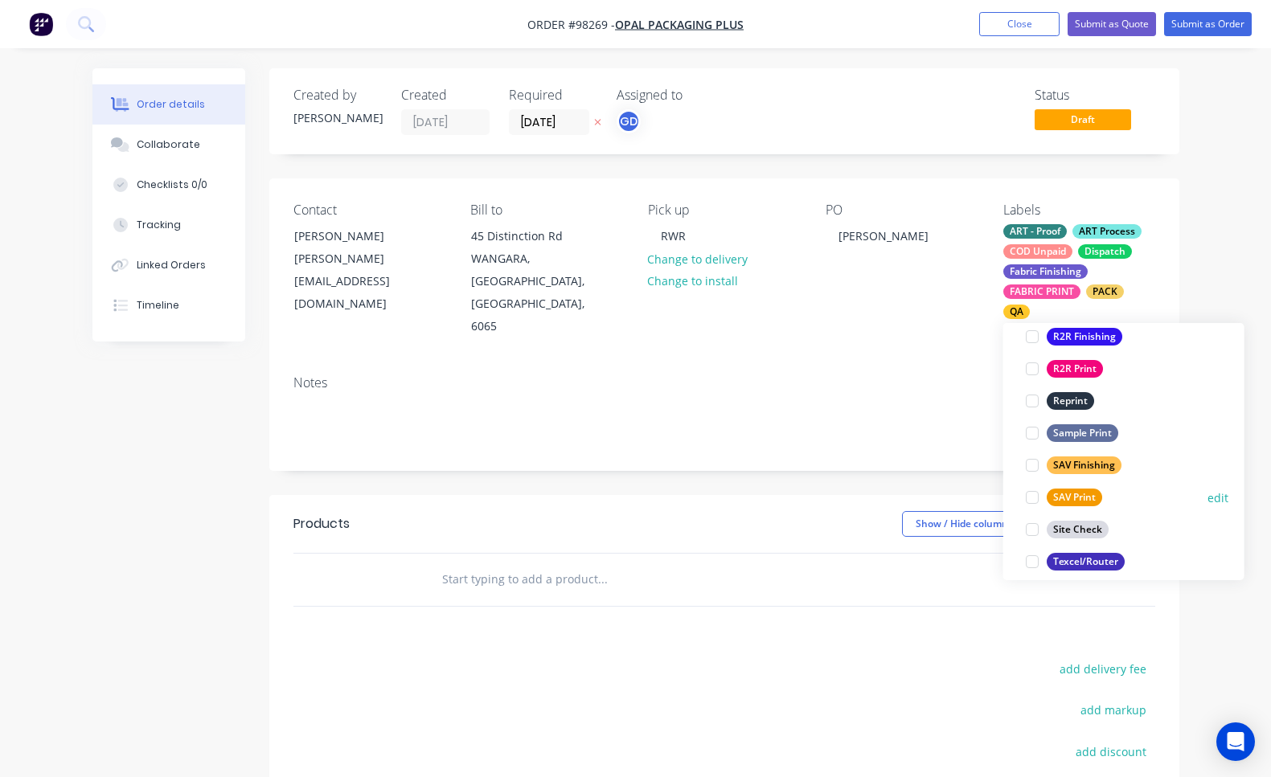
scroll to position [722, 0]
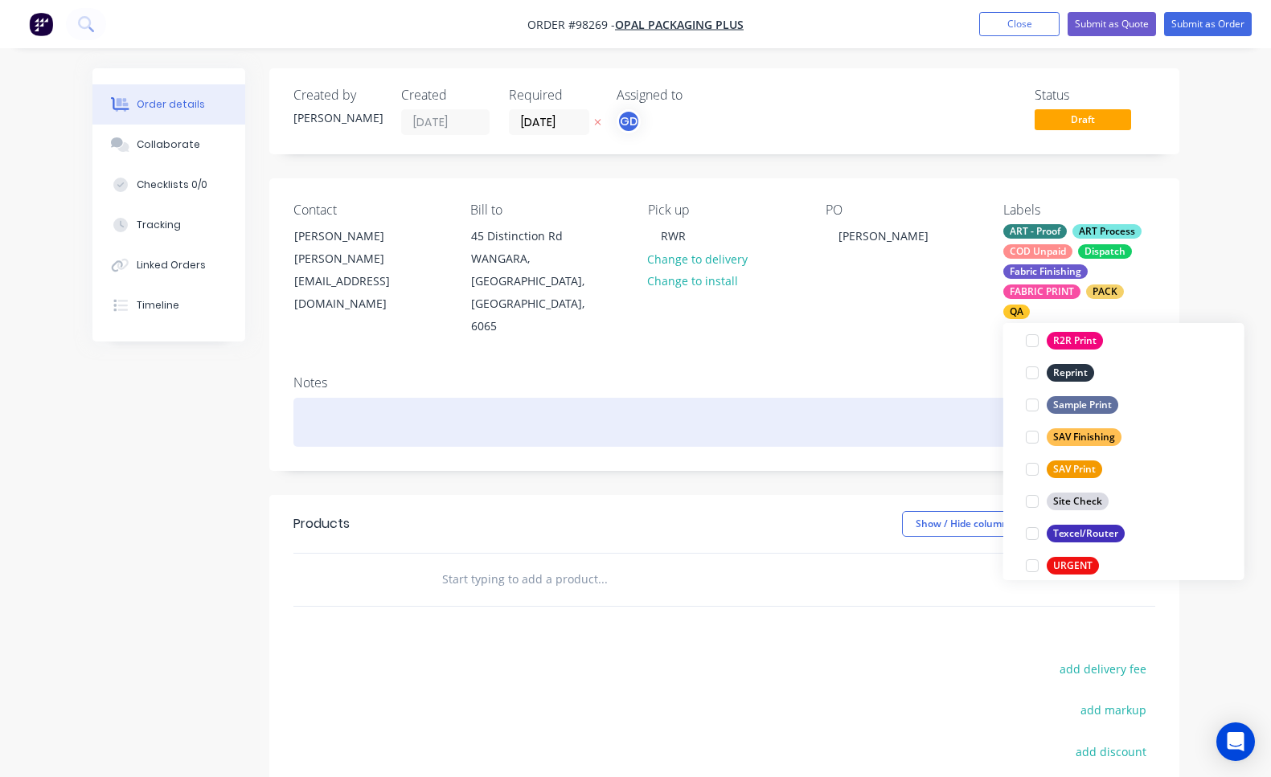
click at [462, 403] on div at bounding box center [724, 422] width 862 height 49
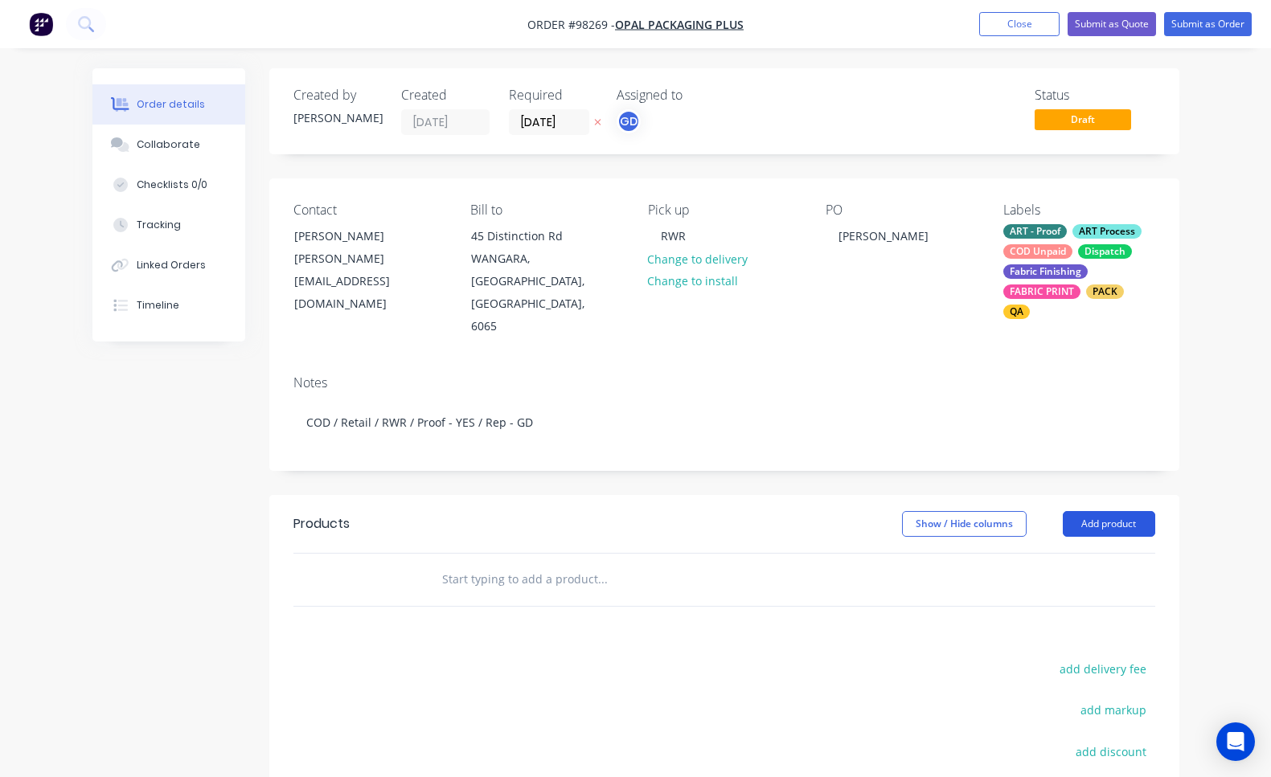
click at [1118, 511] on button "Add product" at bounding box center [1109, 524] width 92 height 26
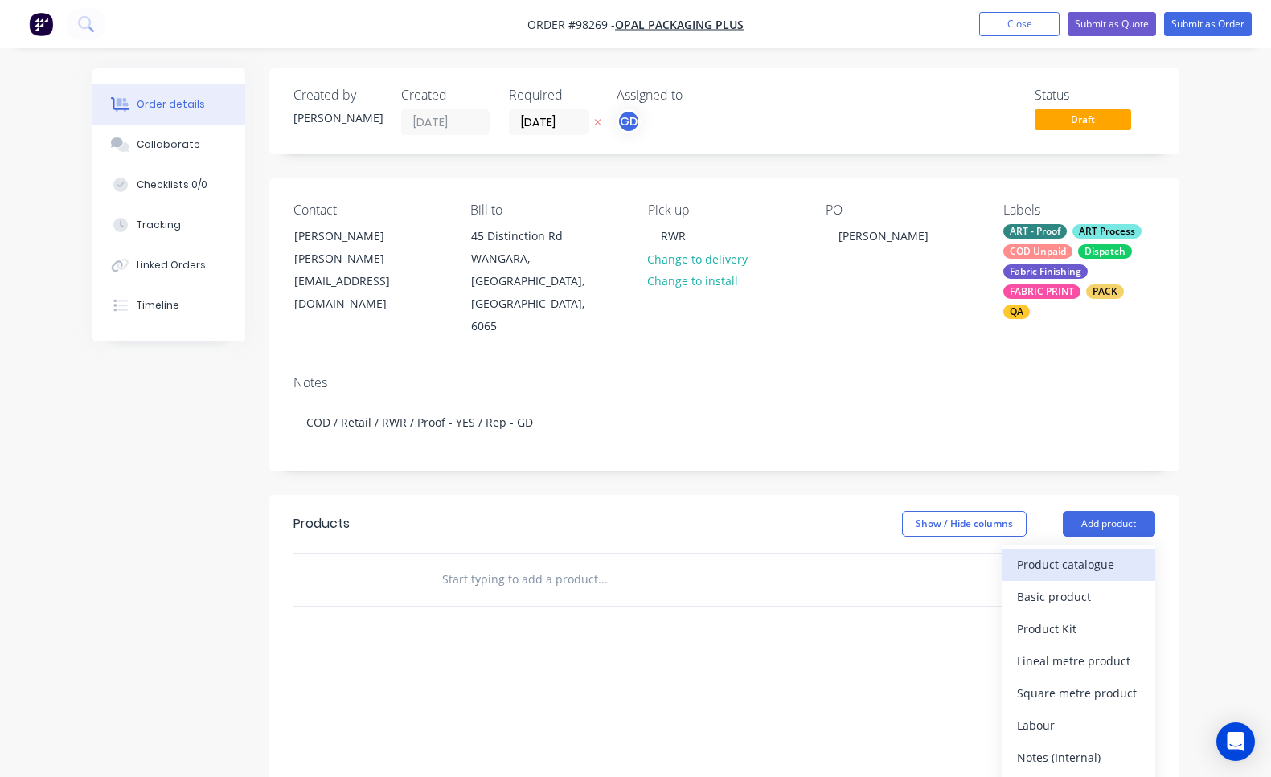
click at [1113, 553] on div "Product catalogue" at bounding box center [1079, 564] width 124 height 23
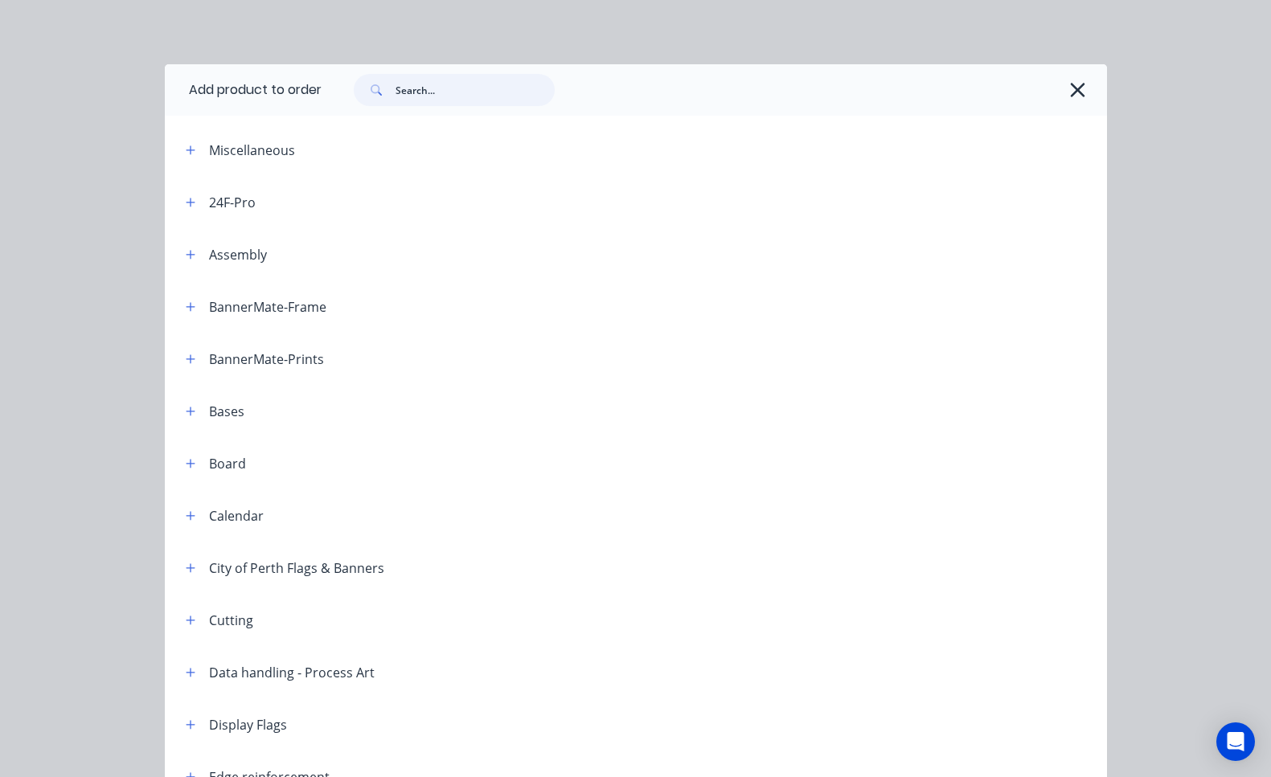
click at [476, 84] on input "text" at bounding box center [475, 90] width 159 height 32
type input "GENERAL"
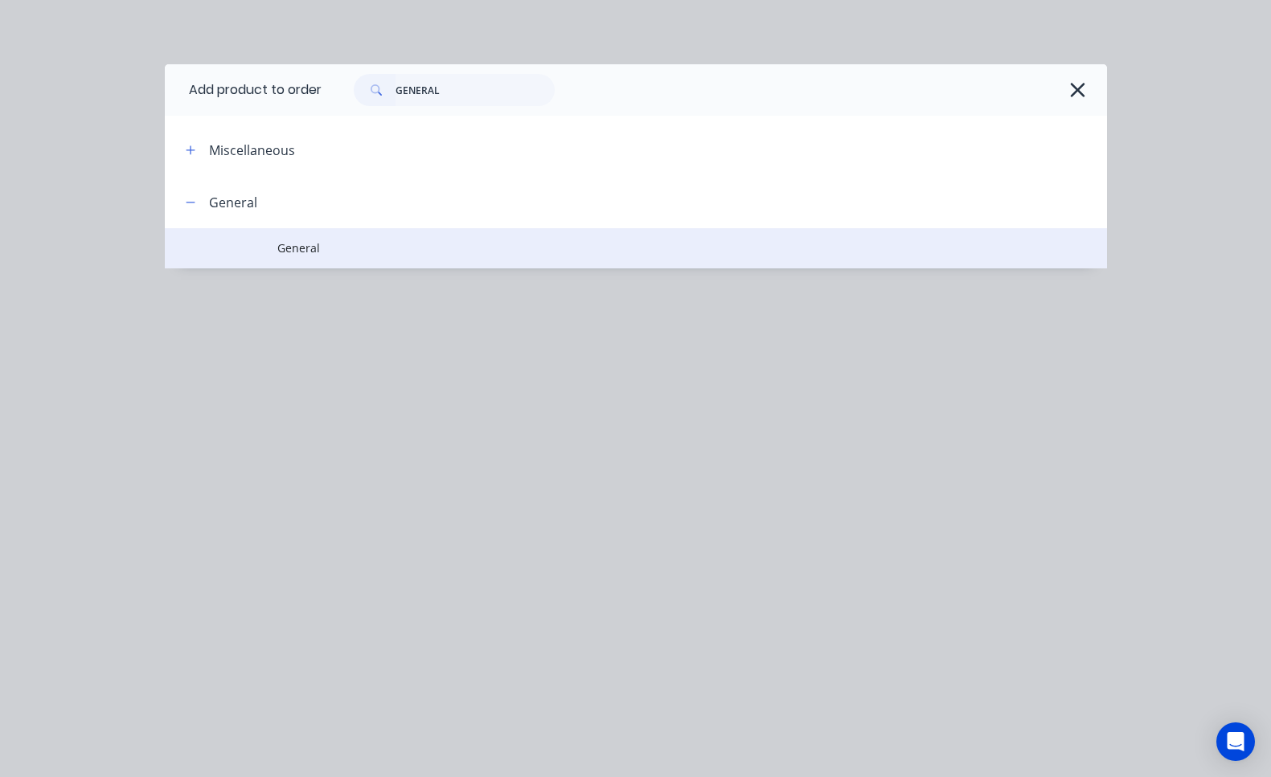
click at [320, 248] on span "General" at bounding box center [608, 248] width 663 height 17
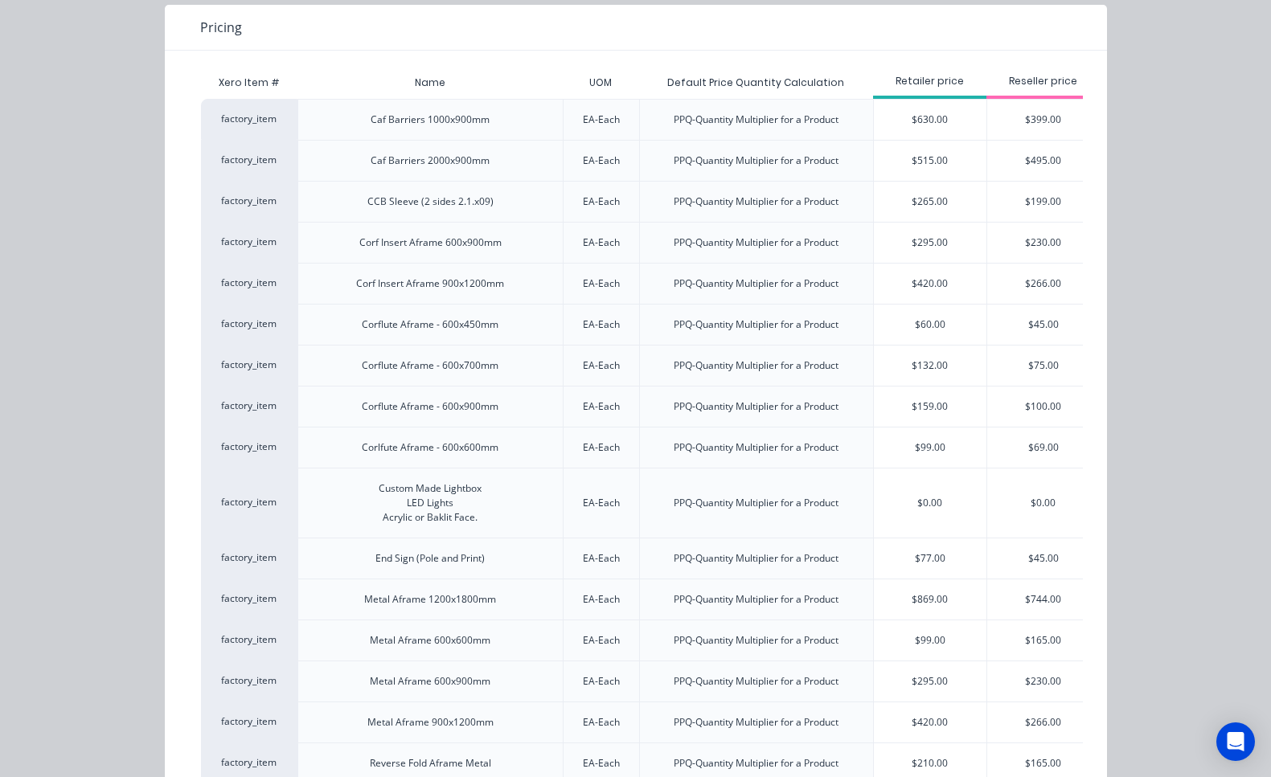
scroll to position [27, 0]
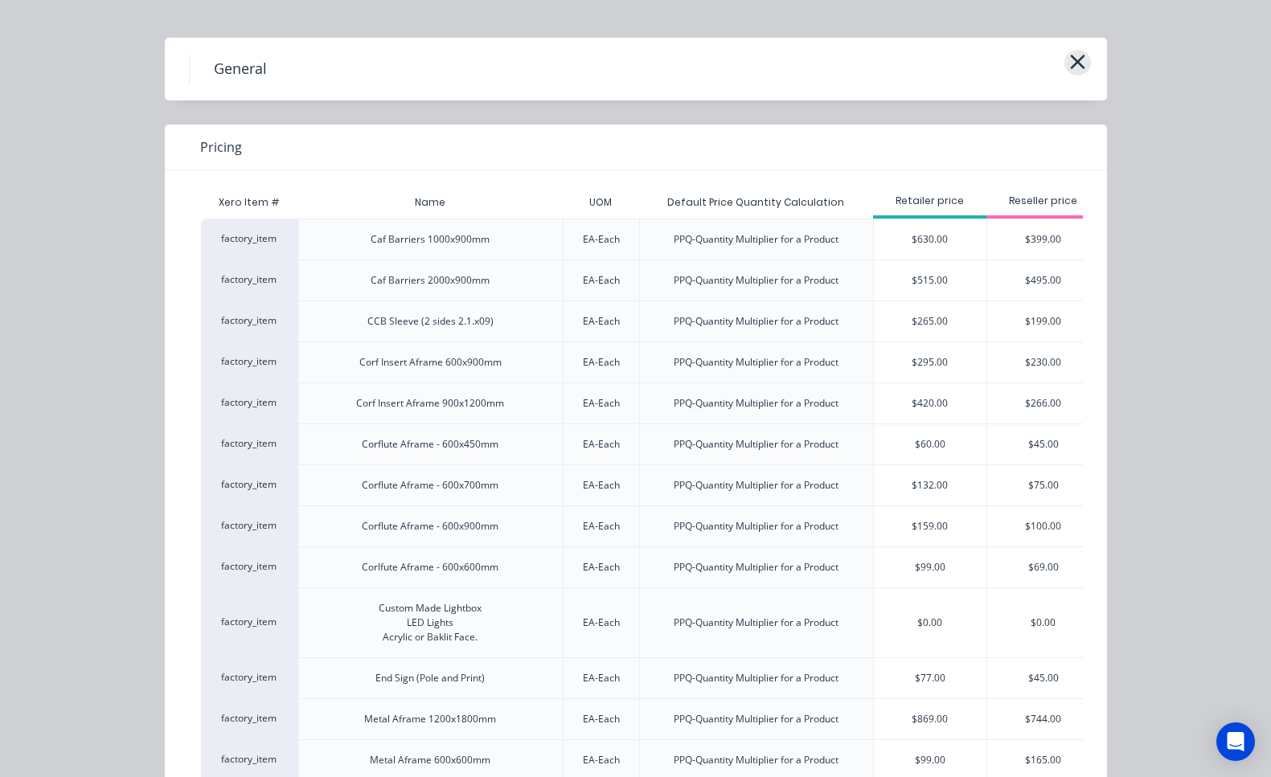
click at [1072, 68] on icon "button" at bounding box center [1077, 62] width 17 height 23
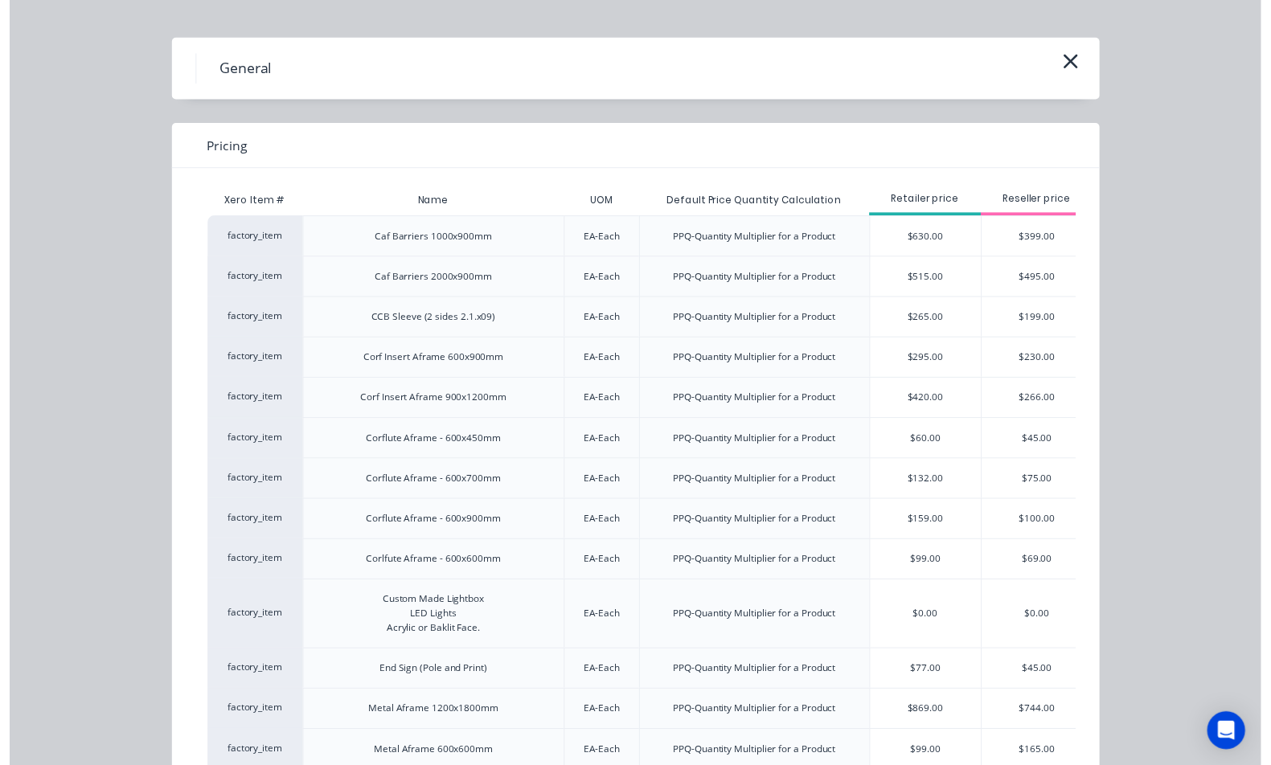
scroll to position [0, 0]
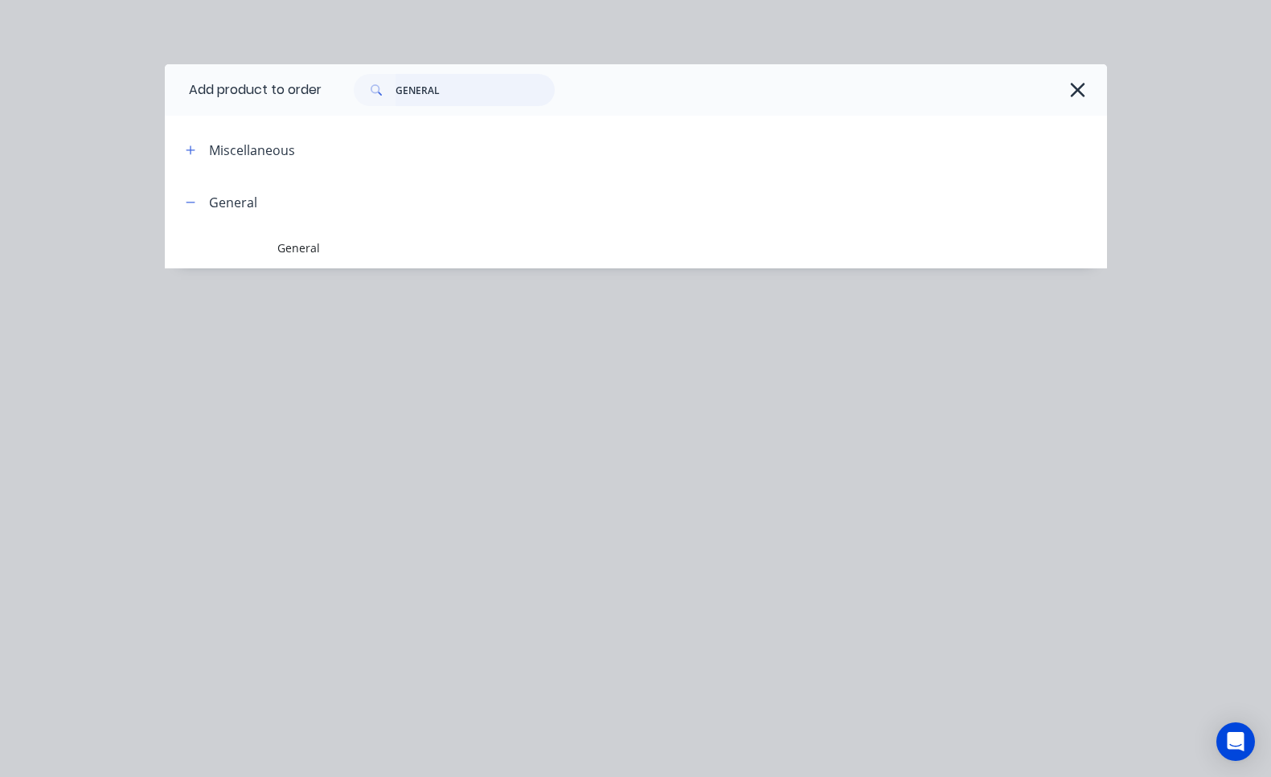
click at [474, 84] on input "GENERAL" at bounding box center [475, 90] width 159 height 32
drag, startPoint x: 478, startPoint y: 86, endPoint x: 364, endPoint y: 84, distance: 114.2
click at [364, 84] on div "GENERAL" at bounding box center [454, 90] width 201 height 32
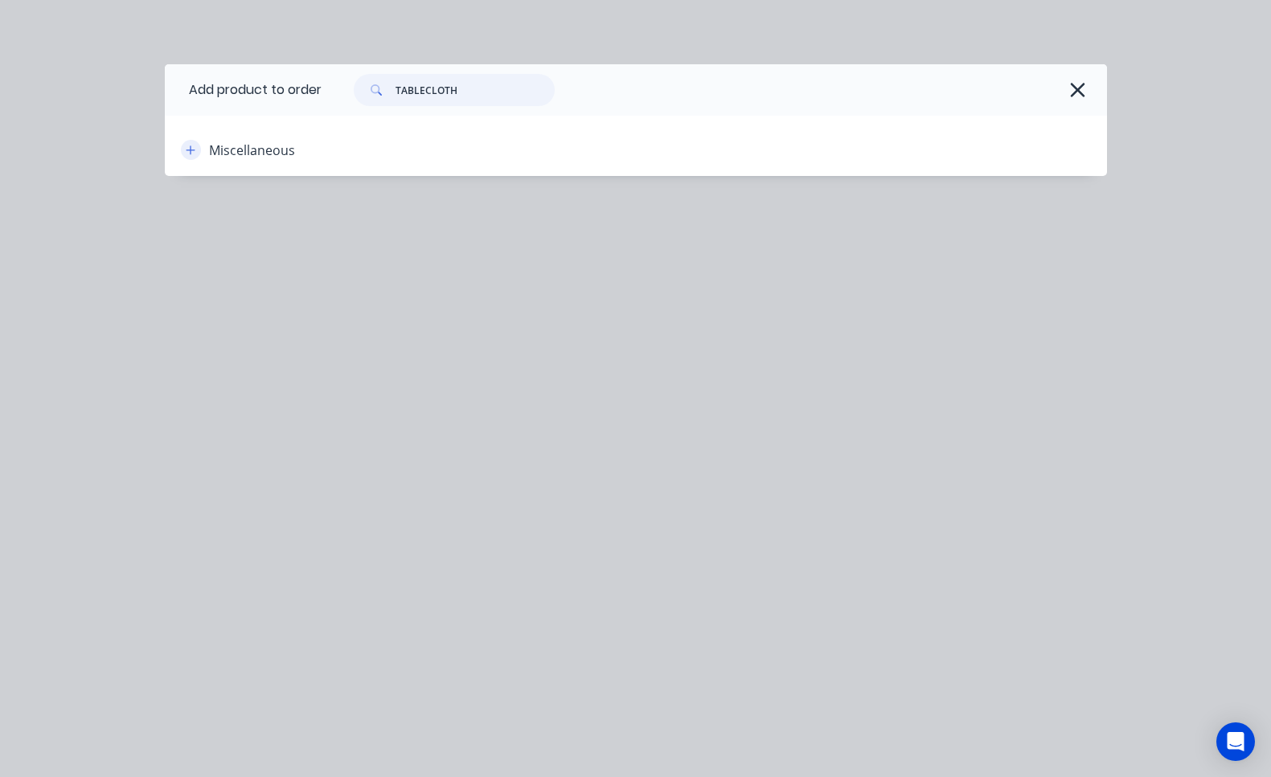
type input "TABLECLOTH"
click at [197, 148] on button "button" at bounding box center [191, 150] width 20 height 20
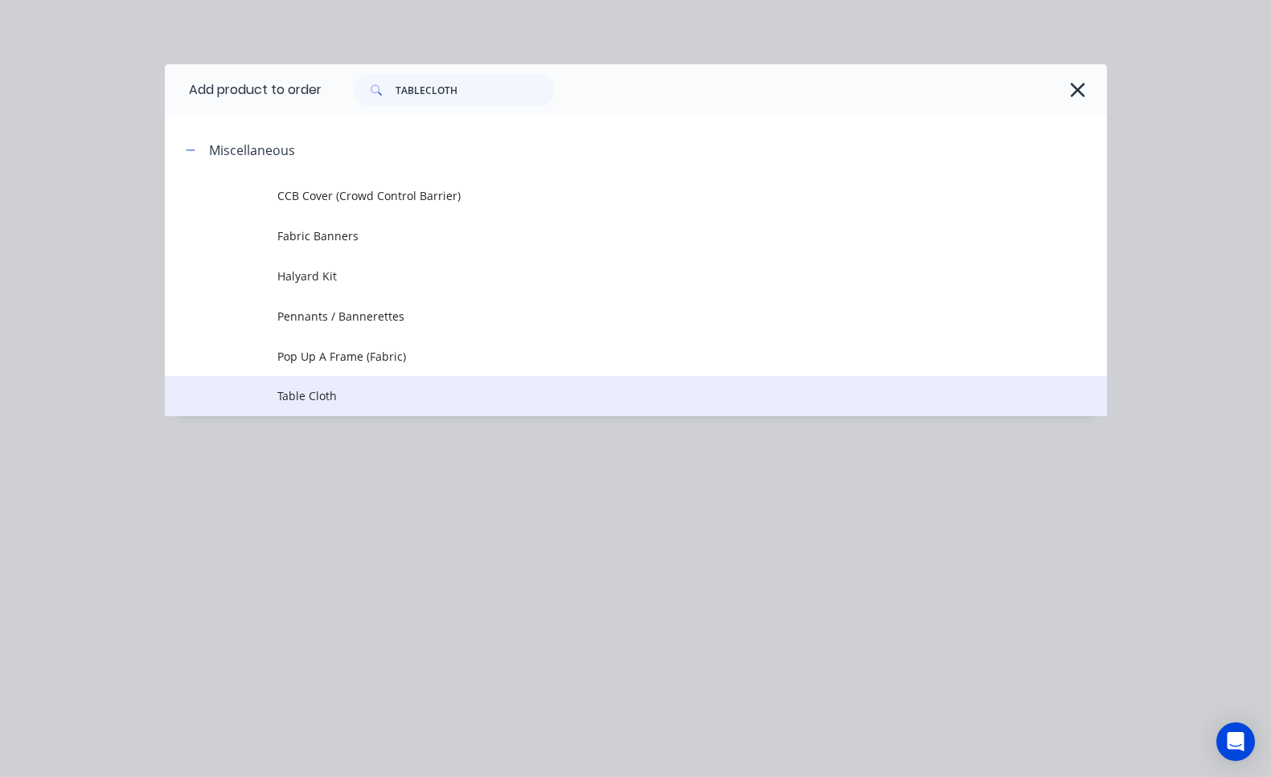
click at [346, 396] on span "Table Cloth" at bounding box center [608, 395] width 663 height 17
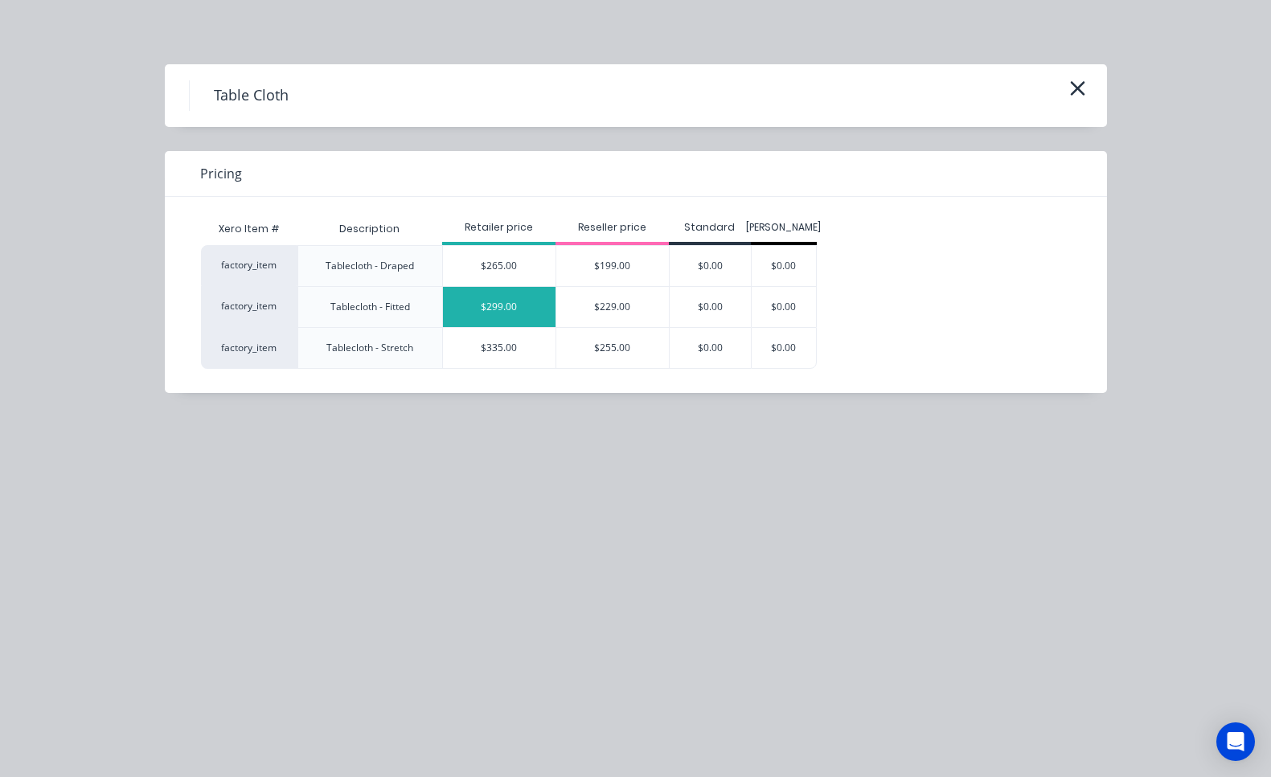
click at [489, 303] on div "$299.00" at bounding box center [499, 307] width 113 height 40
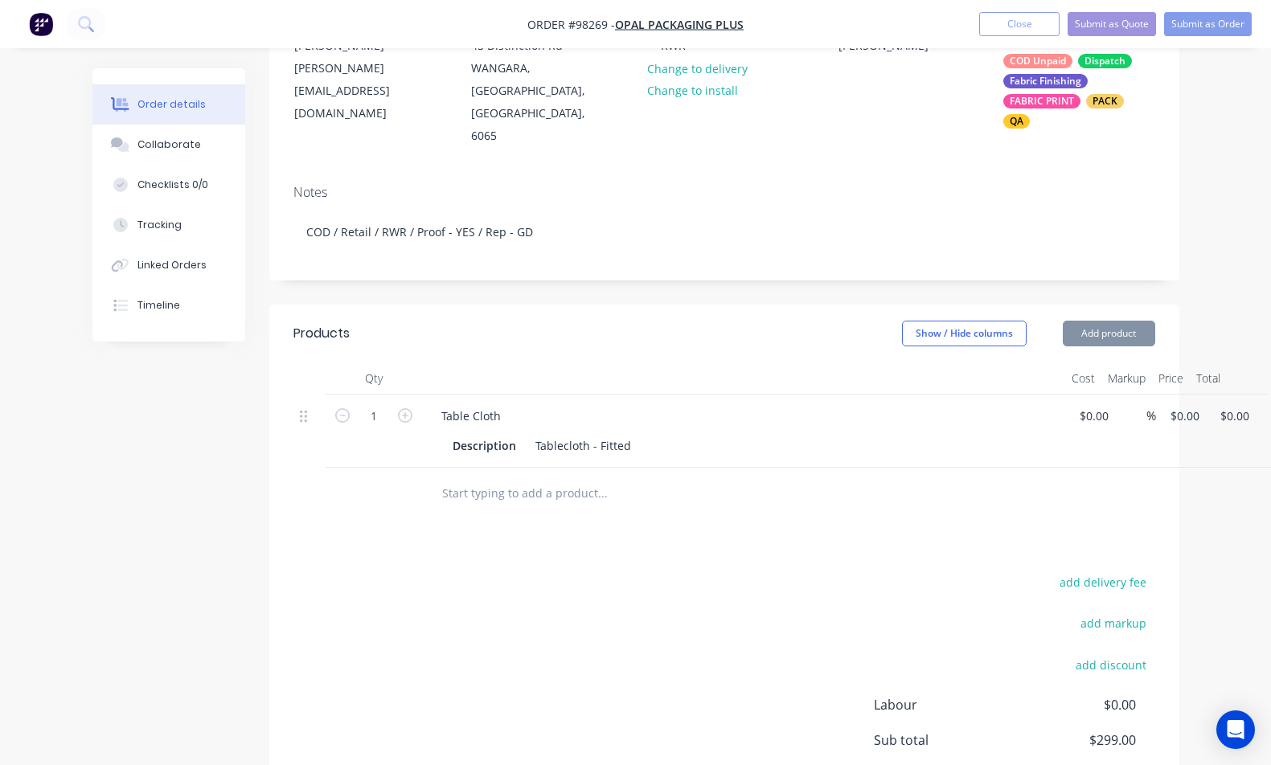
type input "$299.00"
click at [509, 404] on div "Table Cloth" at bounding box center [470, 415] width 85 height 23
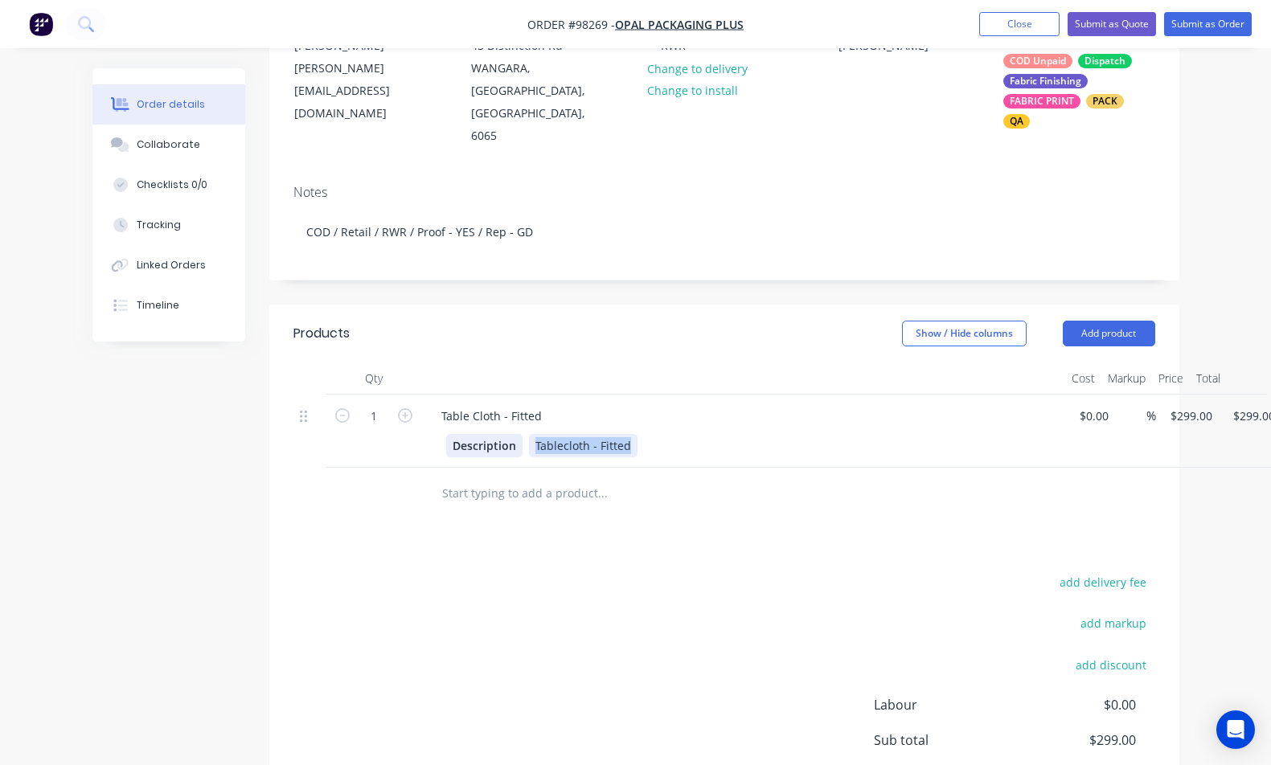
drag, startPoint x: 632, startPoint y: 423, endPoint x: 502, endPoint y: 412, distance: 129.9
click at [502, 434] on div "Description Tablecloth - Fitted" at bounding box center [740, 445] width 588 height 23
paste div
drag, startPoint x: 886, startPoint y: 471, endPoint x: 974, endPoint y: 444, distance: 91.8
click at [888, 478] on div at bounding box center [669, 494] width 482 height 32
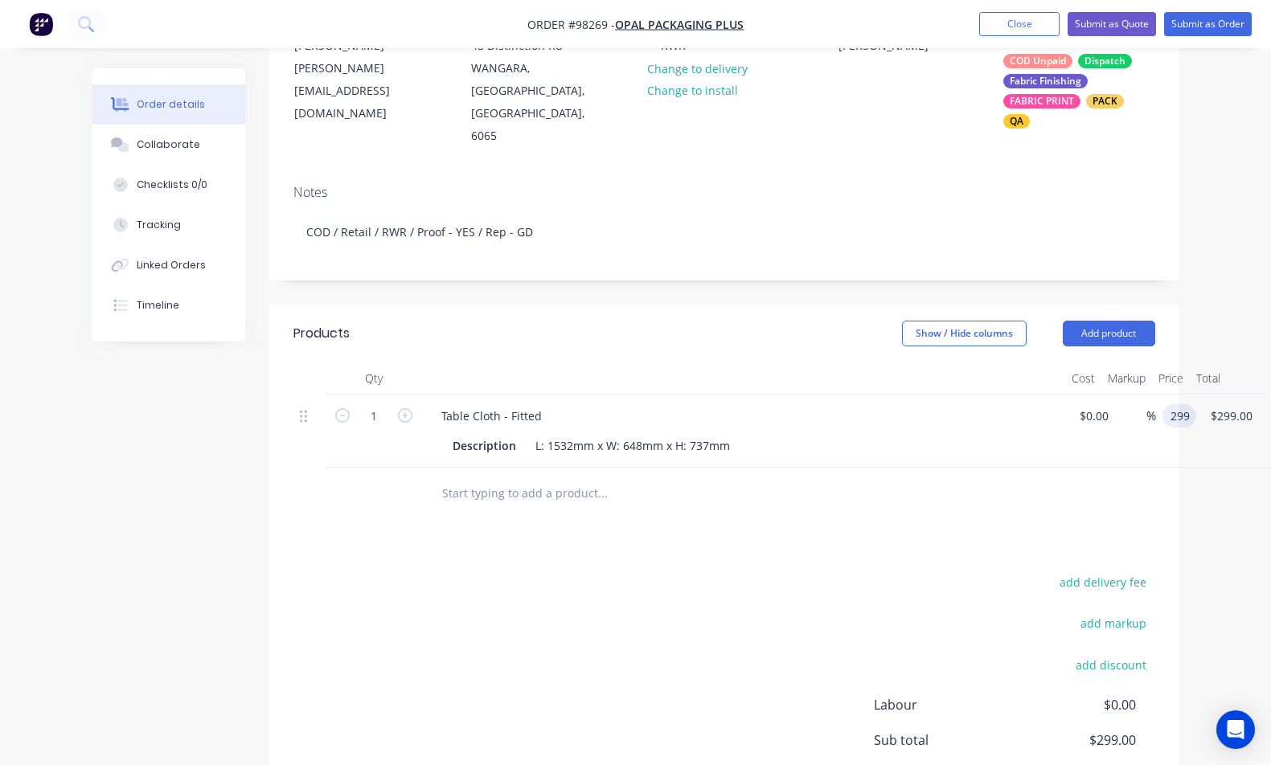
click at [1181, 404] on input "299" at bounding box center [1182, 415] width 27 height 23
type input "$275.00"
click at [548, 404] on div "Table Cloth - Fitted" at bounding box center [491, 415] width 126 height 23
click at [730, 434] on div "L: 1532mm x W: 648mm x H: 737mm" at bounding box center [632, 445] width 207 height 23
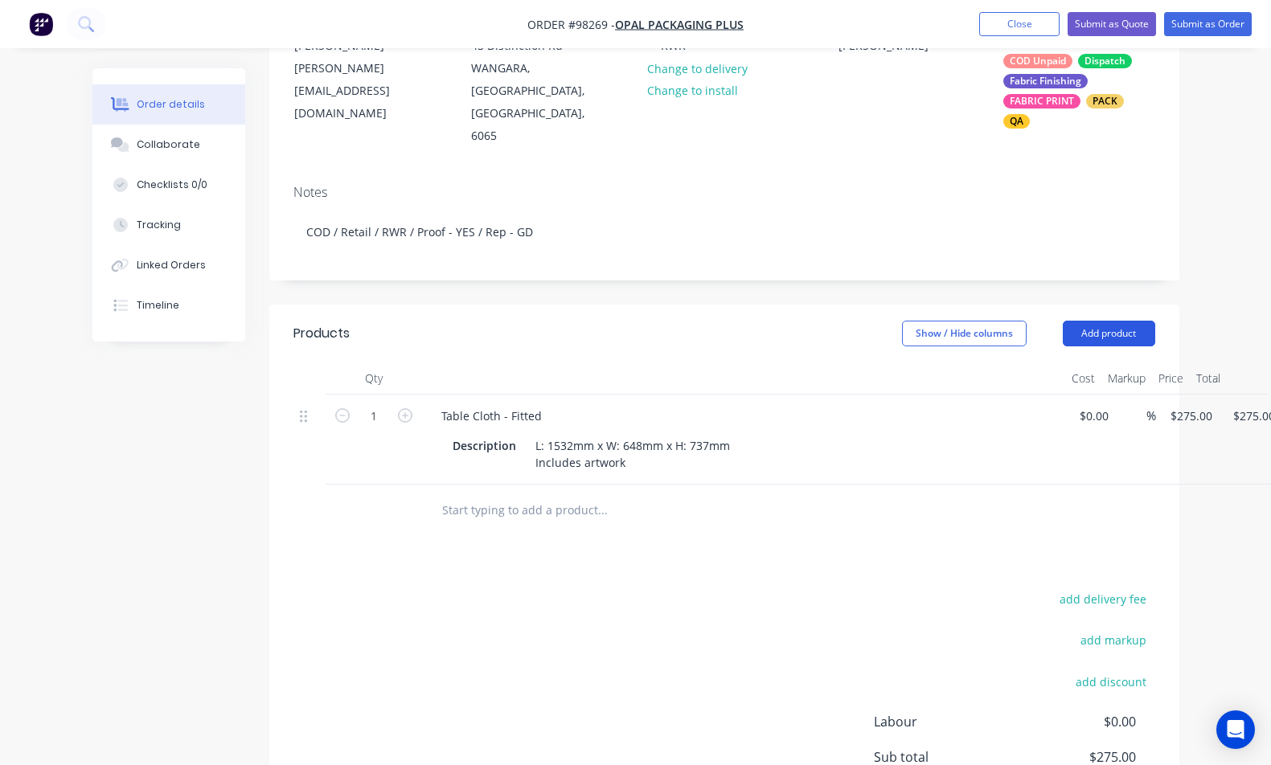
click at [1084, 321] on button "Add product" at bounding box center [1109, 334] width 92 height 26
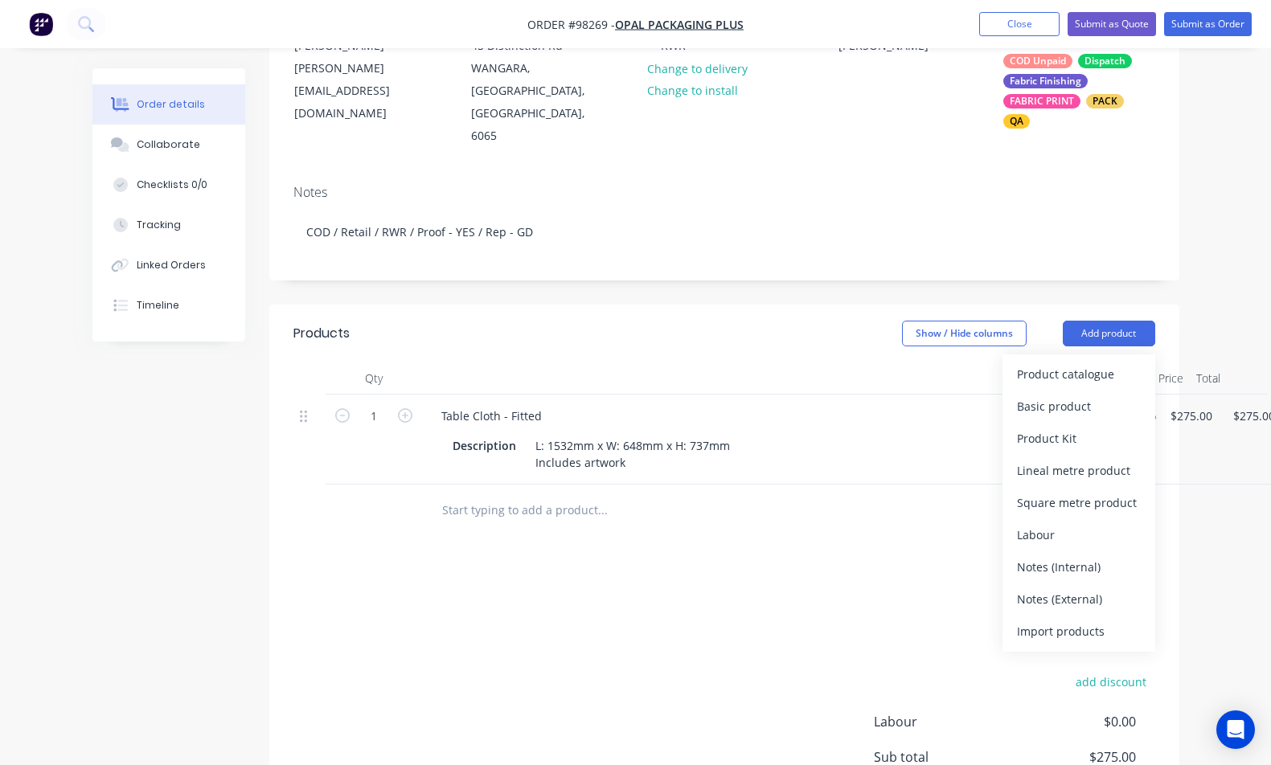
drag, startPoint x: 1068, startPoint y: 573, endPoint x: 1052, endPoint y: 566, distance: 16.9
click at [1066, 588] on div "Notes (External)" at bounding box center [1079, 599] width 124 height 23
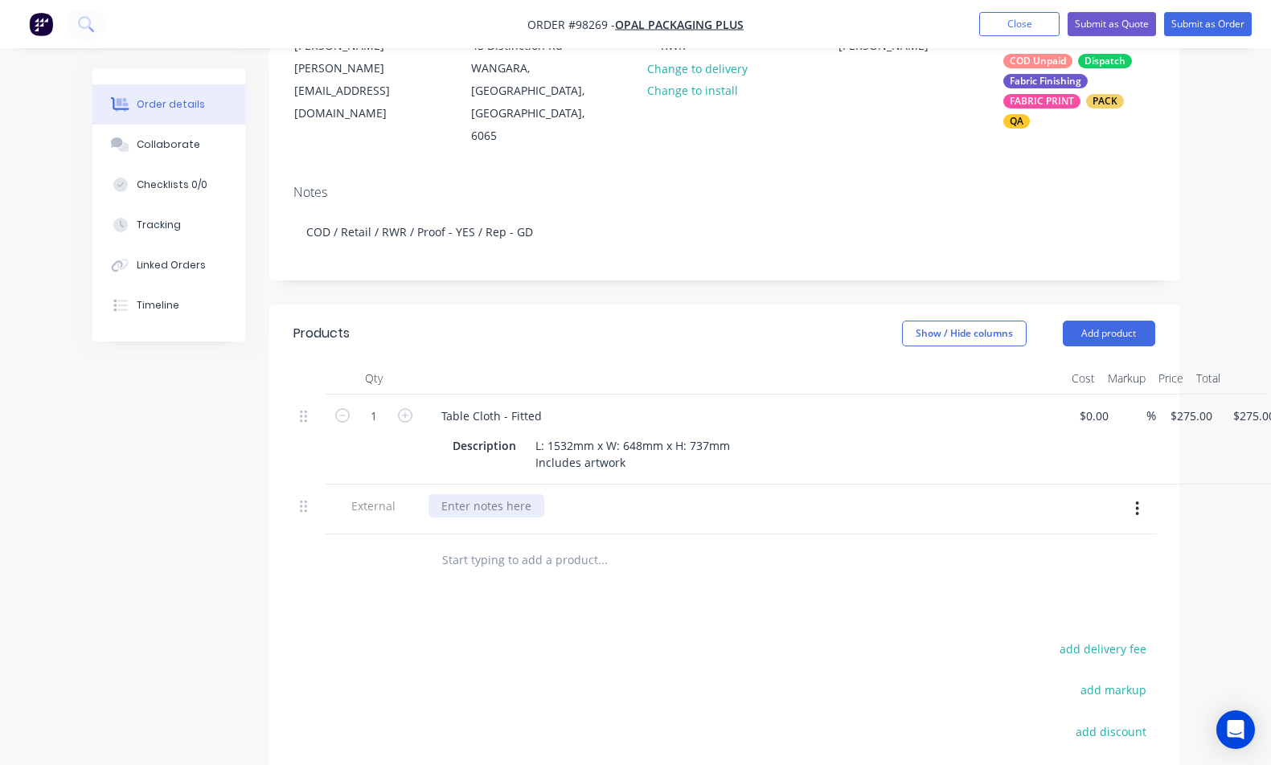
click at [495, 494] on div at bounding box center [486, 505] width 116 height 23
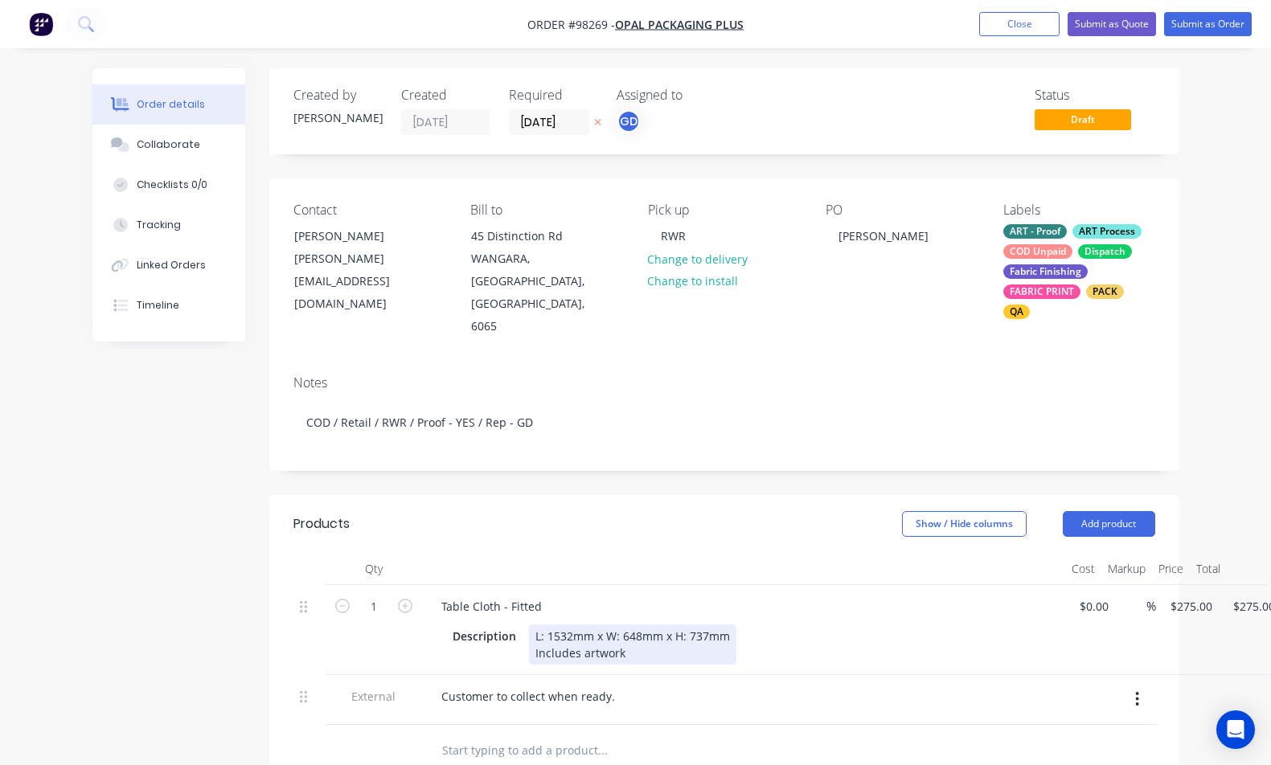
drag, startPoint x: 547, startPoint y: 612, endPoint x: 579, endPoint y: 600, distance: 34.3
click at [547, 625] on div "L: 1532mm x W: 648mm x H: 737mm Includes artwork" at bounding box center [632, 645] width 207 height 40
click at [635, 632] on div "L: 1532mm x W: 648mm x H: 737mm Includes artwork" at bounding box center [632, 645] width 207 height 40
click at [533, 629] on div "L: 1532mm x W: 648mm x H: 737mm Includes artwork" at bounding box center [632, 645] width 207 height 40
click at [670, 553] on div at bounding box center [743, 569] width 643 height 32
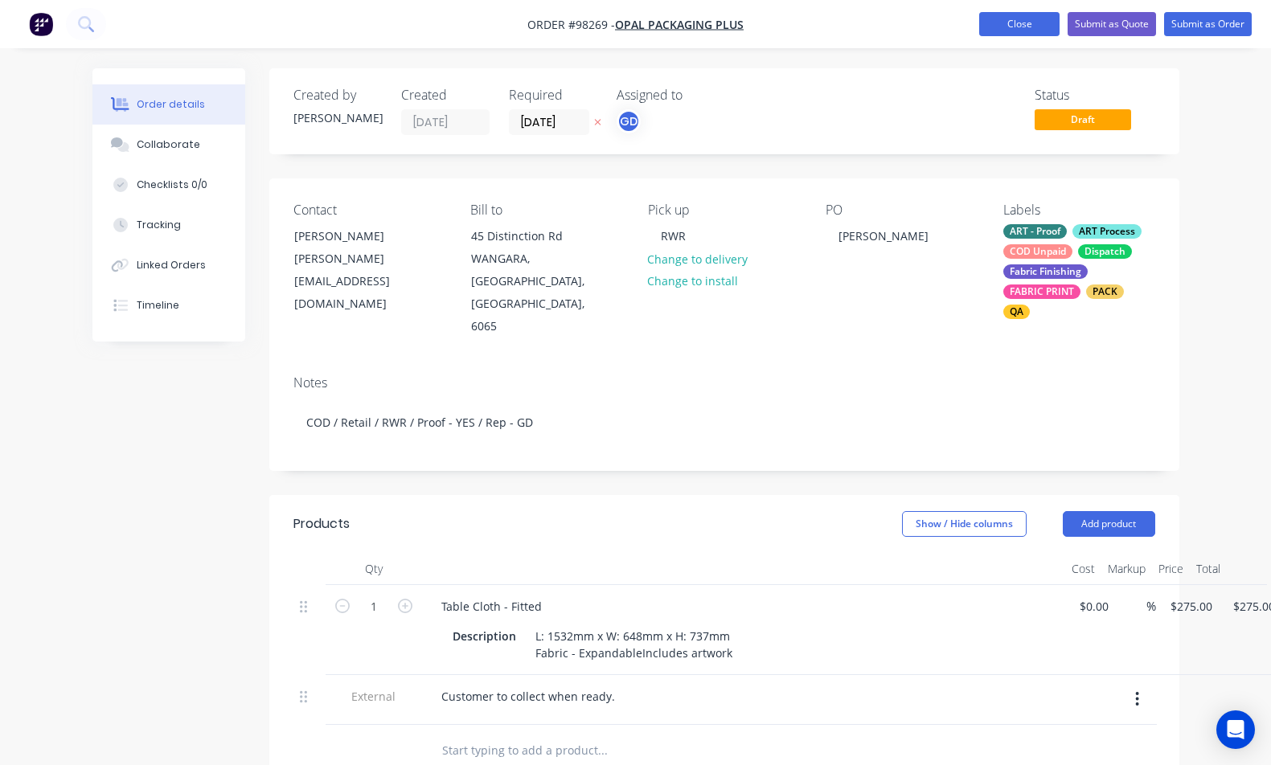
click at [1024, 25] on button "Close" at bounding box center [1019, 24] width 80 height 24
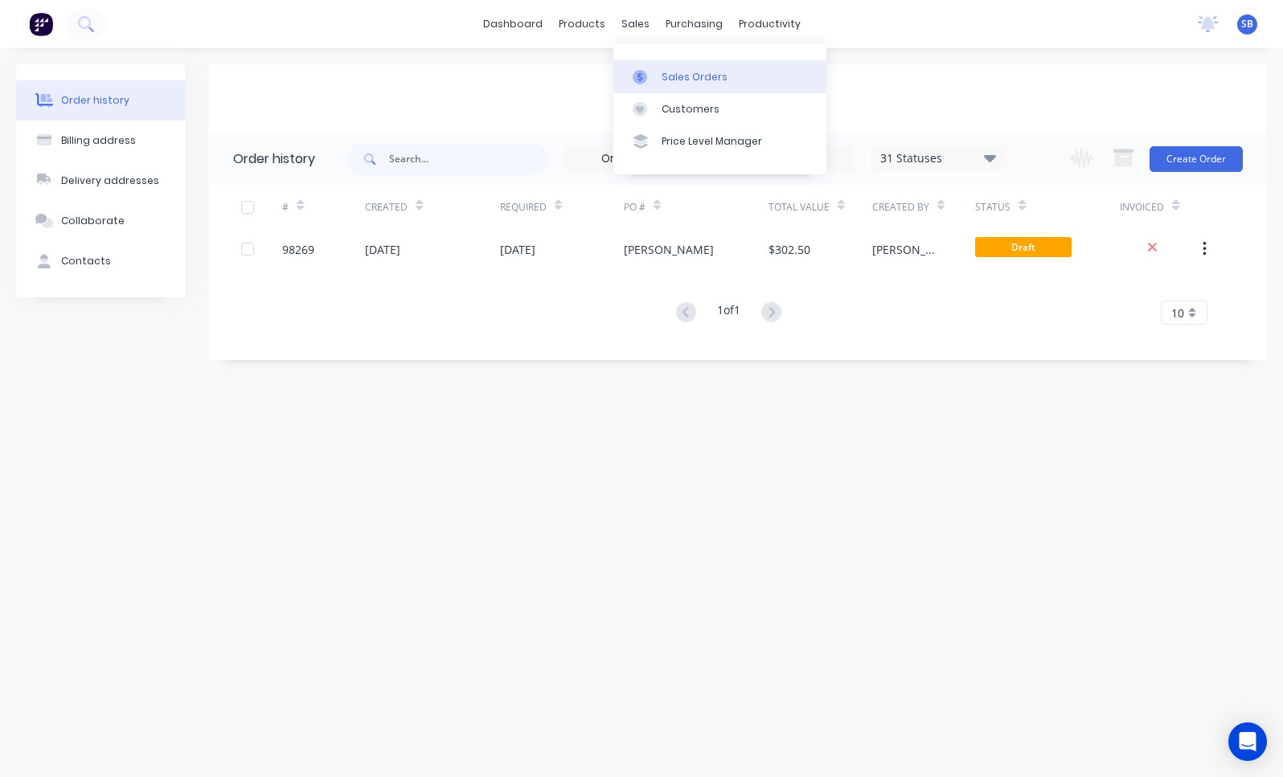
click at [679, 76] on div "Sales Orders" at bounding box center [695, 77] width 66 height 14
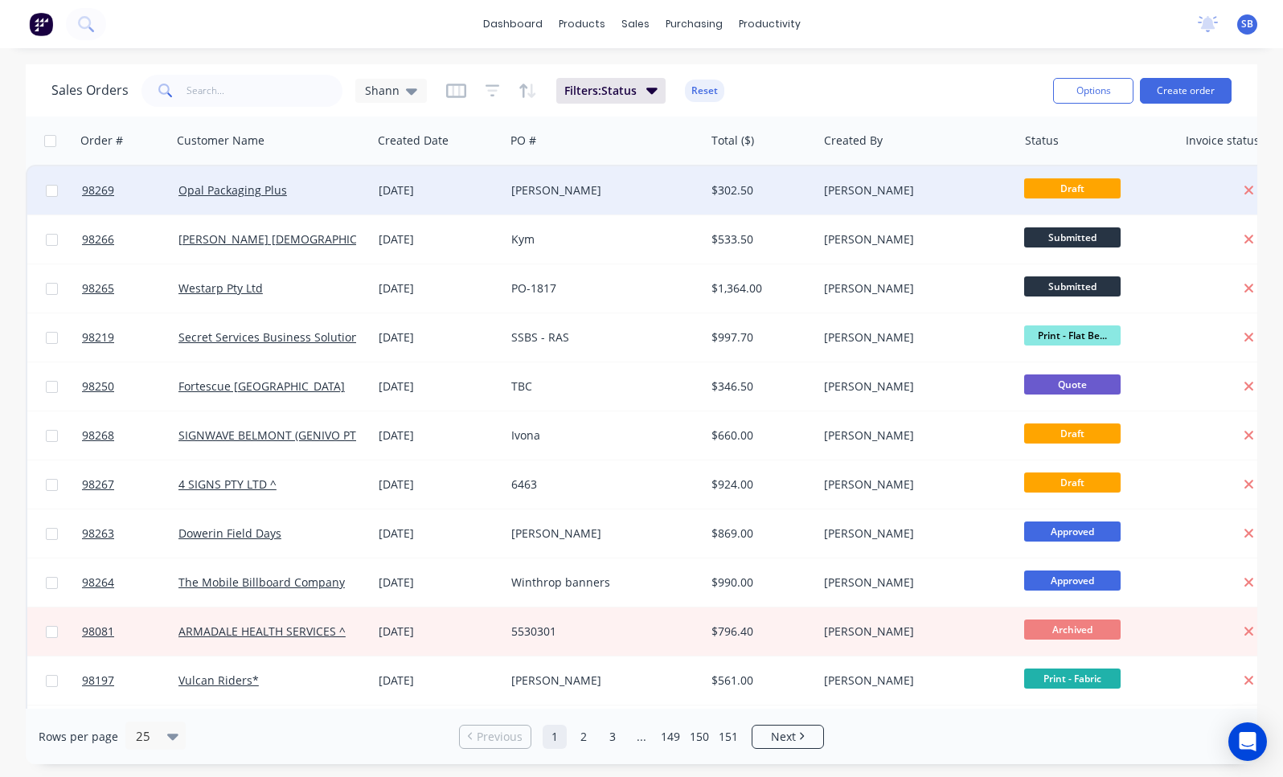
click at [566, 189] on div "[PERSON_NAME]" at bounding box center [600, 190] width 178 height 16
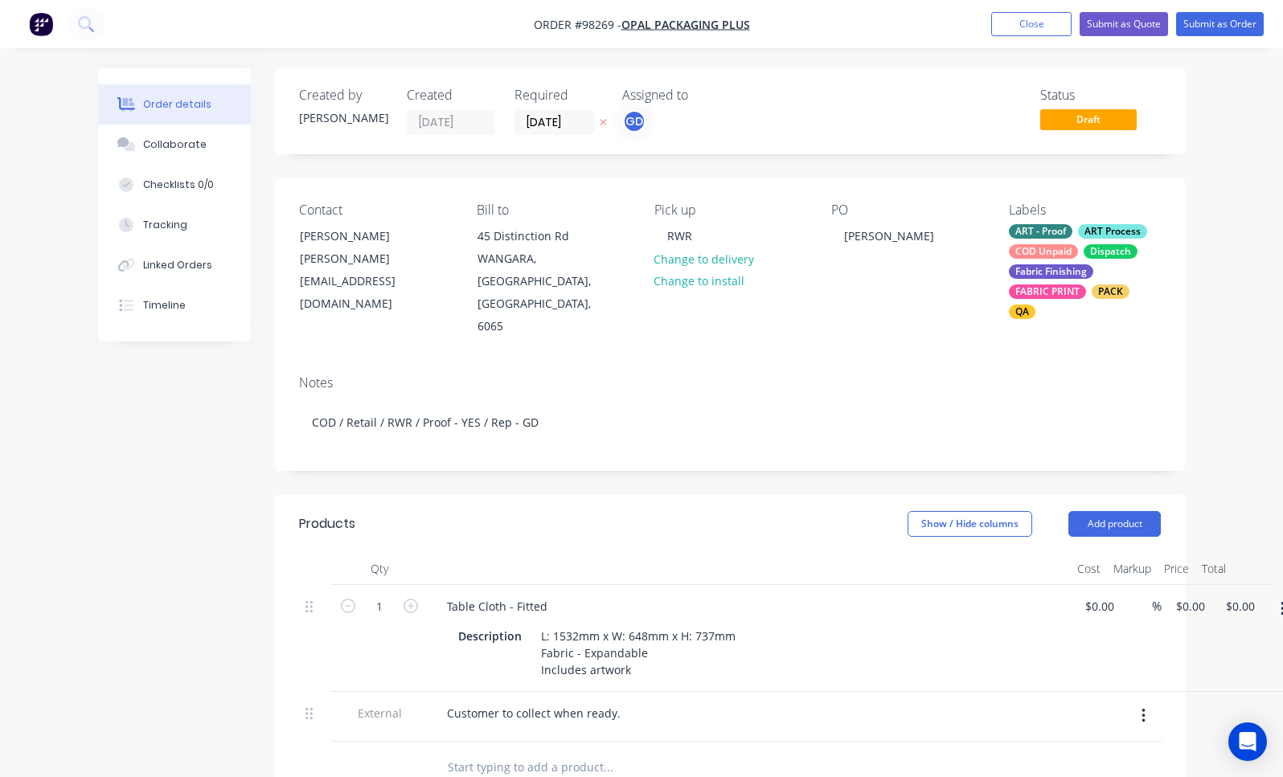
type input "$275.00"
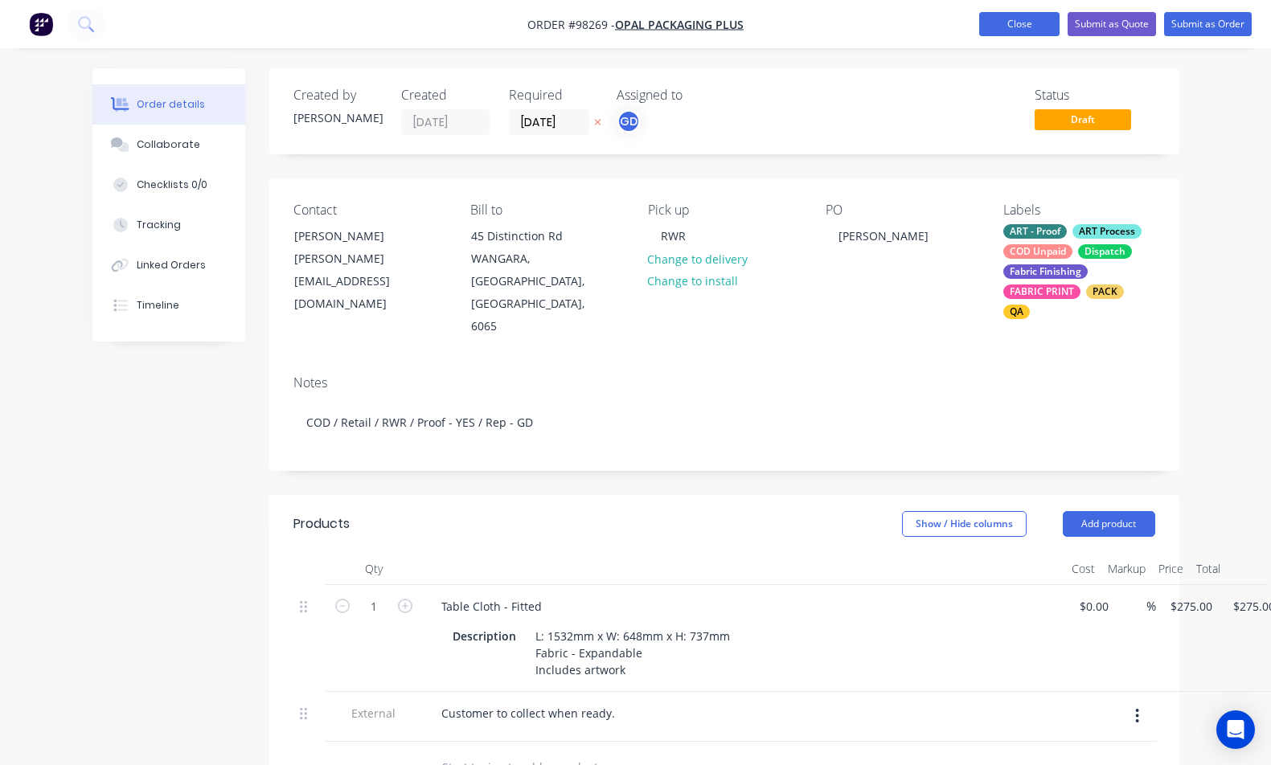
click at [1019, 25] on button "Close" at bounding box center [1019, 24] width 80 height 24
